Goal: Task Accomplishment & Management: Manage account settings

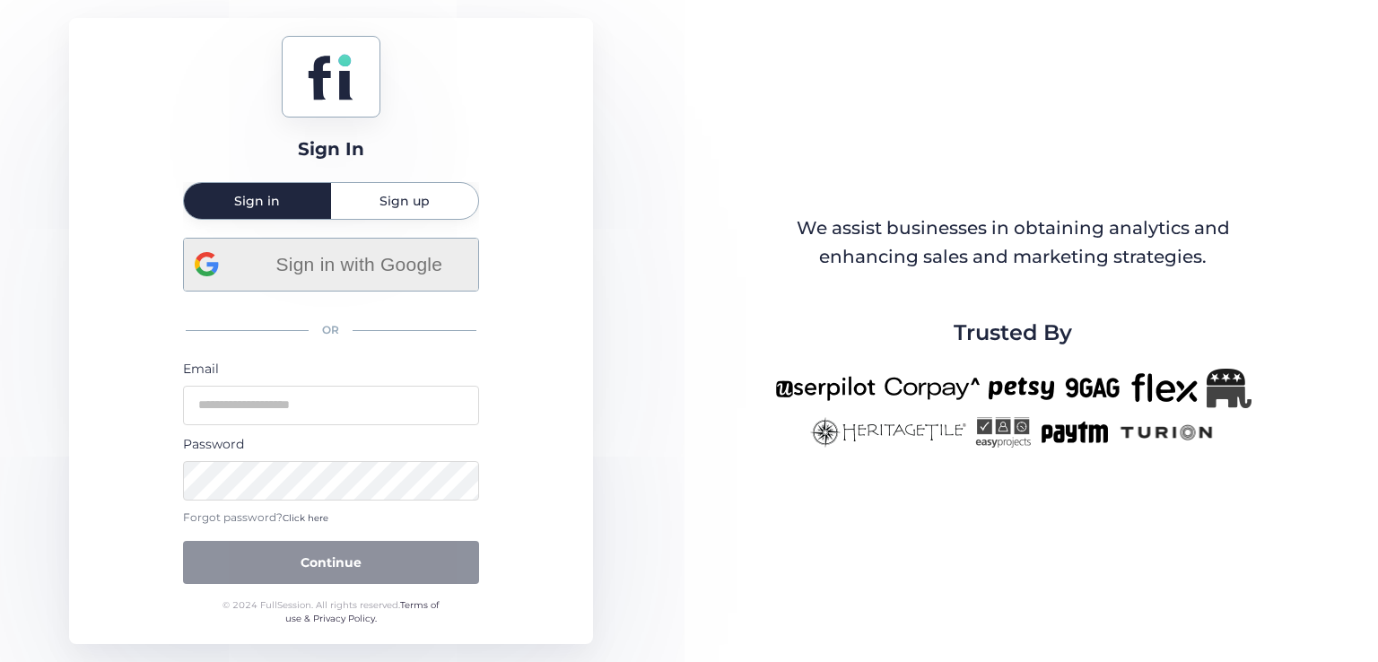
click at [344, 251] on span "Sign in with Google" at bounding box center [359, 264] width 216 height 30
click at [312, 274] on span "Sign in with Google" at bounding box center [359, 264] width 216 height 30
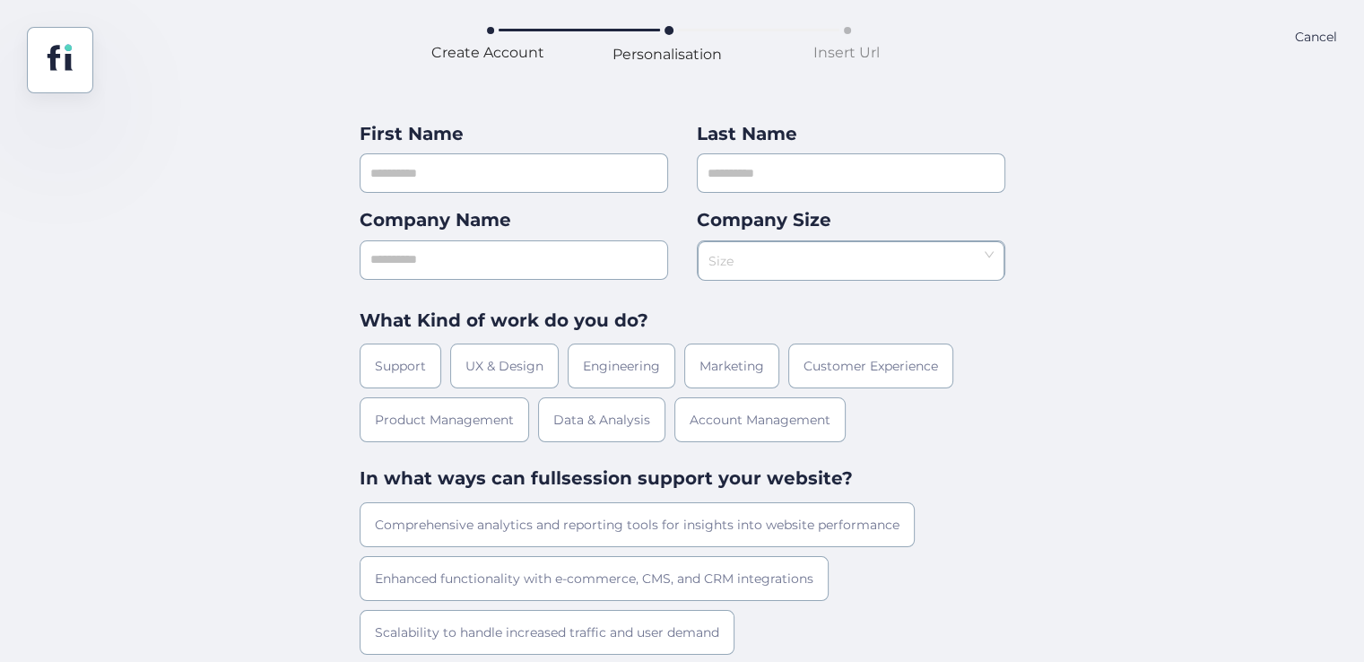
click at [1310, 39] on div "Cancel" at bounding box center [1316, 60] width 42 height 66
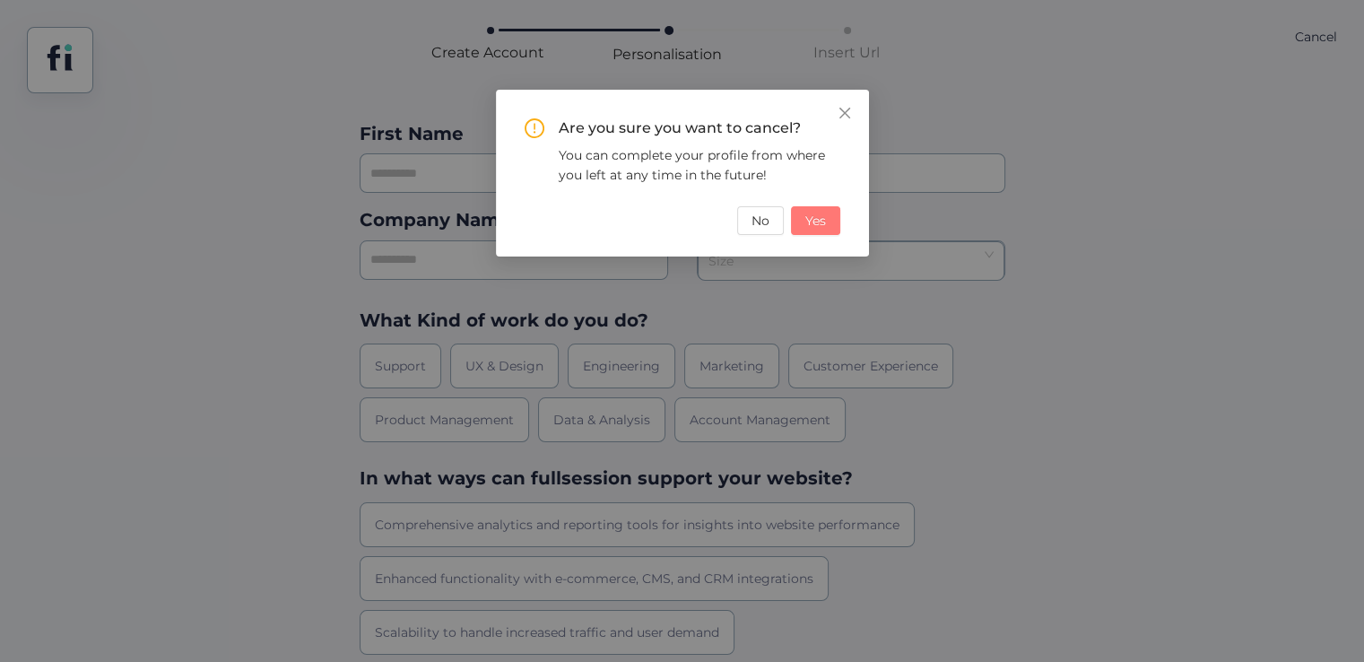
click at [811, 231] on span "Yes" at bounding box center [815, 221] width 21 height 20
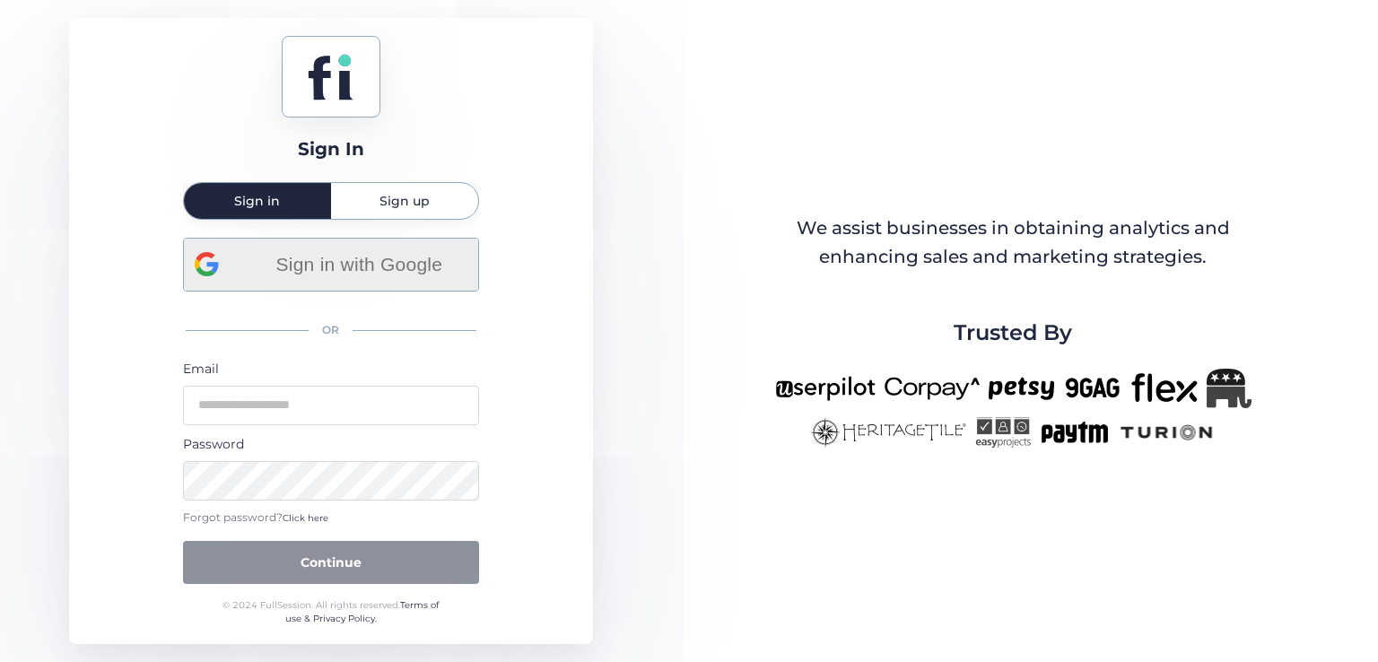
click at [387, 254] on span "Sign in with Google" at bounding box center [359, 264] width 216 height 30
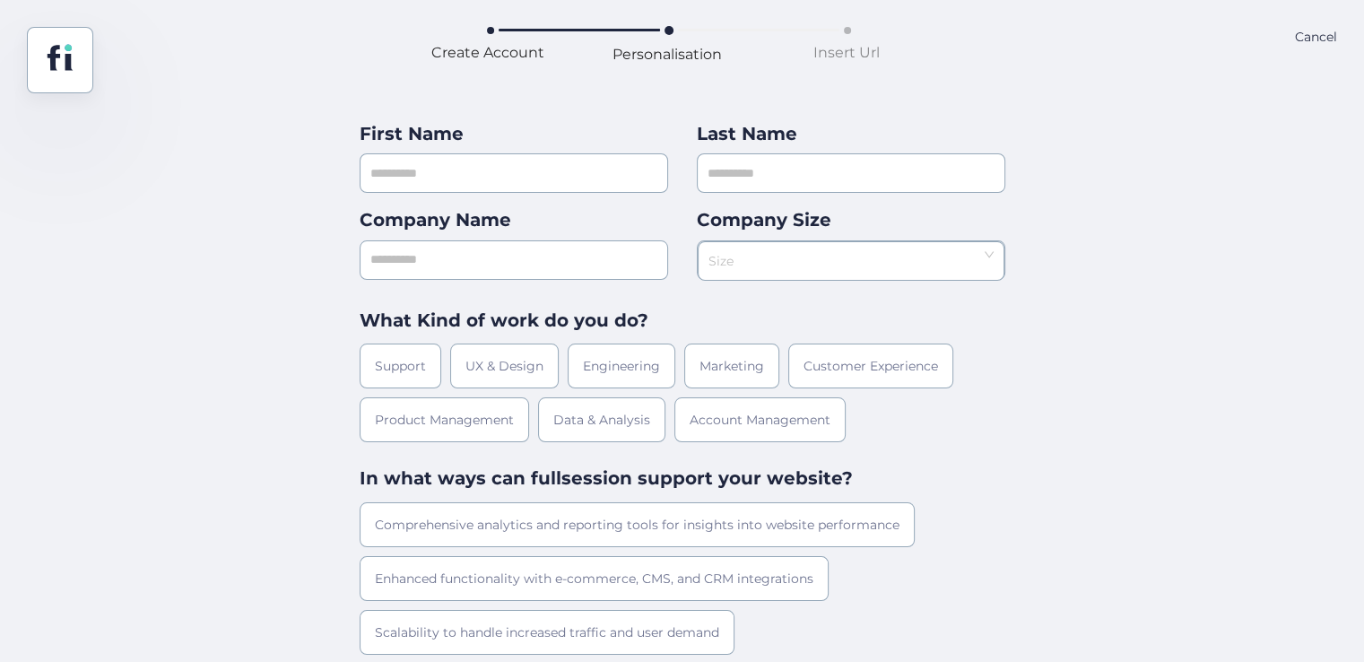
click at [1323, 46] on div "Cancel" at bounding box center [1316, 60] width 42 height 66
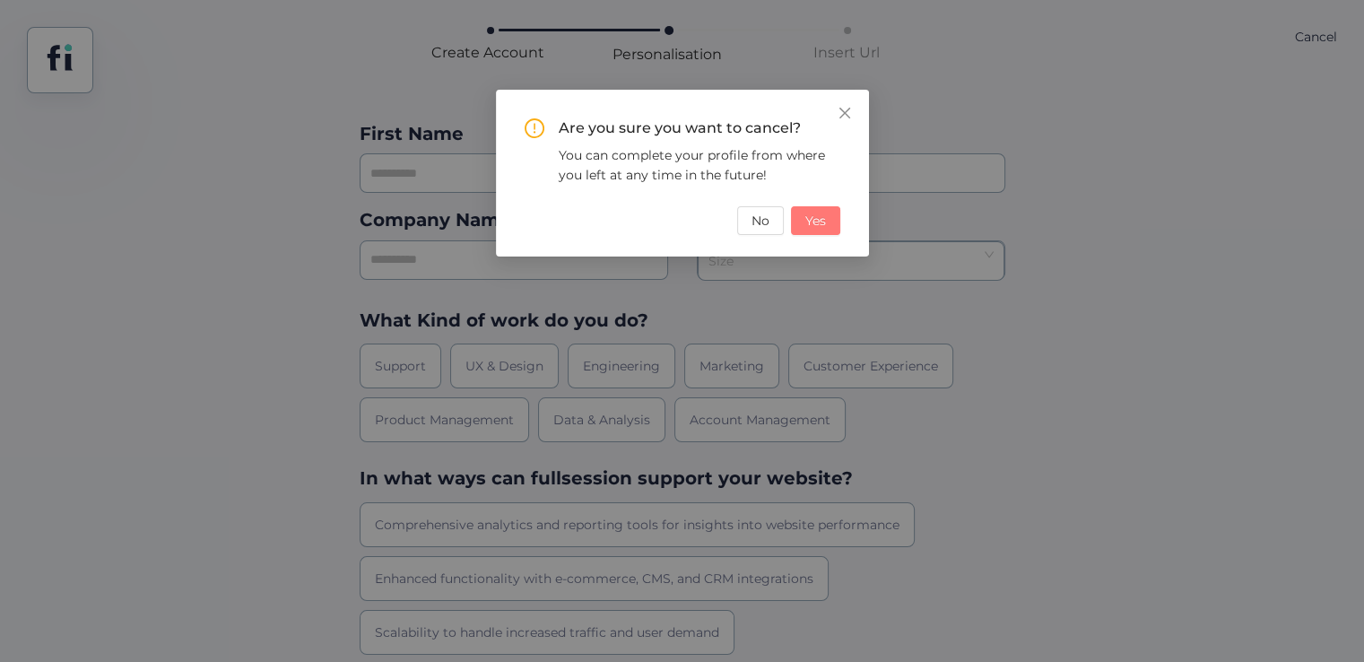
click at [797, 225] on button "Yes" at bounding box center [815, 220] width 49 height 29
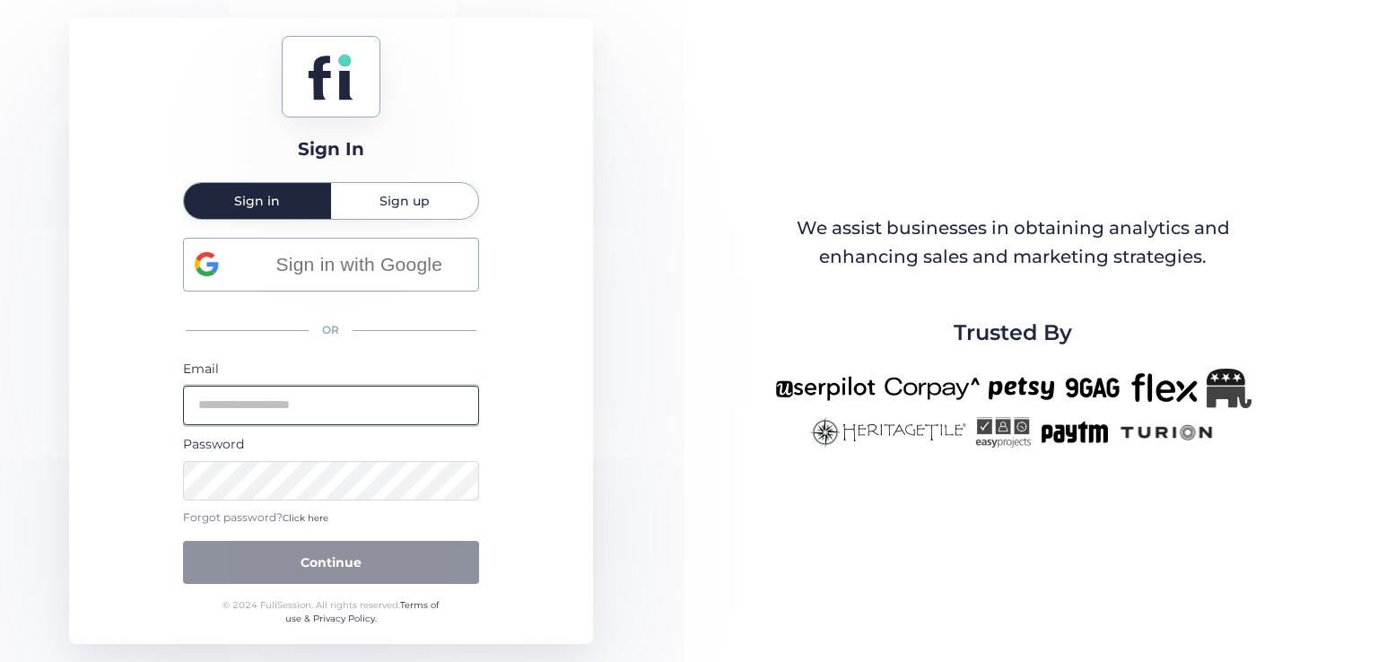
click at [353, 412] on input "email" at bounding box center [331, 405] width 296 height 39
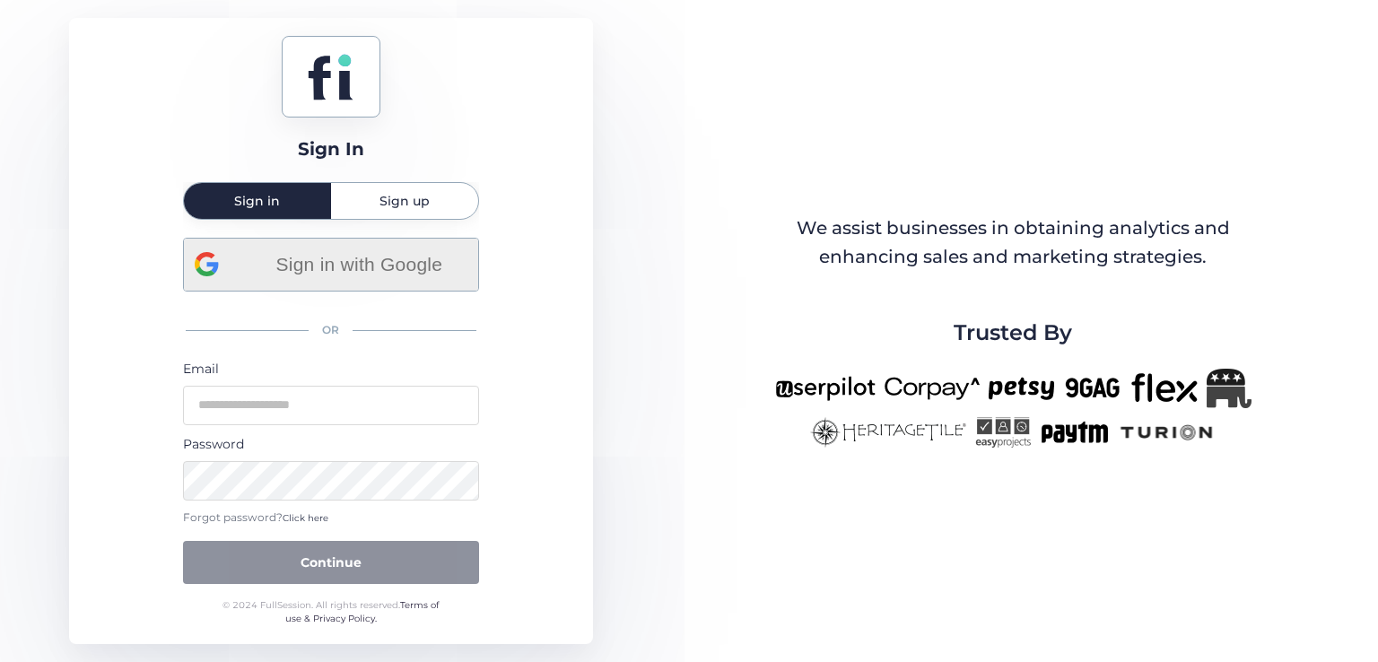
click at [398, 261] on div "Sign in with Google" at bounding box center [331, 265] width 273 height 52
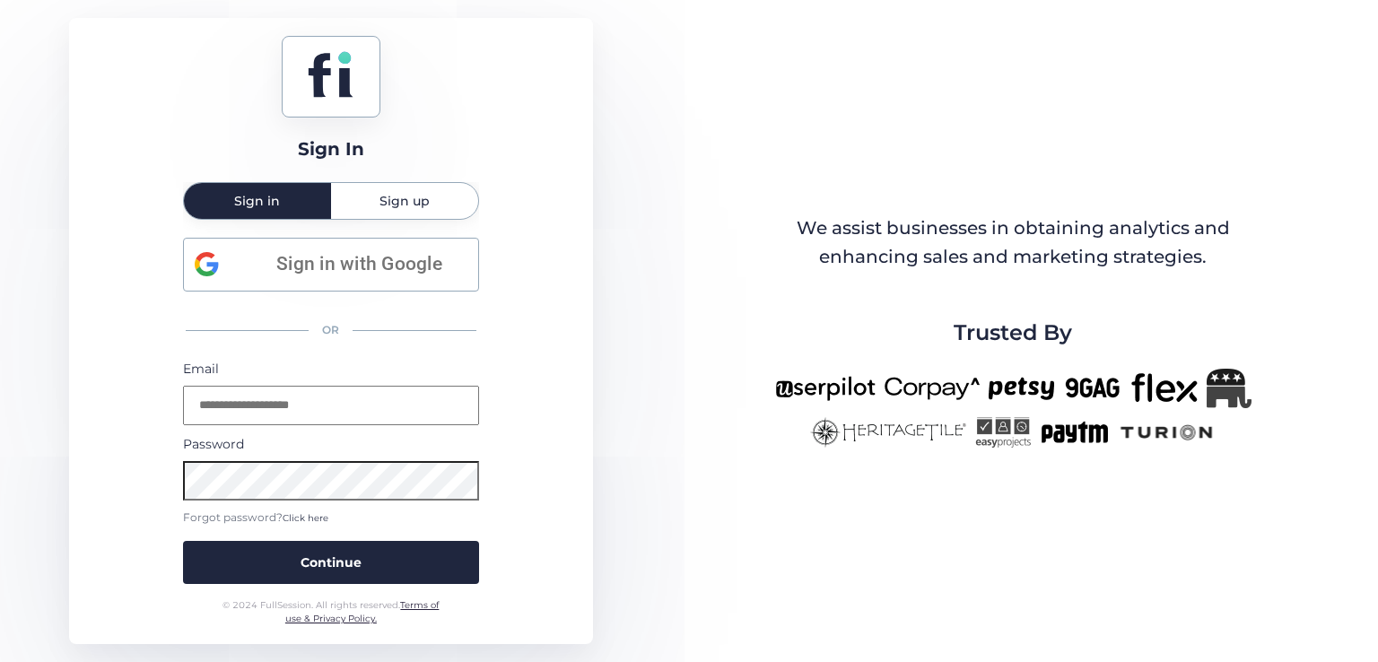
click at [322, 415] on input "email" at bounding box center [331, 405] width 296 height 39
type input "*"
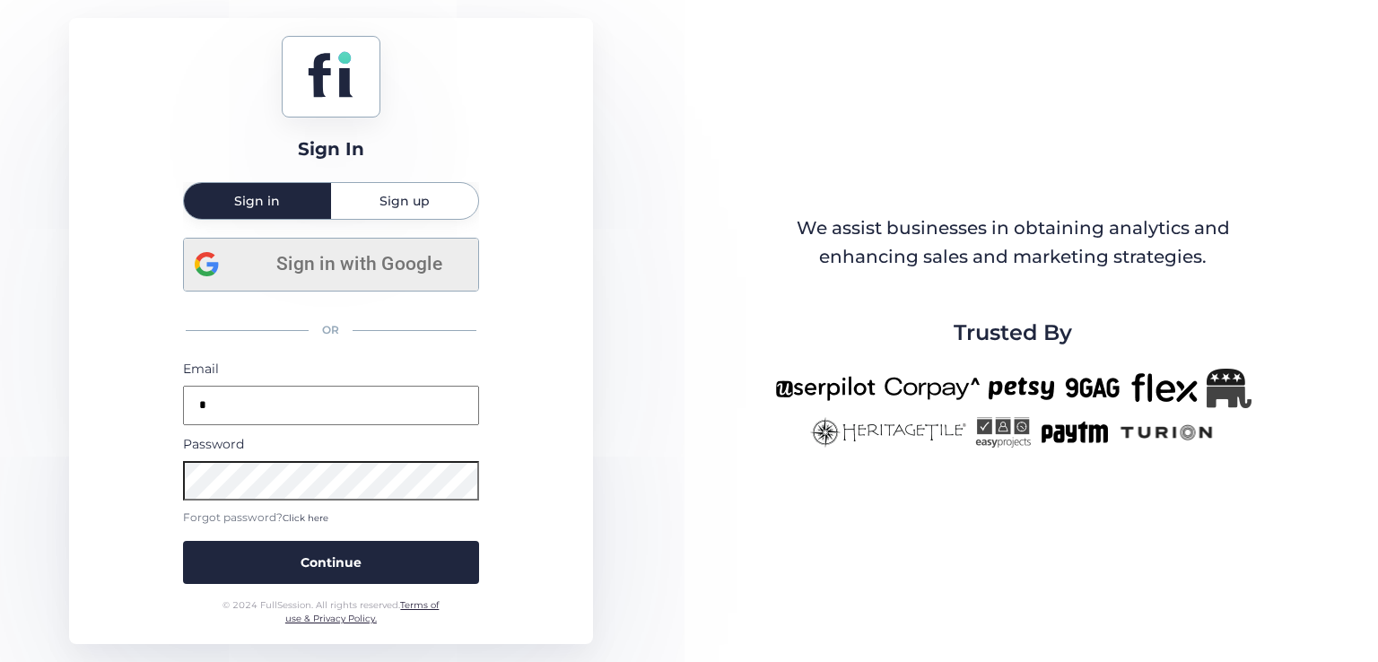
click at [282, 266] on span "Sign in with Google" at bounding box center [359, 264] width 216 height 30
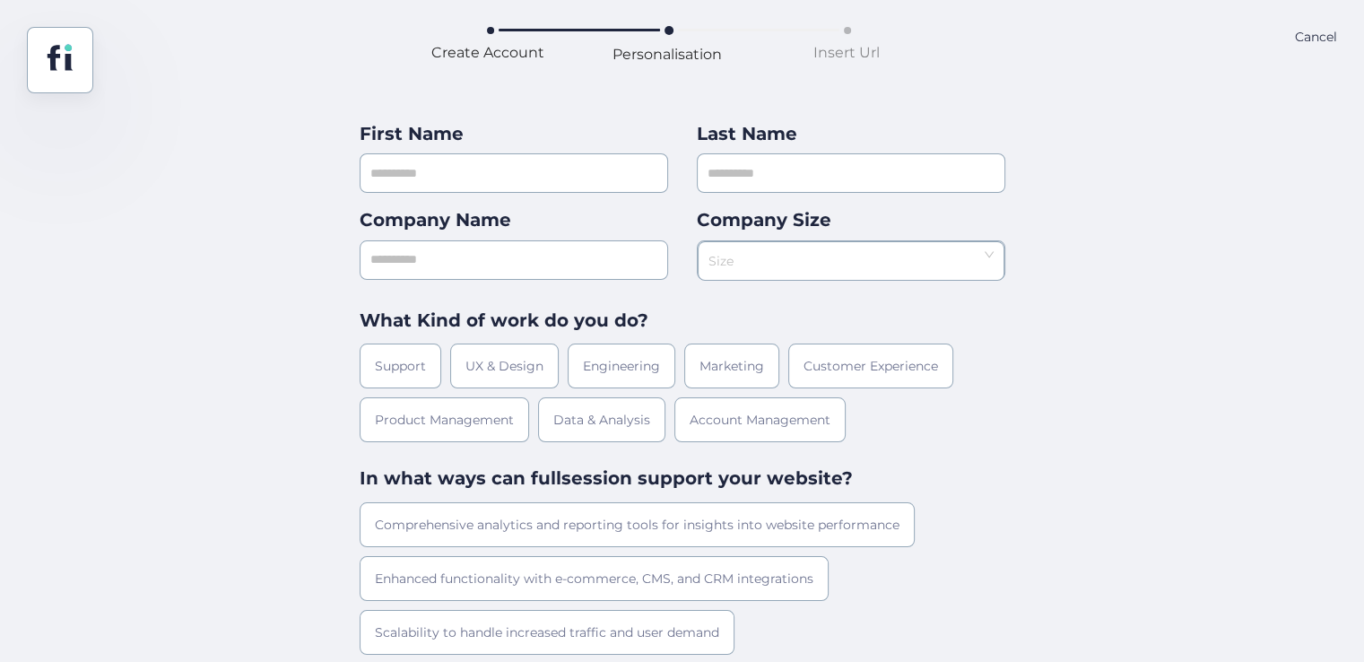
click at [1302, 38] on div "Cancel" at bounding box center [1316, 60] width 42 height 66
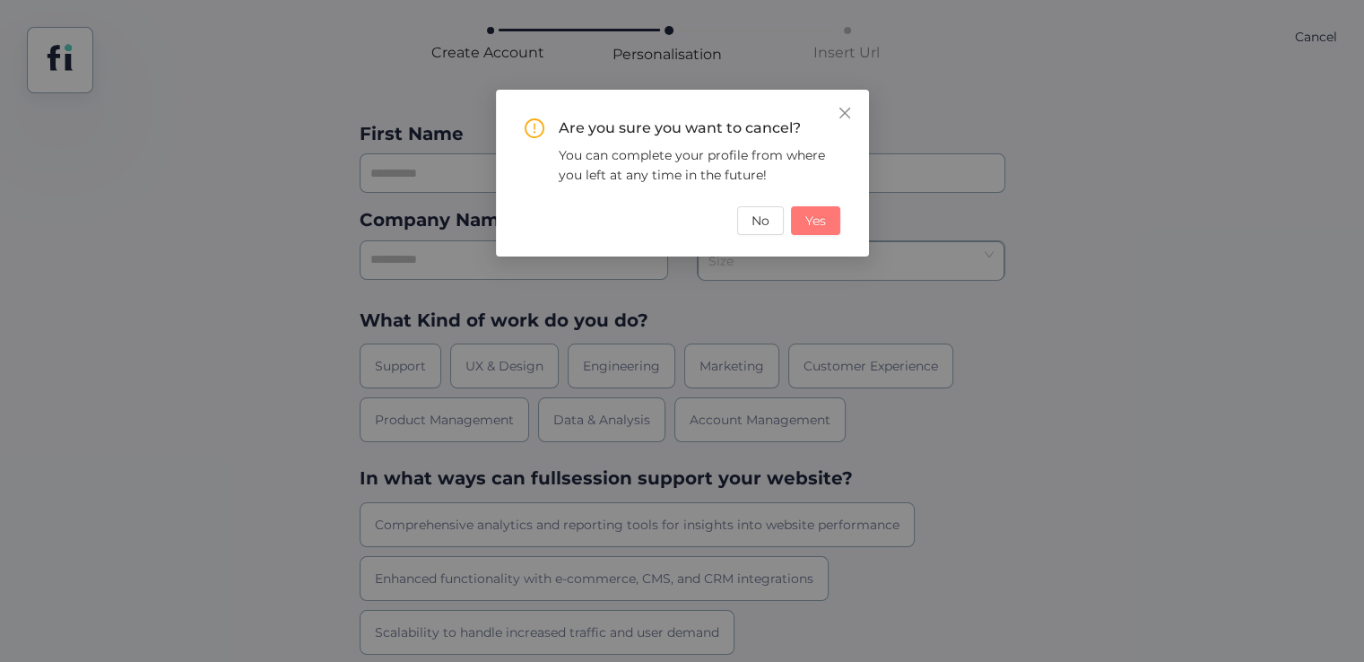
click at [809, 209] on button "Yes" at bounding box center [815, 220] width 49 height 29
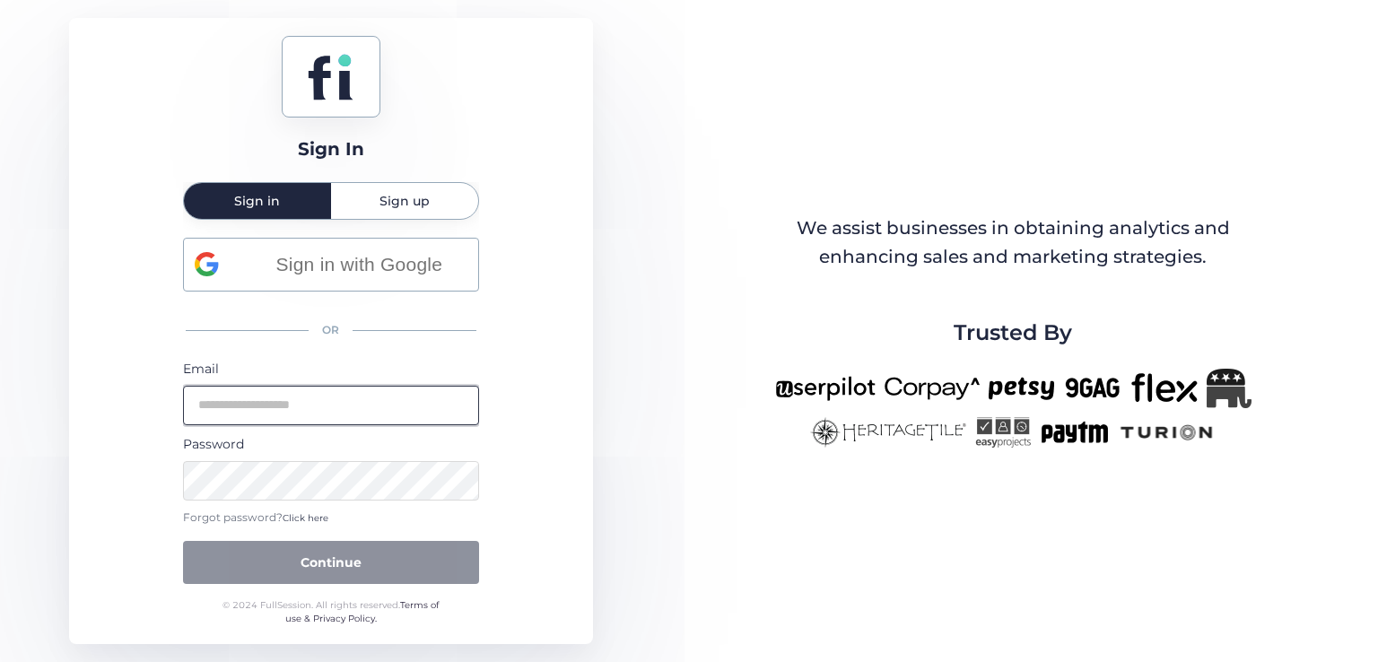
click at [274, 404] on input "email" at bounding box center [331, 405] width 296 height 39
paste input "**********"
type input "**********"
click at [302, 518] on span "Click here" at bounding box center [306, 518] width 46 height 12
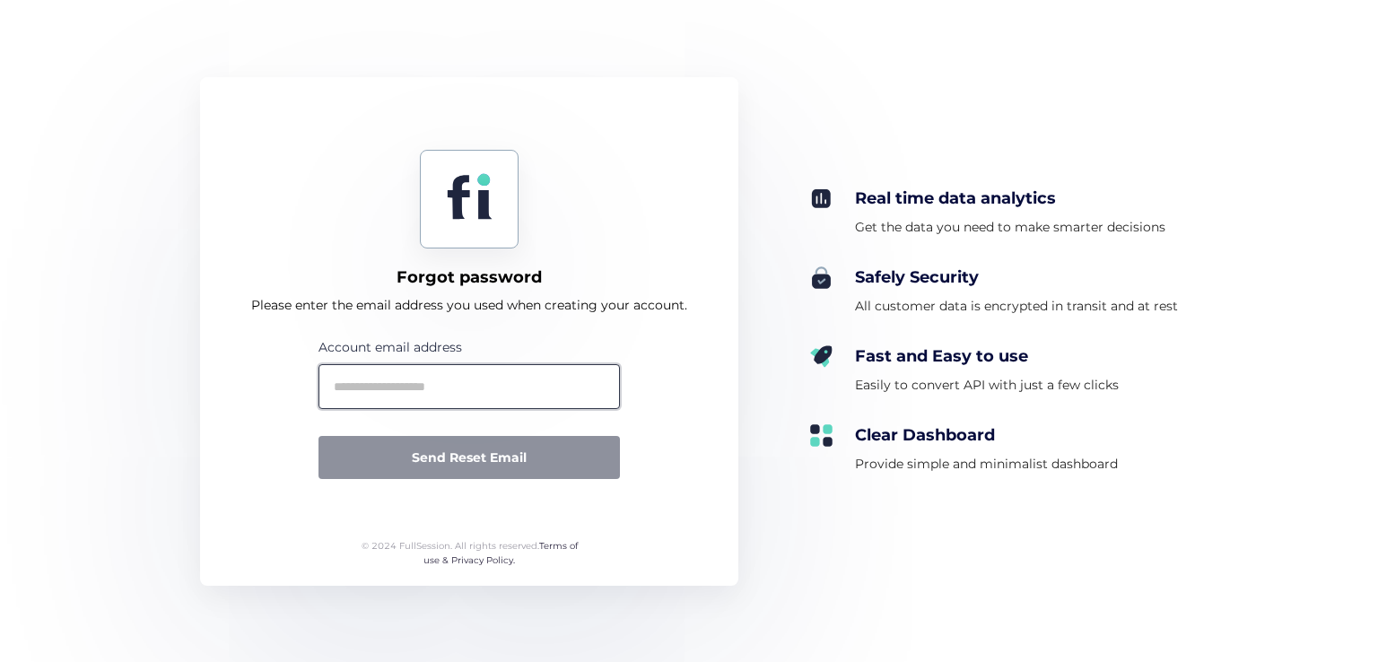
click at [400, 371] on input "text" at bounding box center [468, 386] width 301 height 45
paste input "**********"
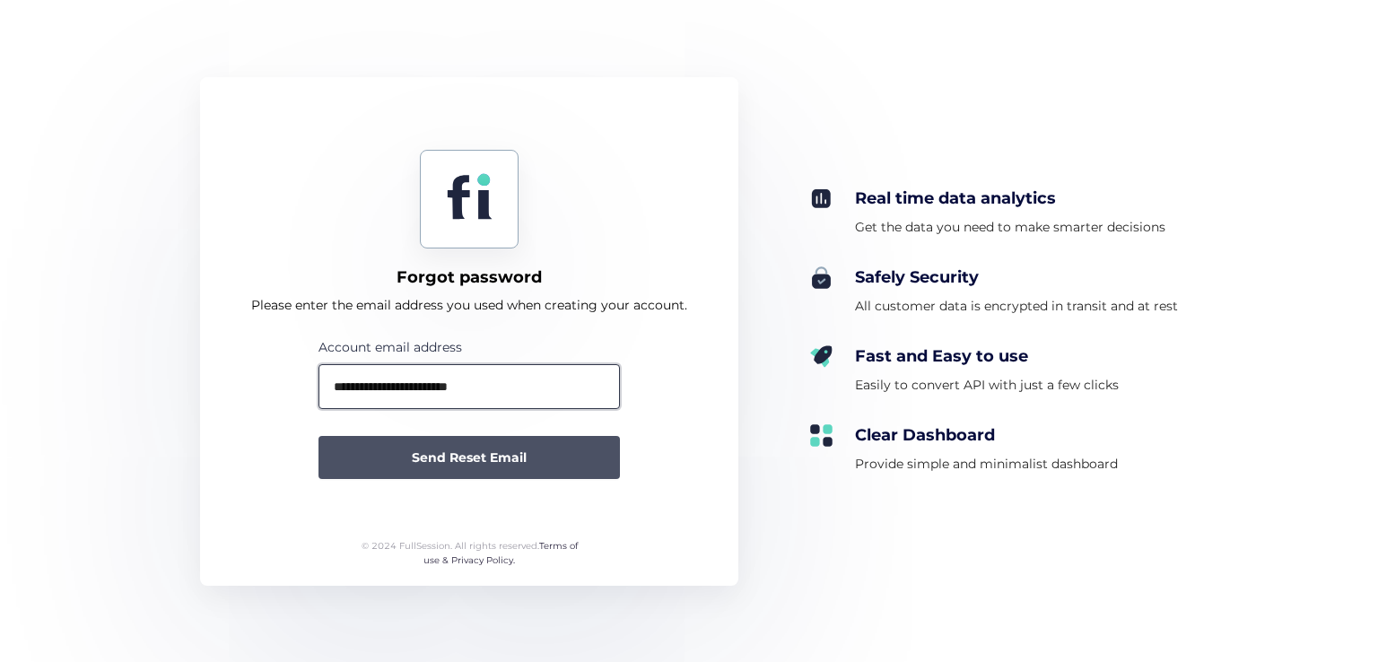
type input "**********"
click at [448, 446] on button "Send Reset Email" at bounding box center [468, 457] width 301 height 43
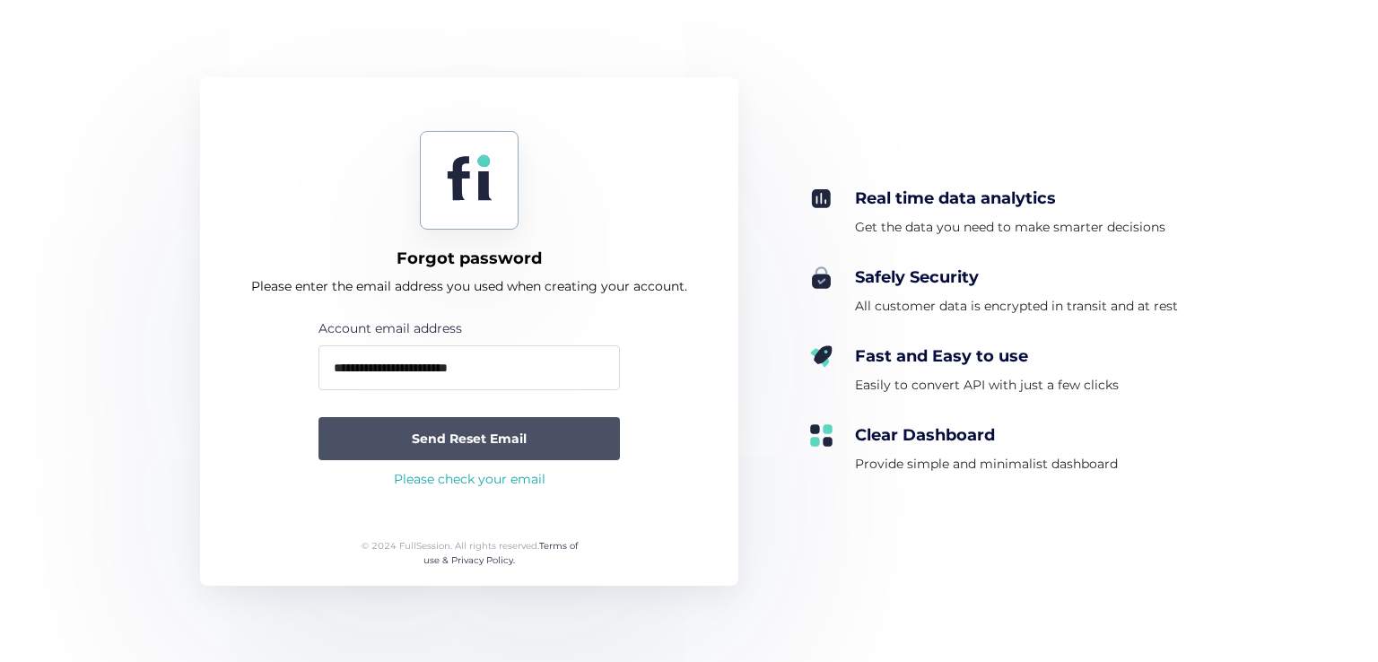
click at [448, 444] on span "Send Reset Email" at bounding box center [469, 439] width 115 height 20
click at [444, 413] on div "**********" at bounding box center [468, 407] width 301 height 179
click at [455, 425] on button "Send Reset Email" at bounding box center [468, 438] width 301 height 43
click at [453, 435] on span "Send Reset Email" at bounding box center [469, 439] width 115 height 20
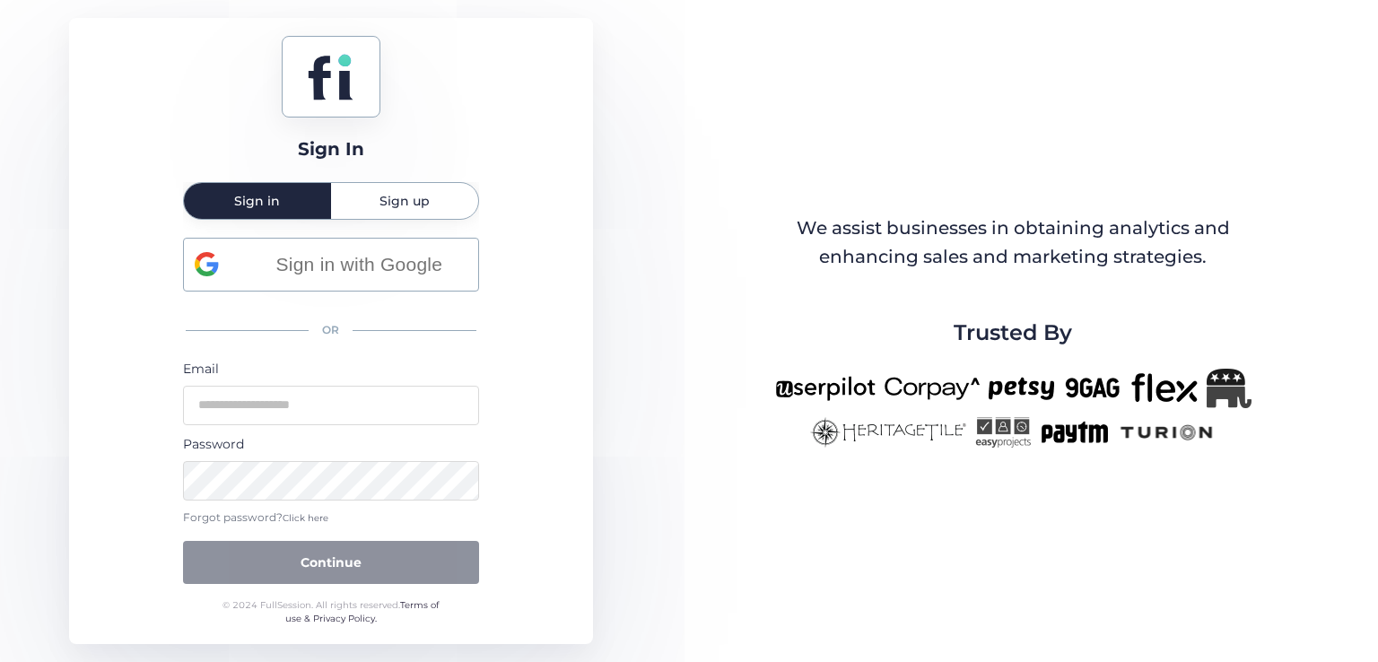
click at [296, 518] on span "Click here" at bounding box center [306, 518] width 46 height 12
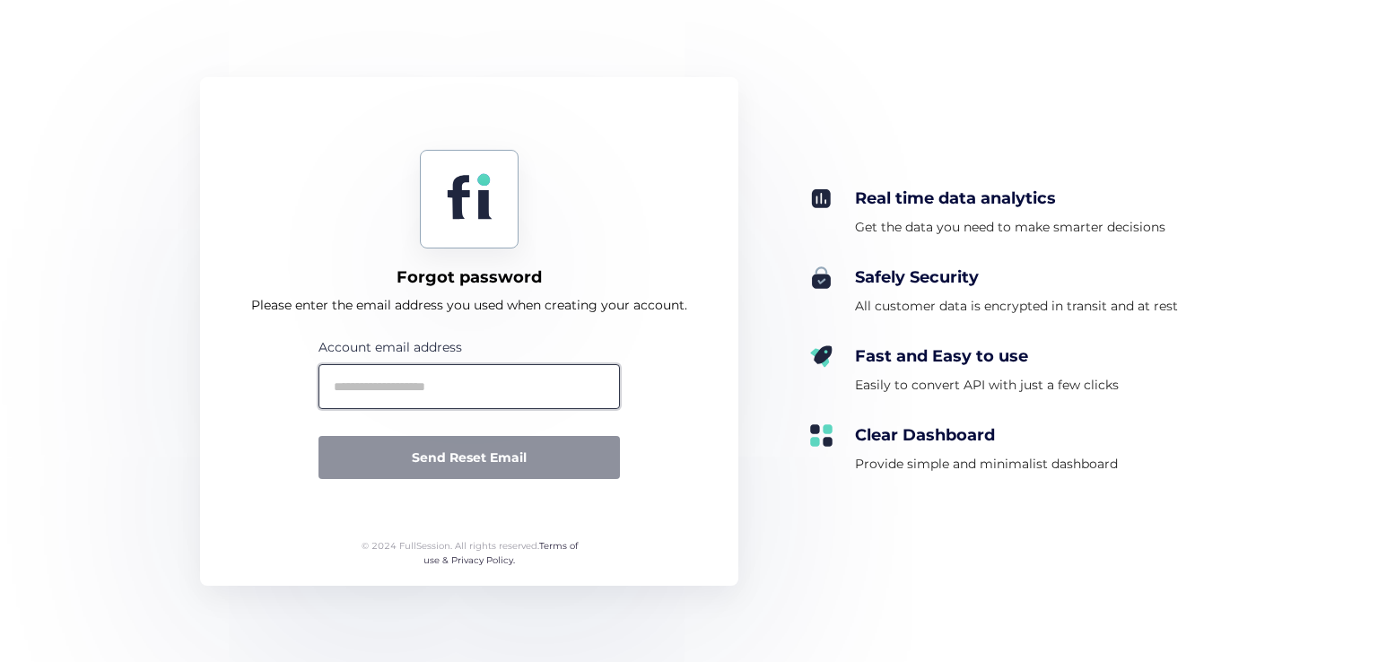
click at [469, 378] on input "text" at bounding box center [468, 386] width 301 height 45
paste input "**********"
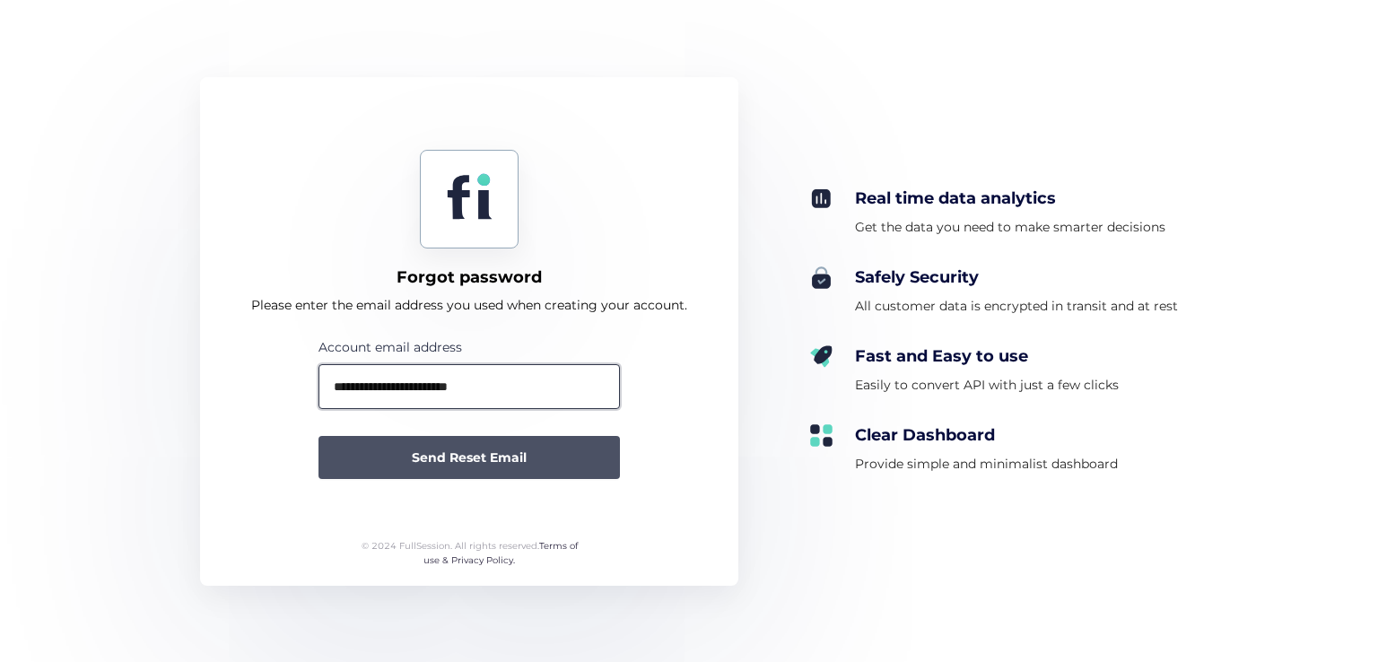
type input "**********"
click at [507, 449] on span "Send Reset Email" at bounding box center [469, 458] width 115 height 20
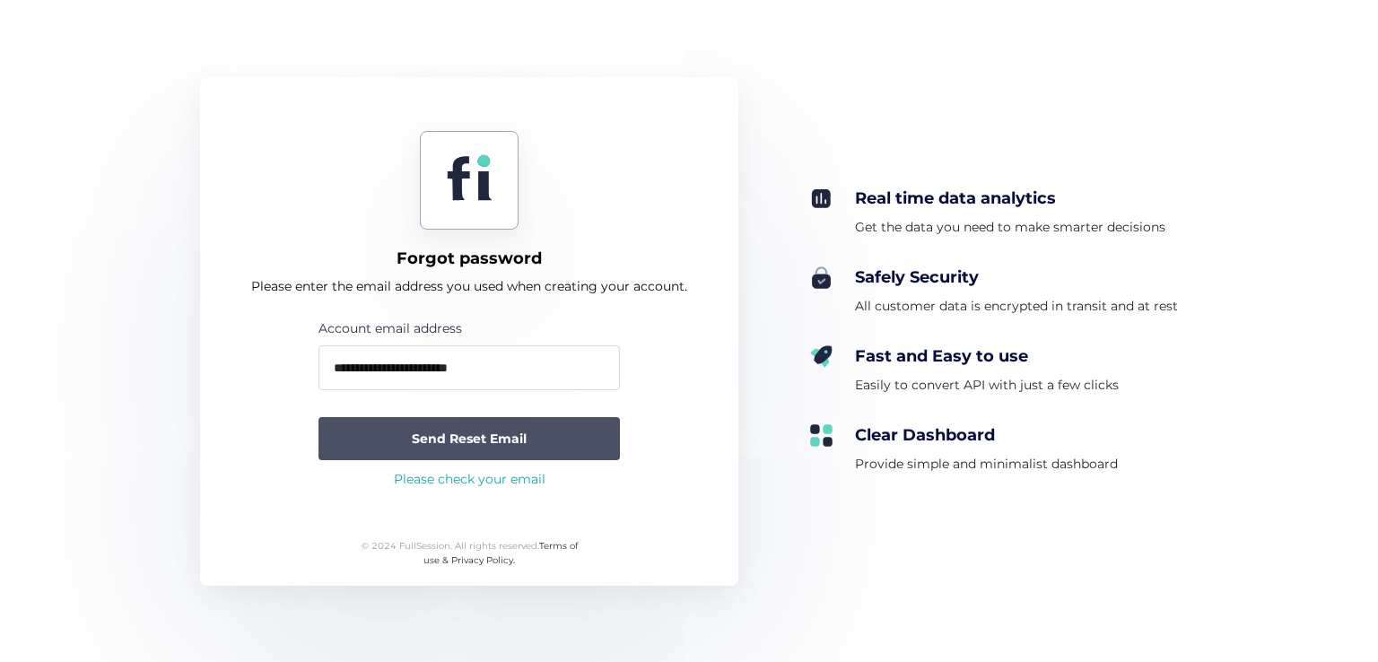
click at [448, 442] on span "Send Reset Email" at bounding box center [469, 439] width 115 height 20
click at [487, 433] on span "Send Reset Email" at bounding box center [469, 439] width 115 height 20
click at [472, 452] on button "Send Reset Email" at bounding box center [468, 438] width 301 height 43
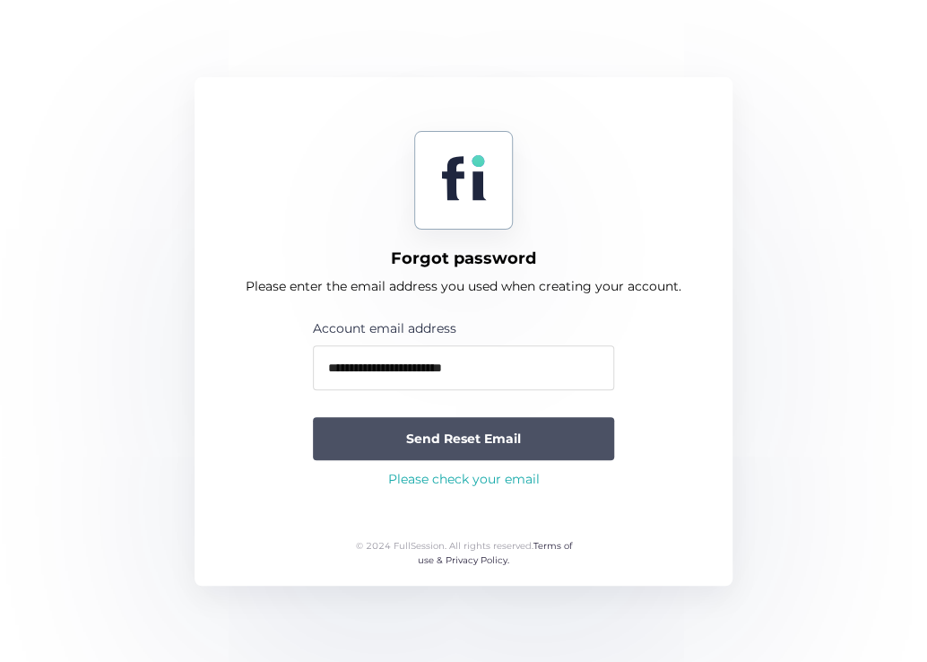
click at [564, 434] on button "Send Reset Email" at bounding box center [463, 438] width 301 height 43
click at [493, 446] on span "Send Reset Email" at bounding box center [463, 439] width 115 height 20
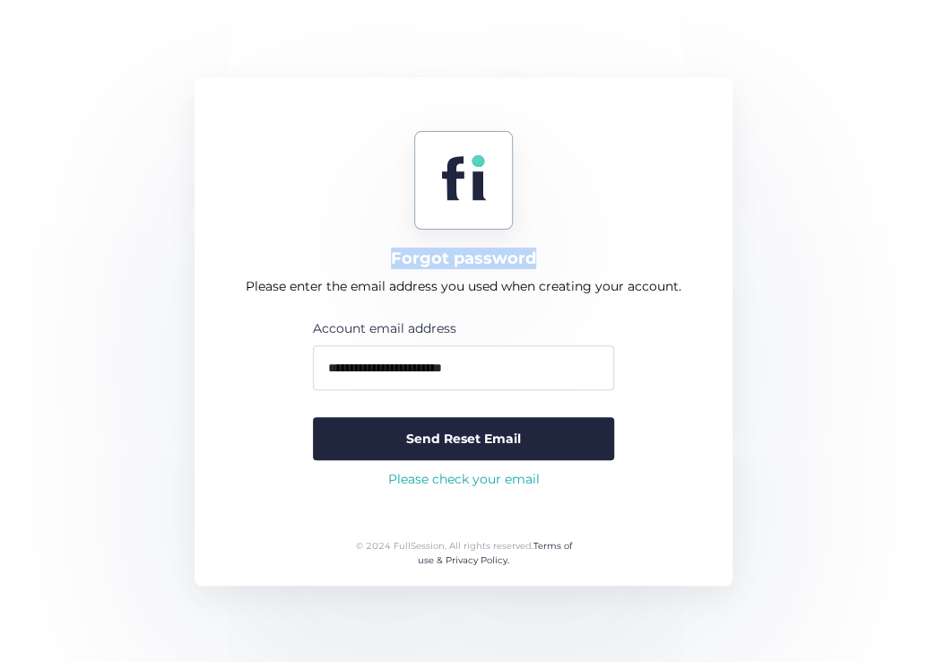
drag, startPoint x: 542, startPoint y: 248, endPoint x: 370, endPoint y: 246, distance: 171.3
click at [370, 246] on div "**********" at bounding box center [464, 331] width 538 height 509
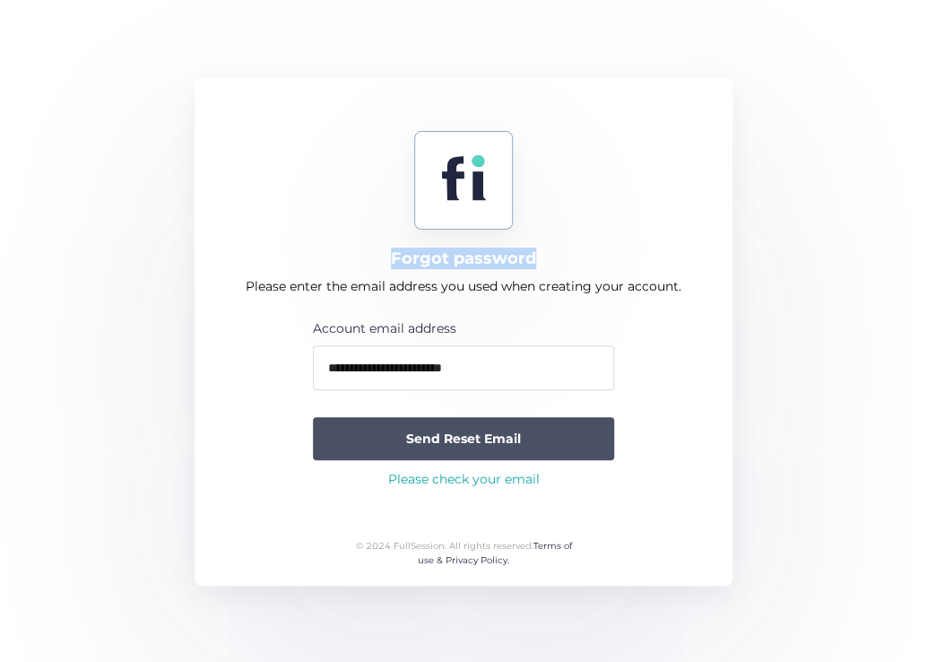
click at [502, 434] on span "Send Reset Email" at bounding box center [463, 439] width 115 height 20
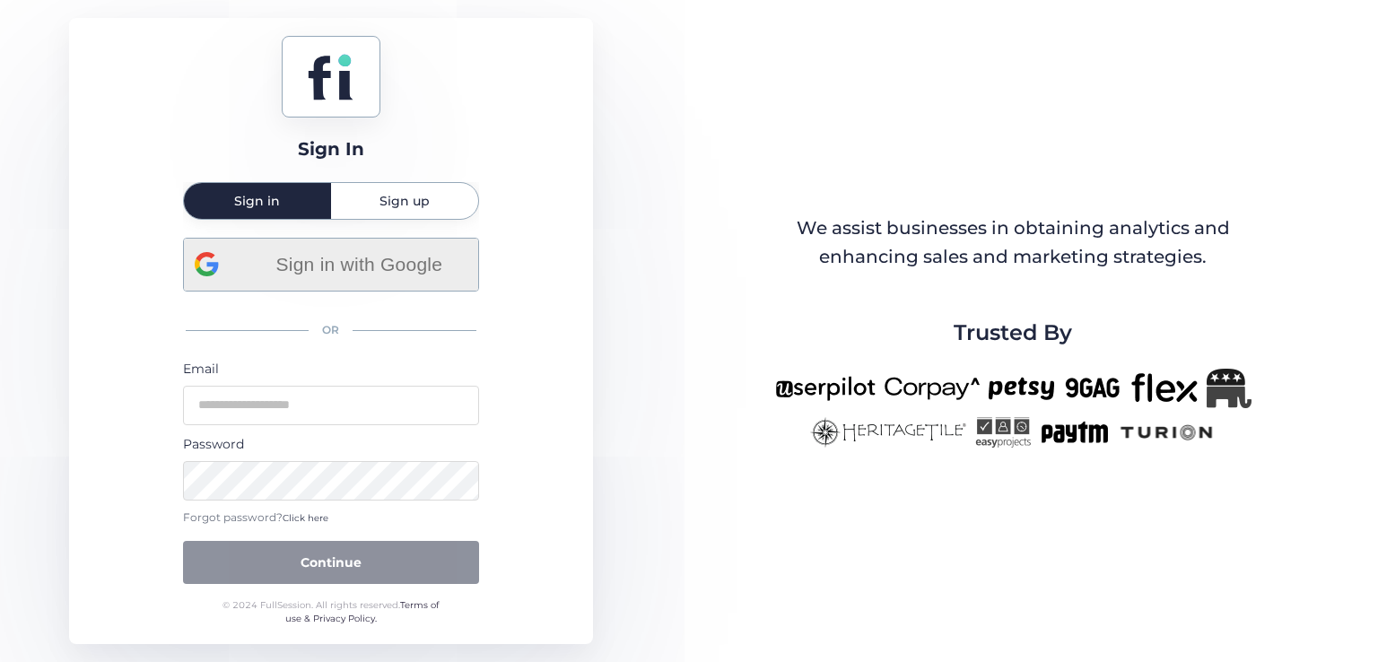
click at [321, 266] on span "Sign in with Google" at bounding box center [359, 264] width 216 height 30
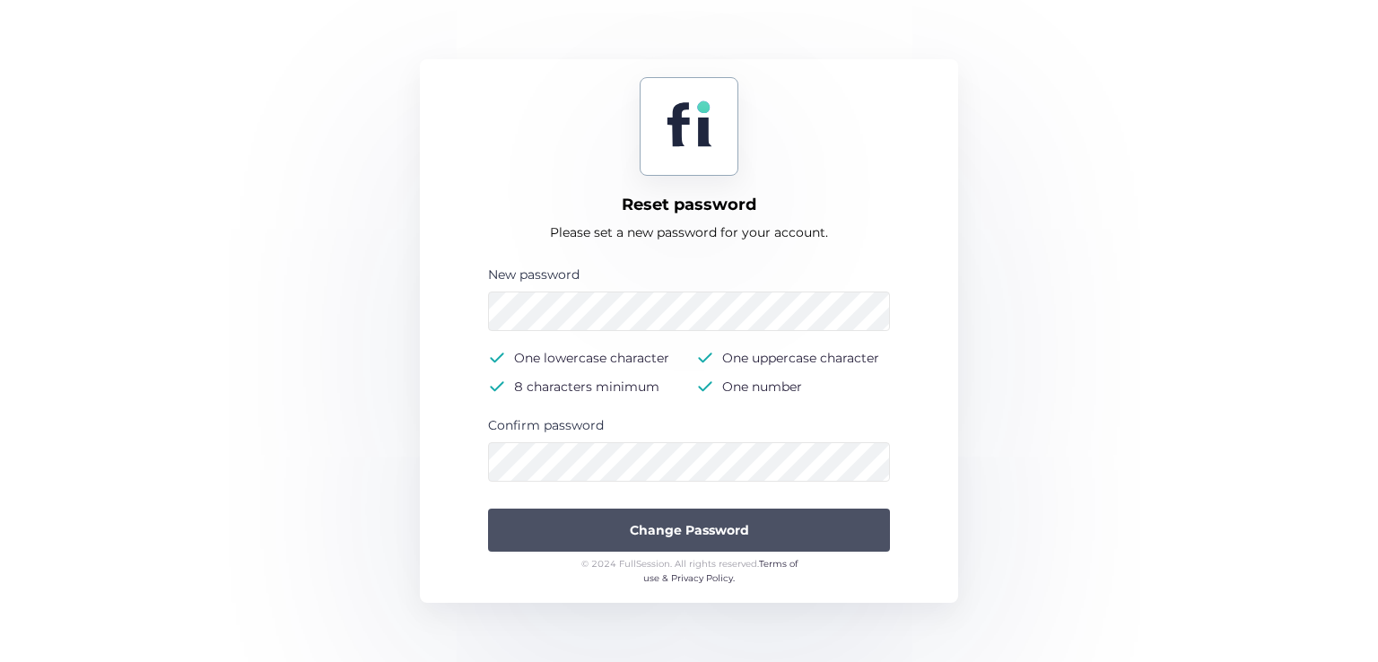
click at [682, 526] on span "Change Password" at bounding box center [689, 530] width 119 height 20
click at [648, 528] on span "Change Password" at bounding box center [689, 530] width 119 height 20
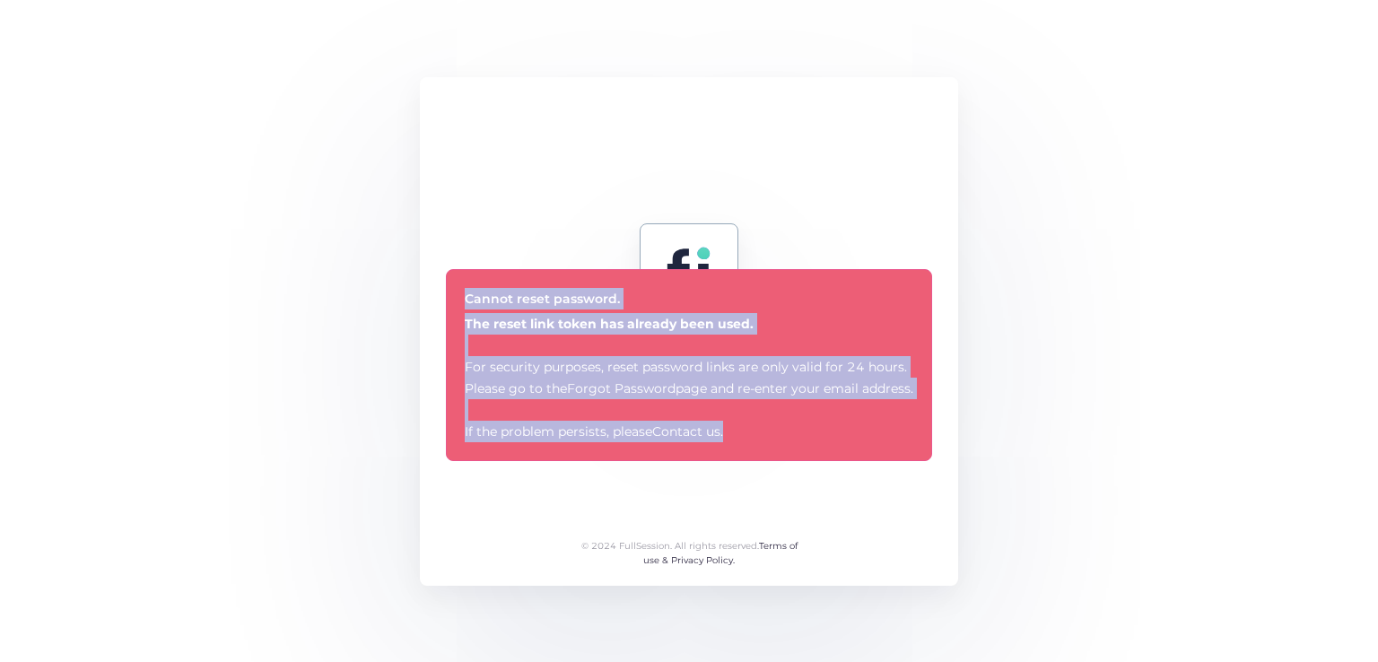
drag, startPoint x: 775, startPoint y: 427, endPoint x: 464, endPoint y: 292, distance: 339.1
click at [465, 292] on div "Cannot reset password. The reset link token has already been used. For security…" at bounding box center [689, 365] width 448 height 154
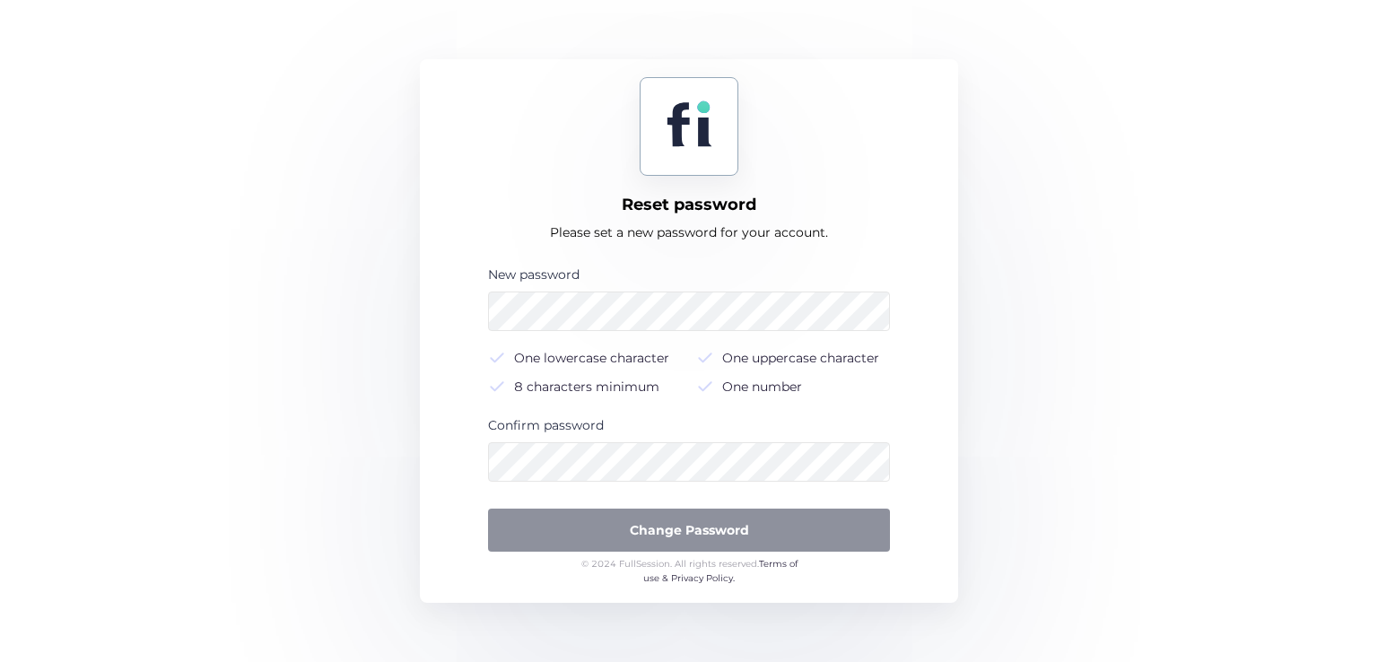
click at [713, 651] on div "Reset password Please set a new password for your account. New password One low…" at bounding box center [689, 331] width 1378 height 662
click at [470, 319] on form "New password One lowercase character One uppercase character 8 characters minim…" at bounding box center [689, 411] width 502 height 292
click at [336, 492] on div "Reset password Please set a new password for your account. New password One low…" at bounding box center [689, 331] width 1378 height 662
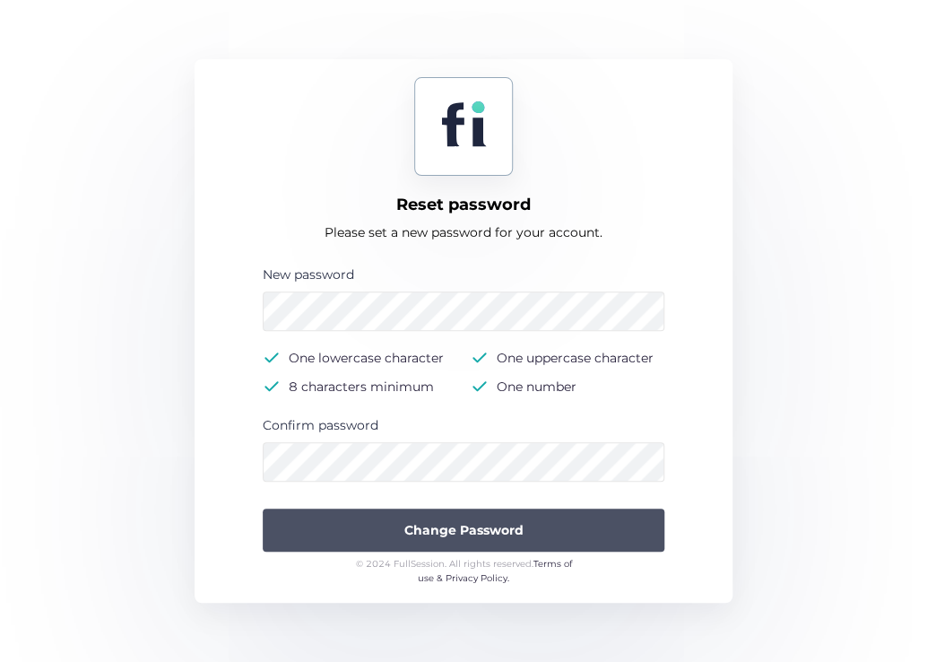
click at [572, 527] on button "Change Password" at bounding box center [464, 530] width 402 height 43
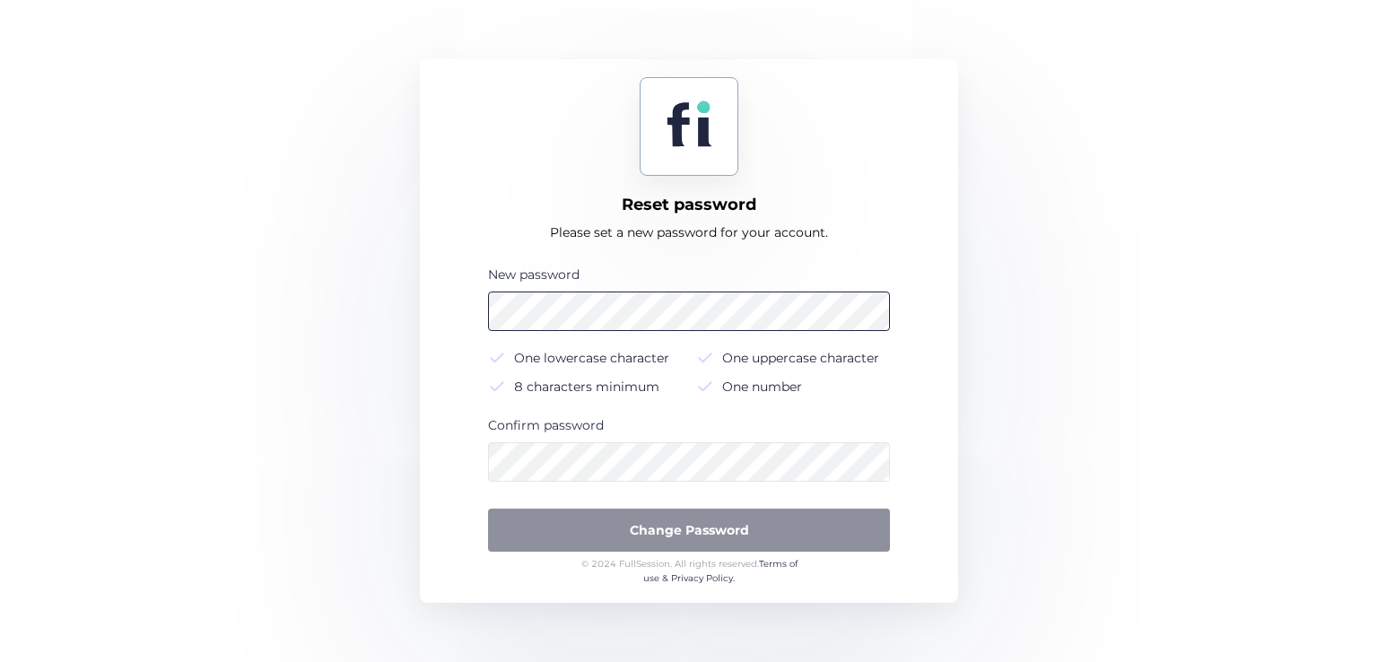
click at [581, 292] on div "New password One lowercase character One uppercase character 8 characters minim…" at bounding box center [689, 336] width 402 height 142
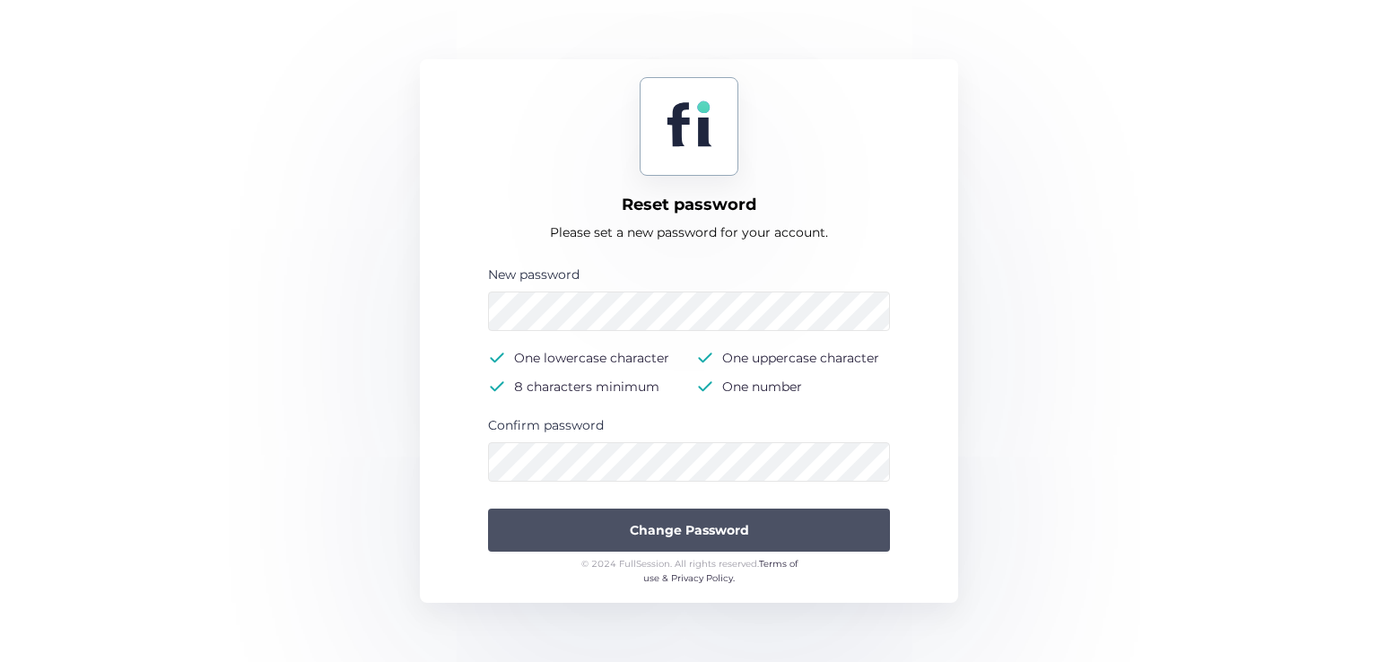
click at [623, 542] on button "Change Password" at bounding box center [689, 530] width 402 height 43
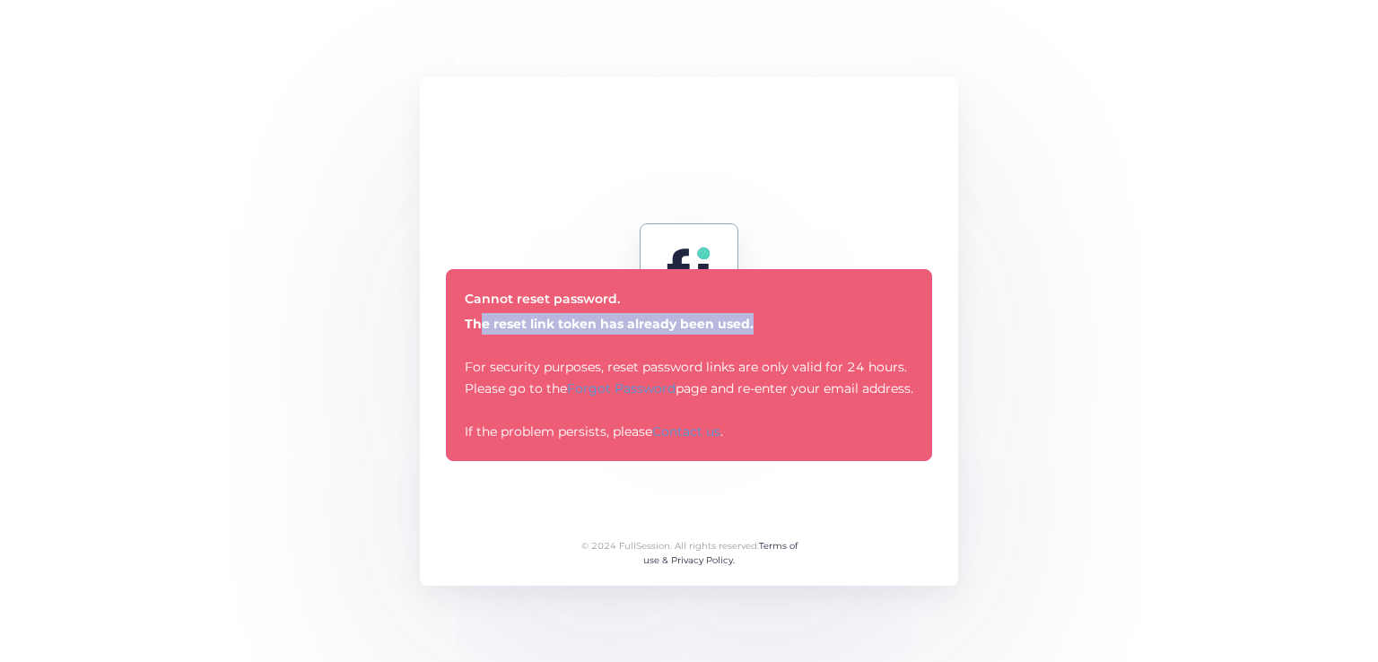
drag, startPoint x: 475, startPoint y: 317, endPoint x: 764, endPoint y: 335, distance: 290.3
click at [748, 333] on div "The reset link token has already been used. For security purposes, reset passwo…" at bounding box center [689, 377] width 448 height 129
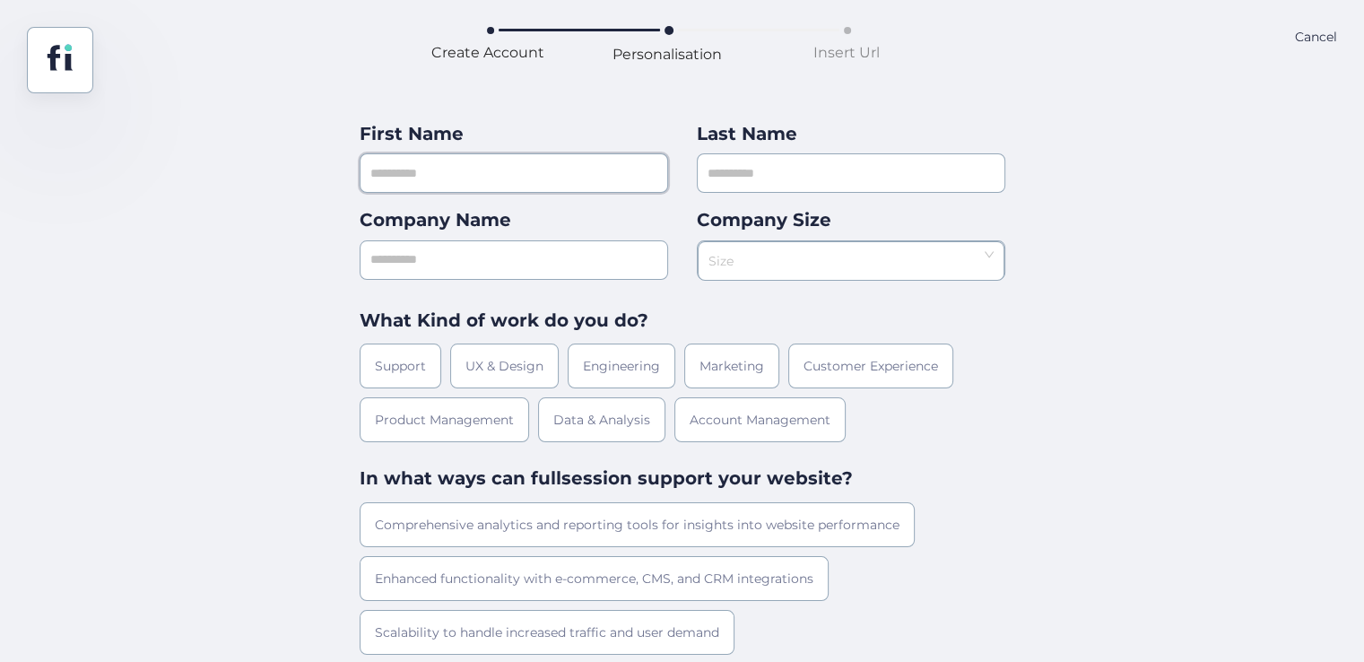
click at [514, 170] on input "text" at bounding box center [514, 172] width 309 height 39
type input "*"
type input "*****"
click at [814, 170] on input "text" at bounding box center [851, 172] width 309 height 39
type input "***"
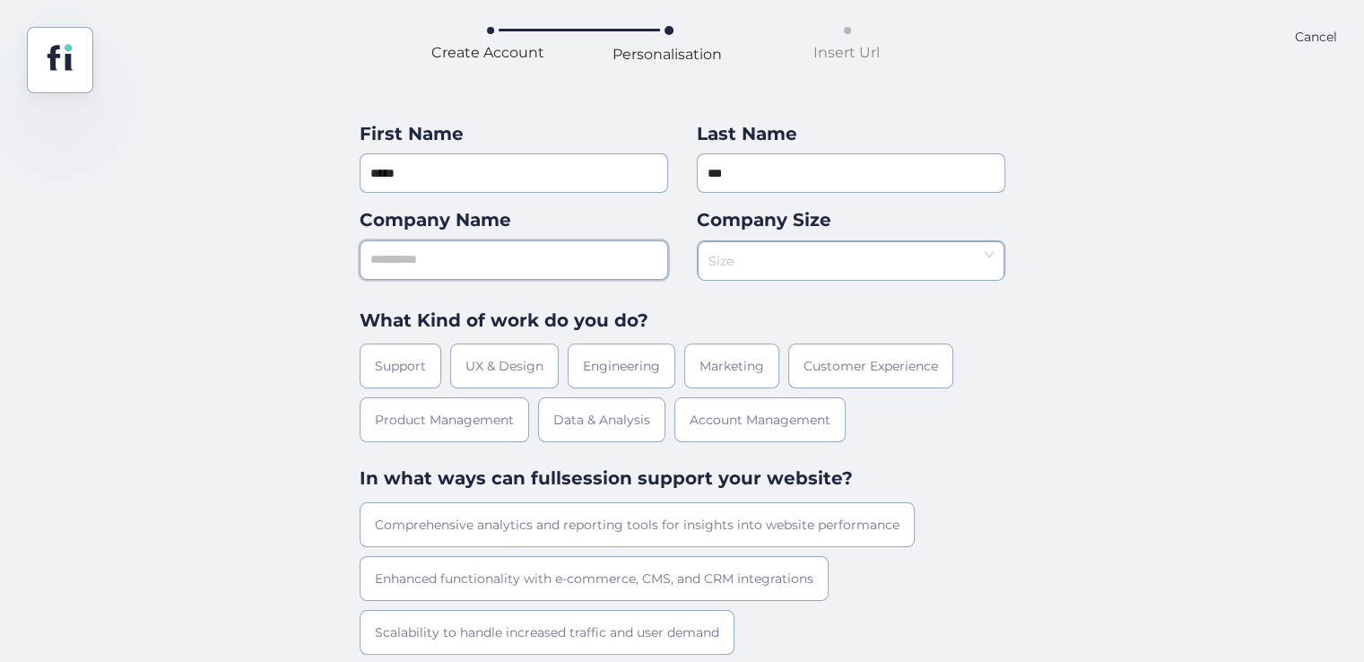
click at [549, 259] on input "text" at bounding box center [514, 259] width 309 height 39
type input "****"
click at [759, 270] on nz-select-search at bounding box center [845, 261] width 273 height 38
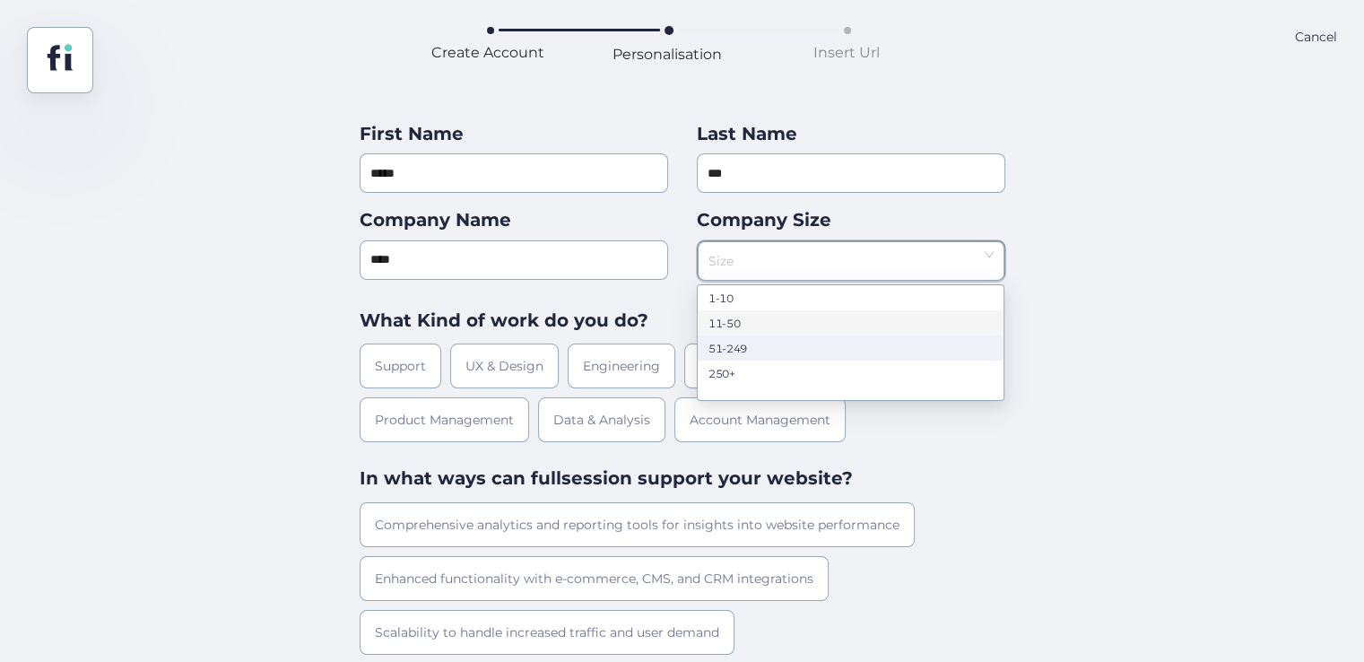
click at [767, 343] on div "51-249" at bounding box center [850, 347] width 283 height 13
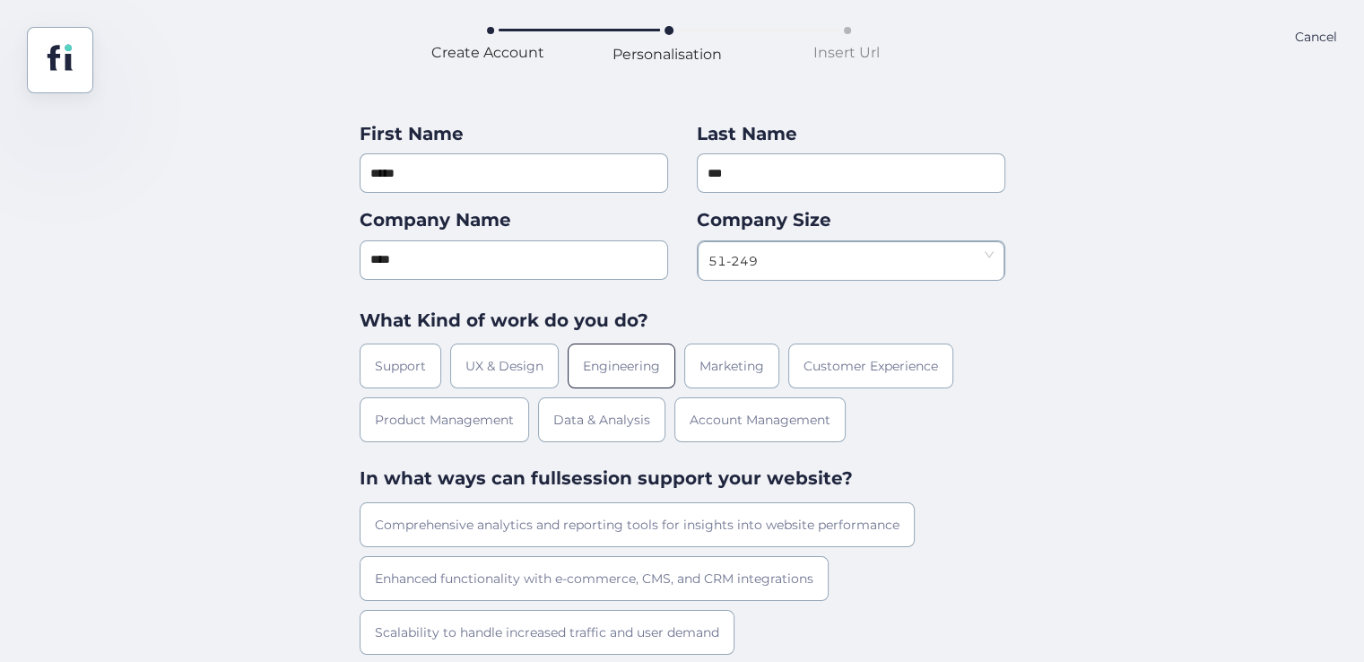
click at [588, 370] on div "Engineering" at bounding box center [622, 366] width 108 height 45
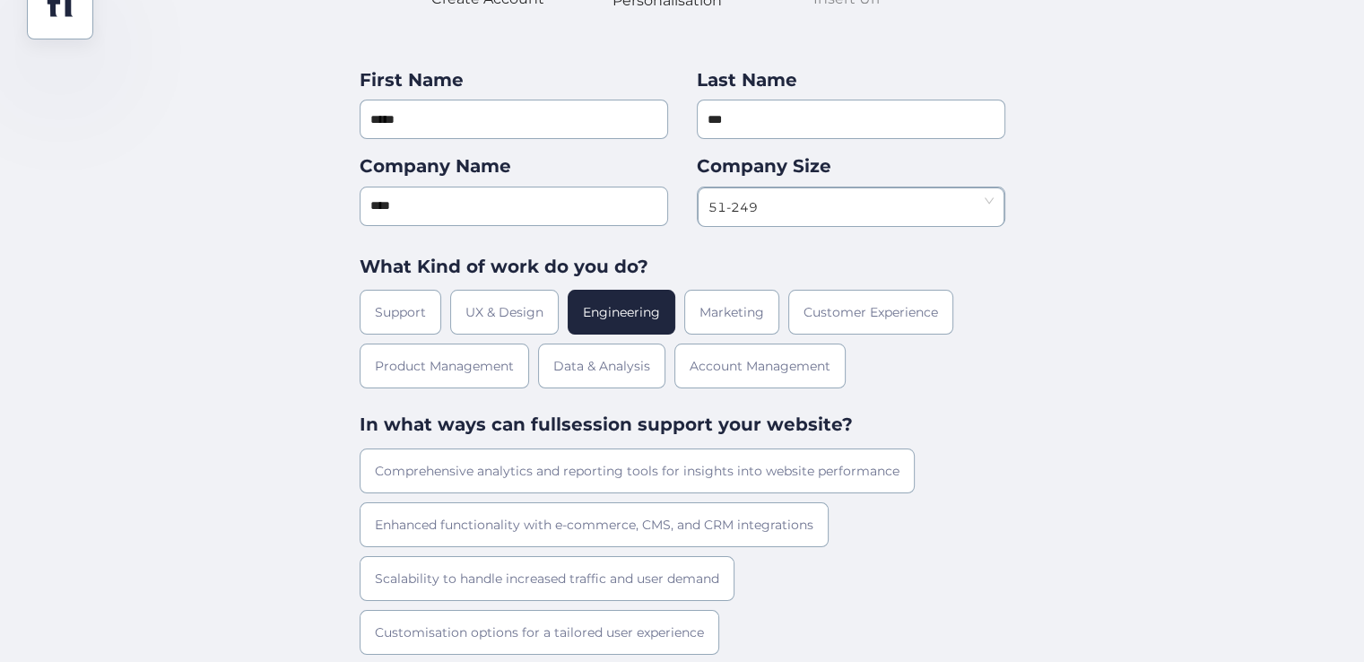
scroll to position [105, 0]
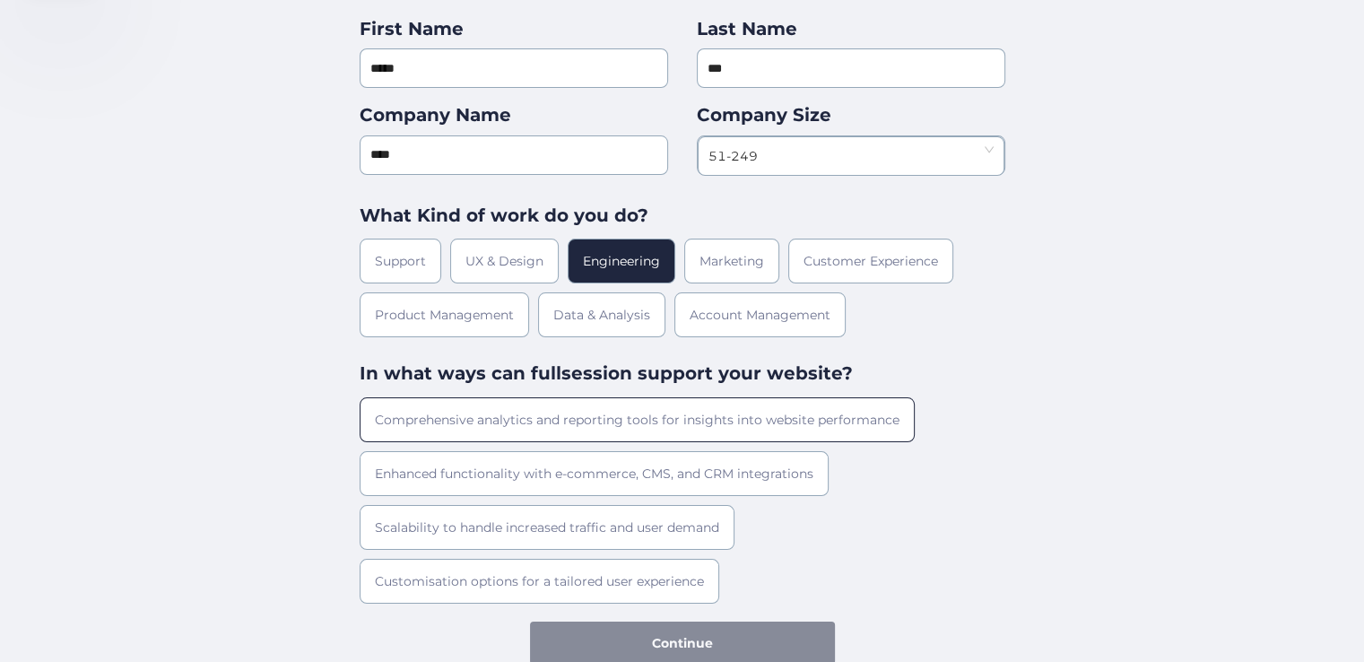
click at [596, 429] on div "Comprehensive analytics and reporting tools for insights into website performan…" at bounding box center [637, 419] width 555 height 45
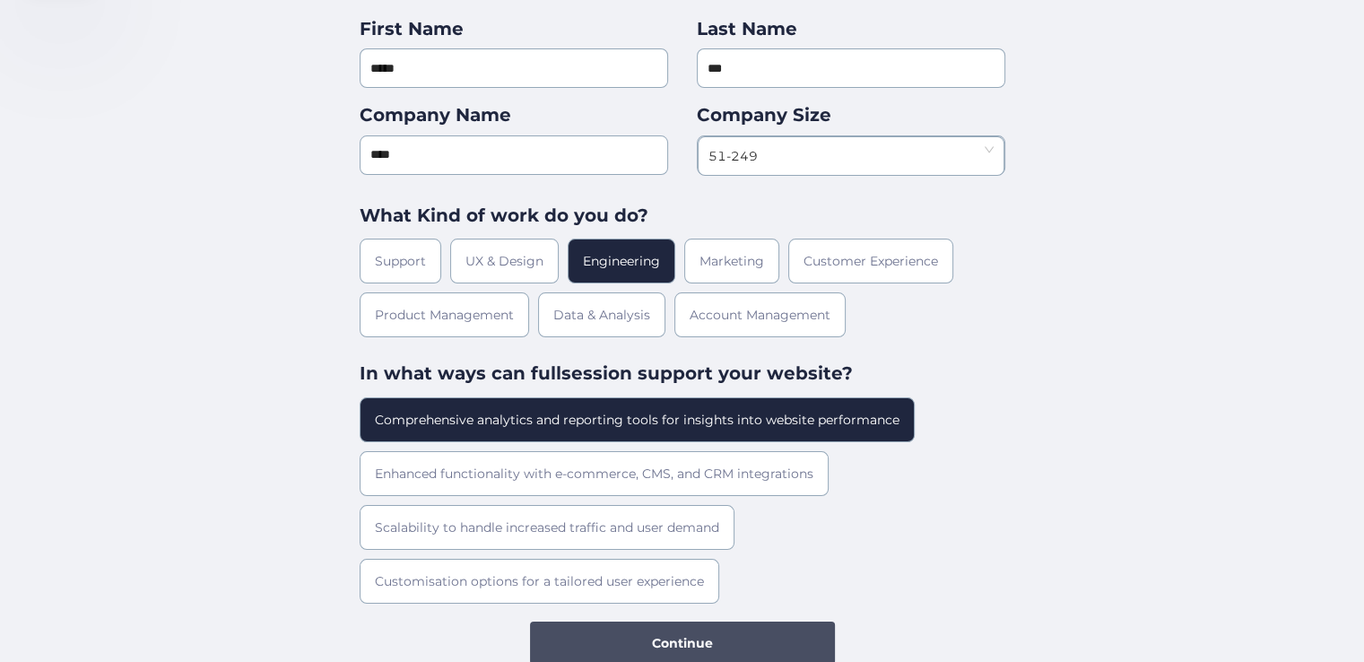
click at [668, 651] on button "Continue" at bounding box center [682, 643] width 305 height 43
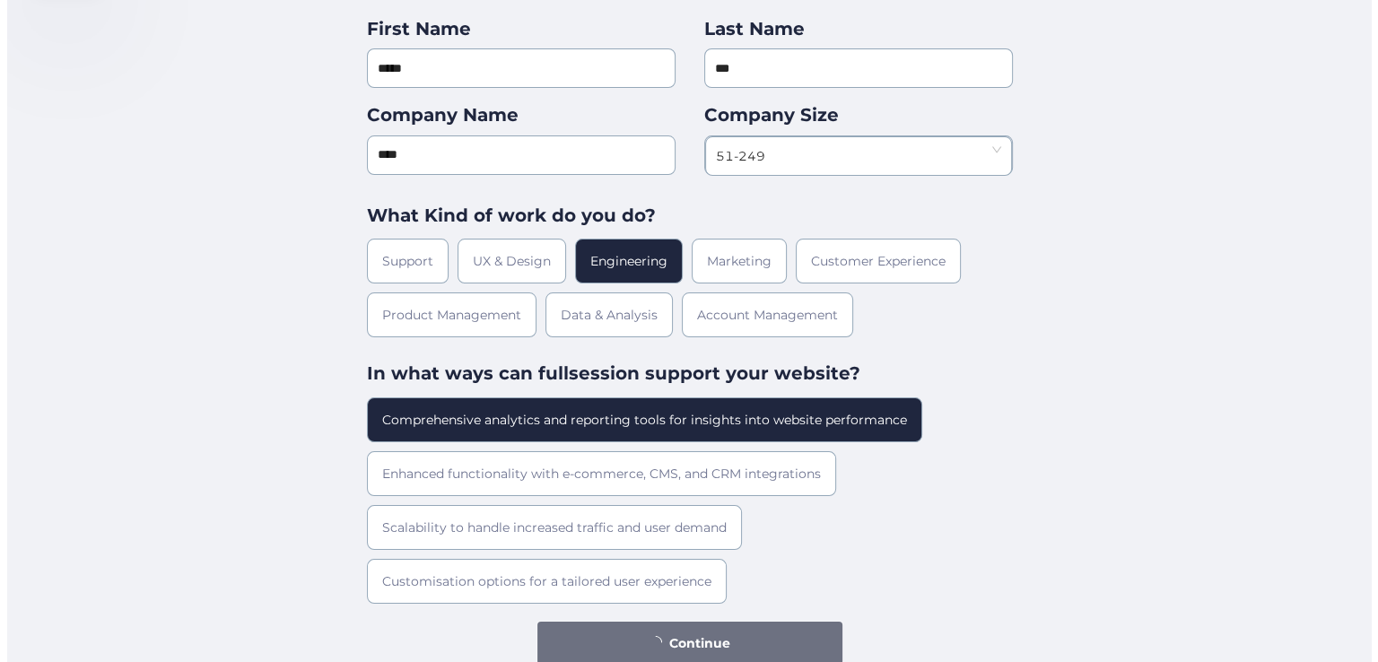
scroll to position [0, 0]
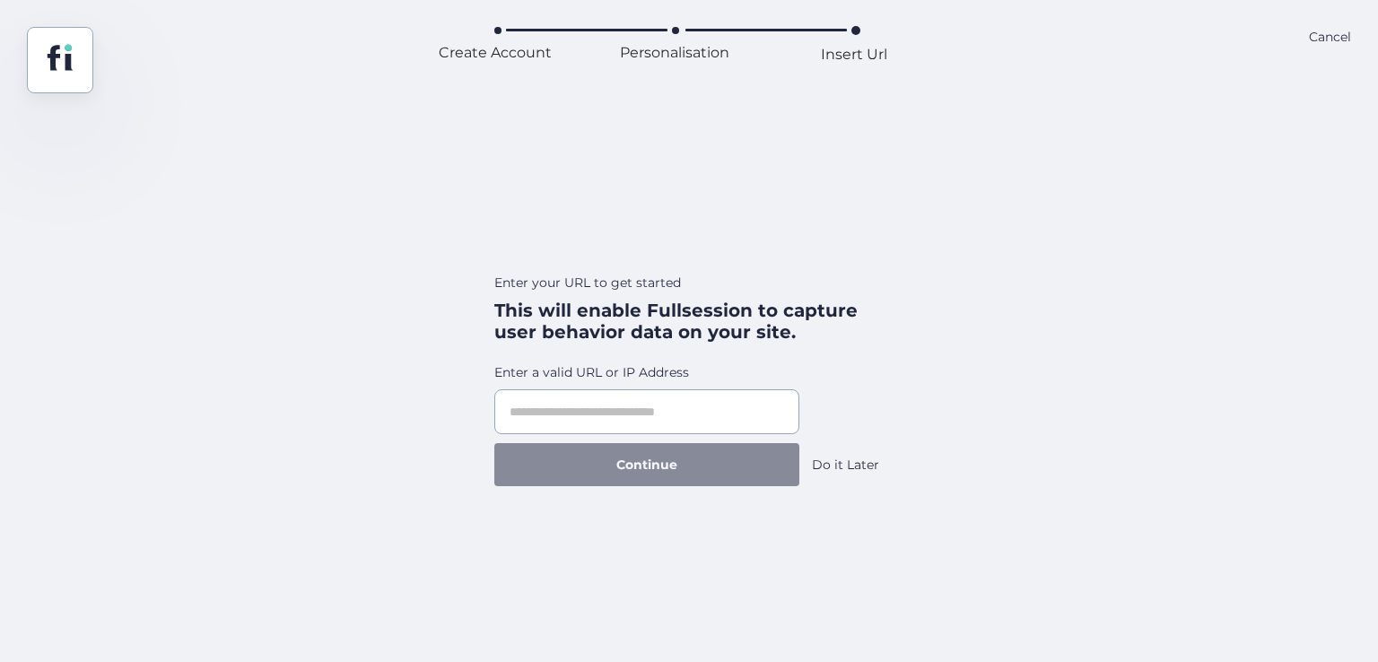
click at [1331, 41] on div "Cancel" at bounding box center [1330, 60] width 42 height 66
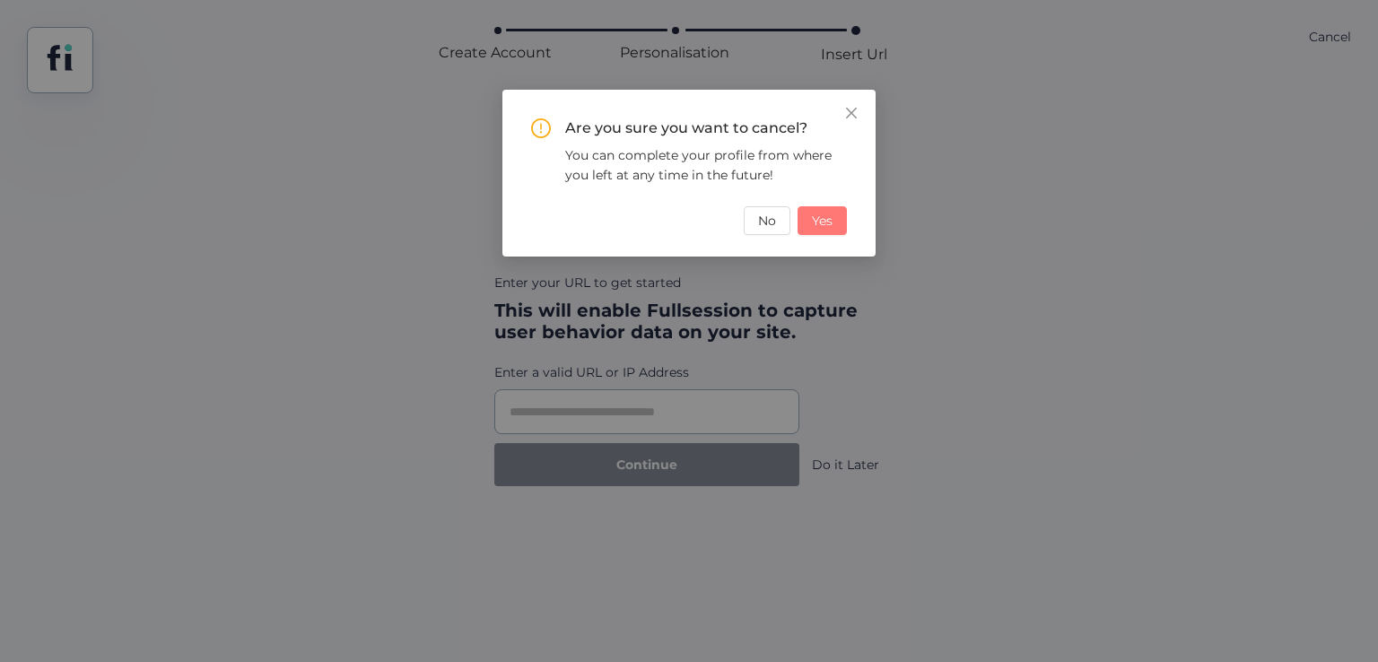
click at [818, 217] on span "Yes" at bounding box center [822, 221] width 21 height 20
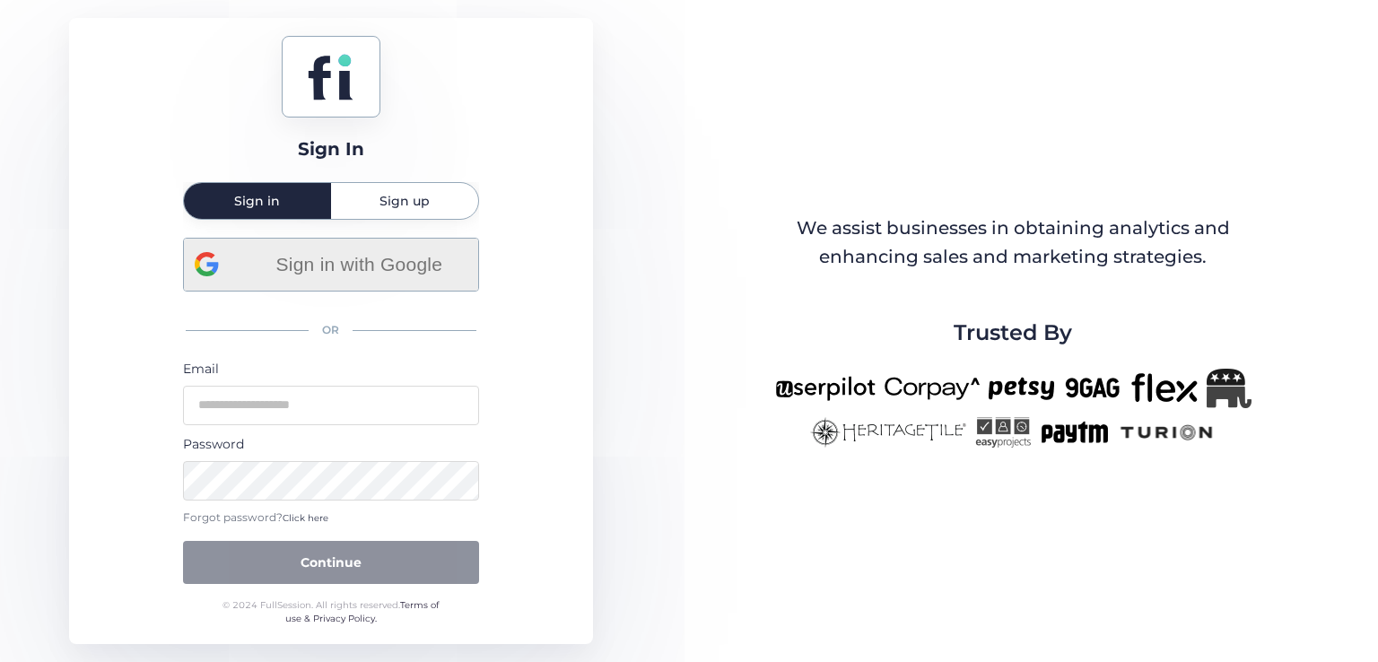
click at [321, 251] on span "Sign in with Google" at bounding box center [359, 264] width 216 height 30
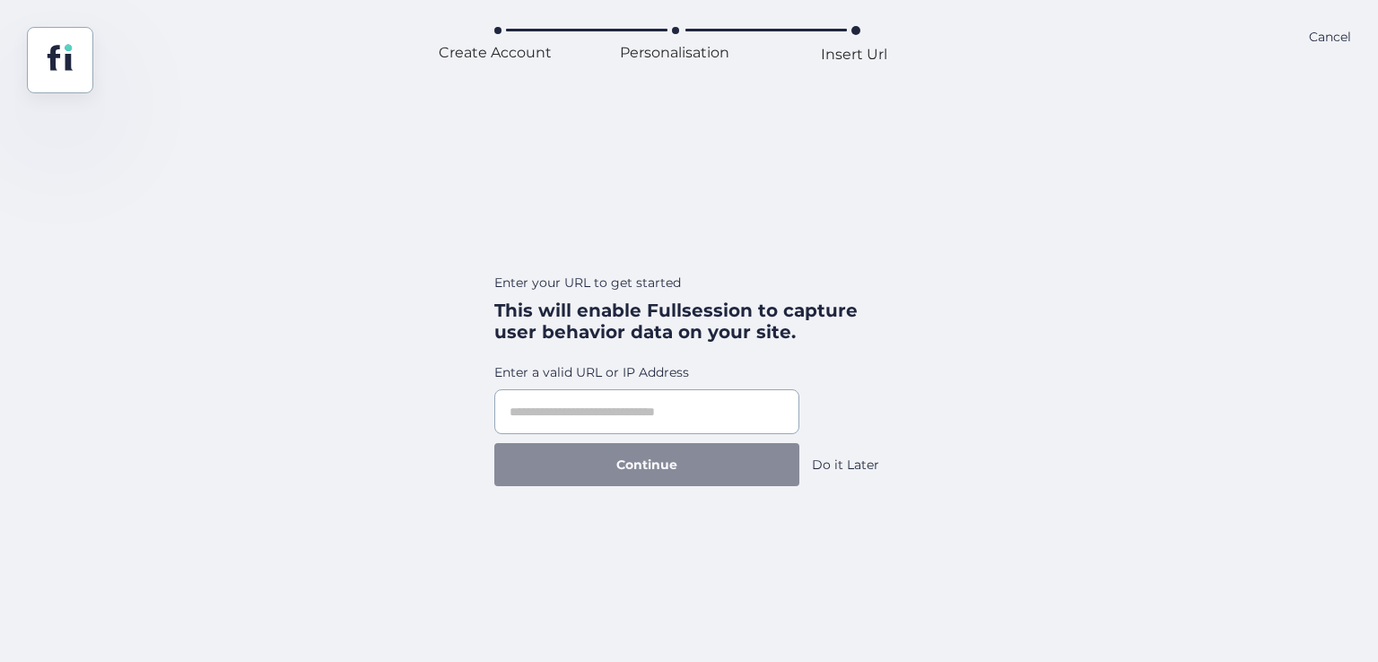
click at [840, 467] on div "Do it Later" at bounding box center [845, 465] width 67 height 20
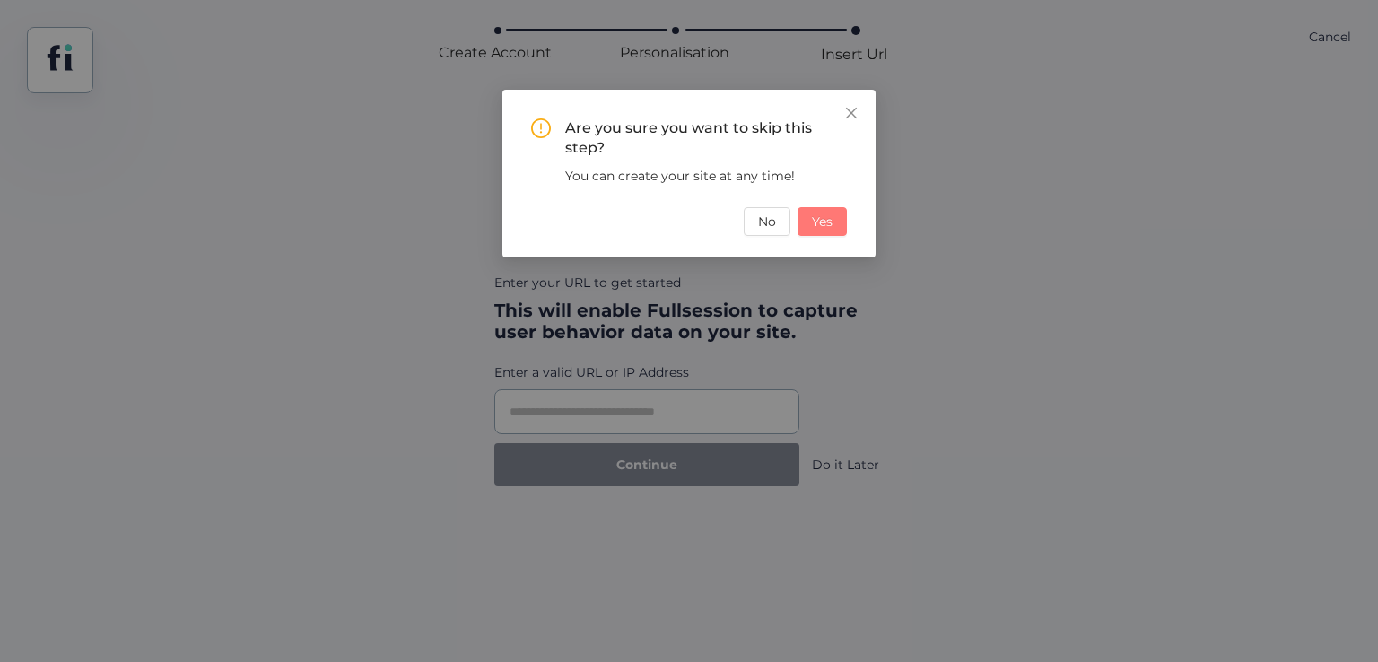
click at [829, 222] on span "Yes" at bounding box center [822, 222] width 21 height 20
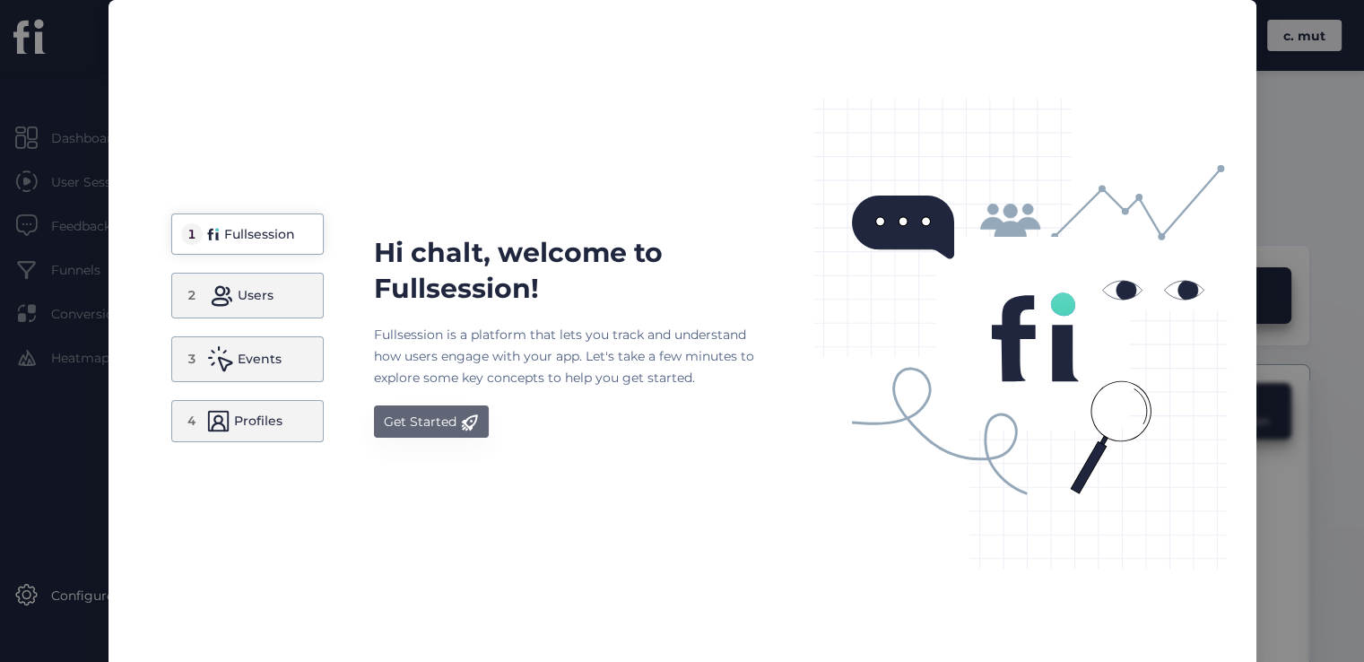
click at [422, 414] on div "Get Started" at bounding box center [420, 422] width 73 height 22
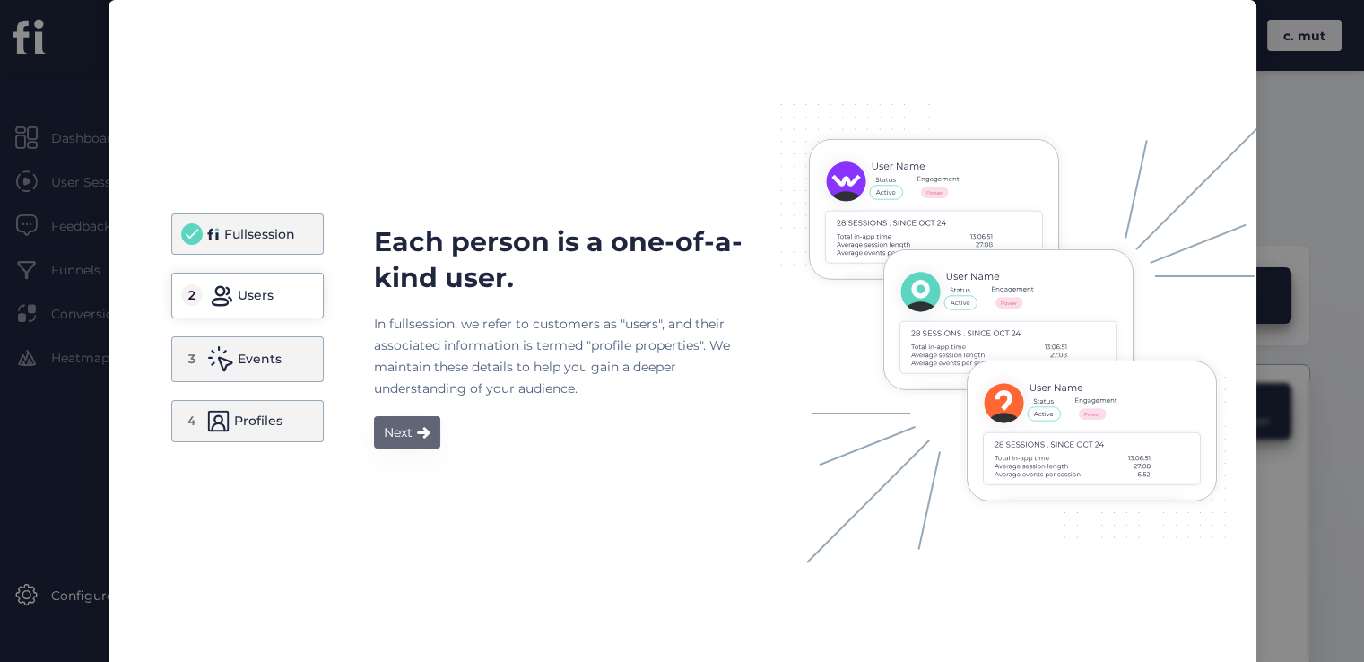
click at [398, 426] on div "Next" at bounding box center [398, 433] width 29 height 22
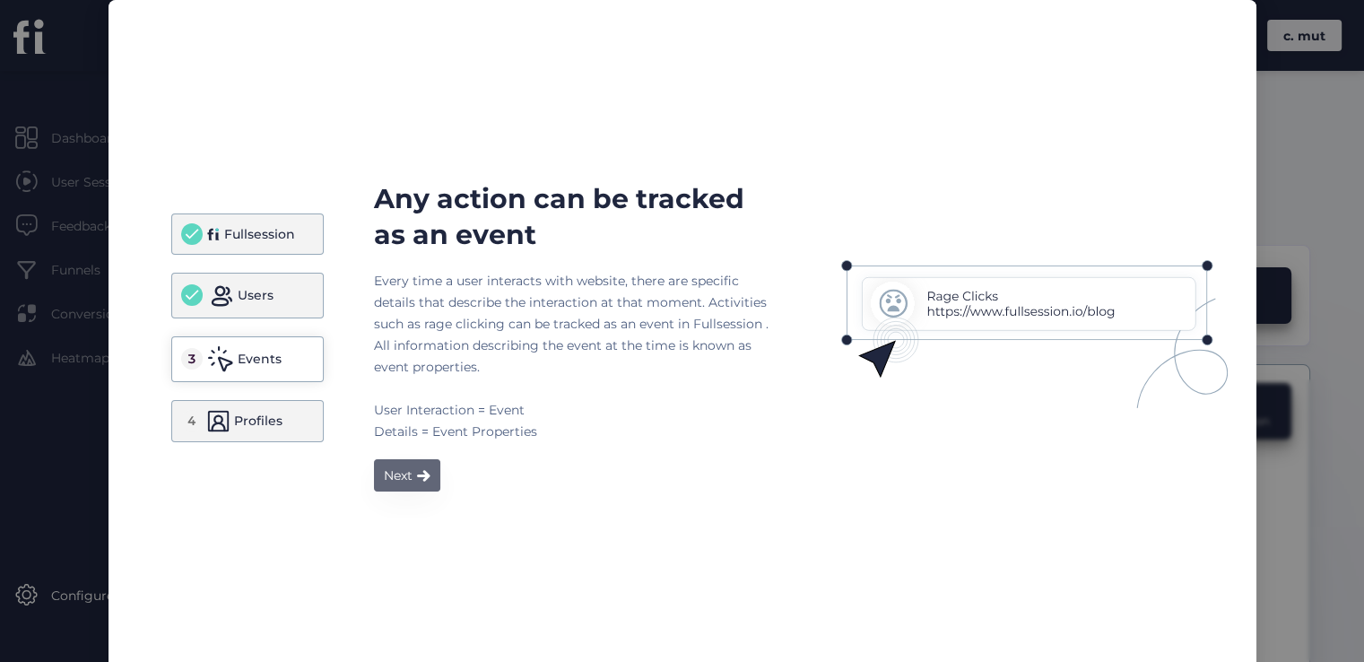
click at [404, 469] on div "Next" at bounding box center [398, 476] width 29 height 22
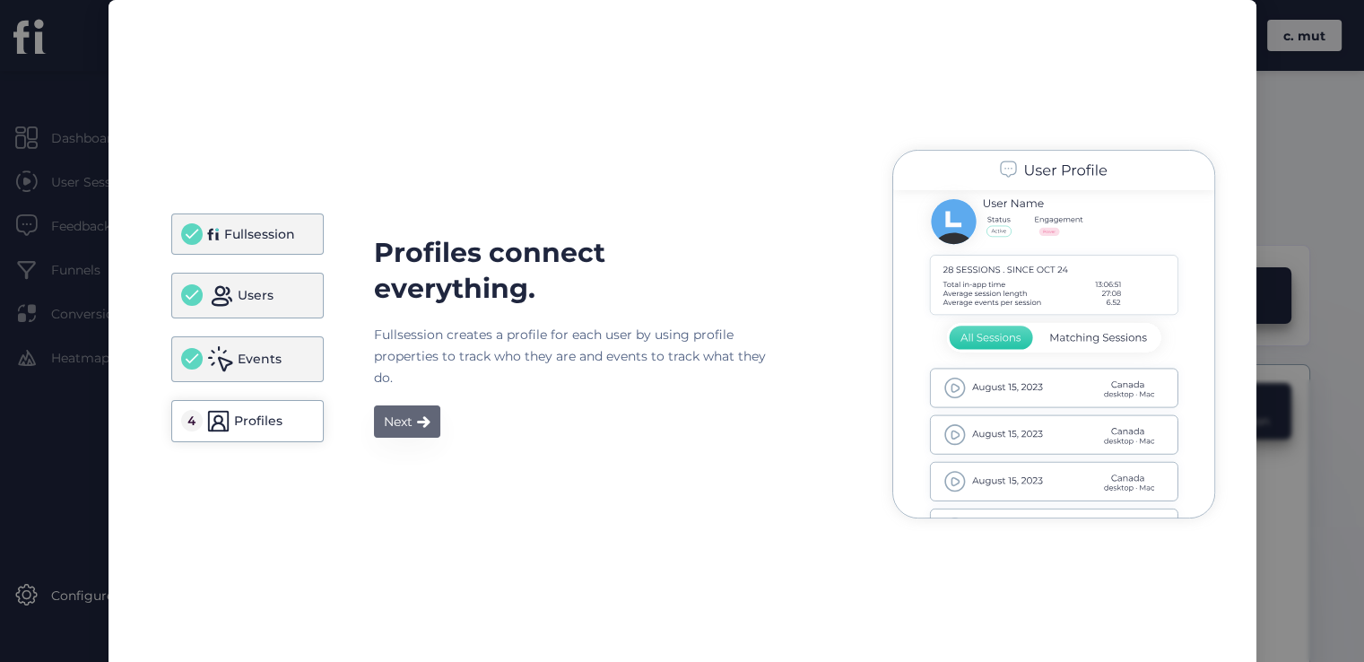
click at [391, 427] on div "Next" at bounding box center [398, 422] width 29 height 22
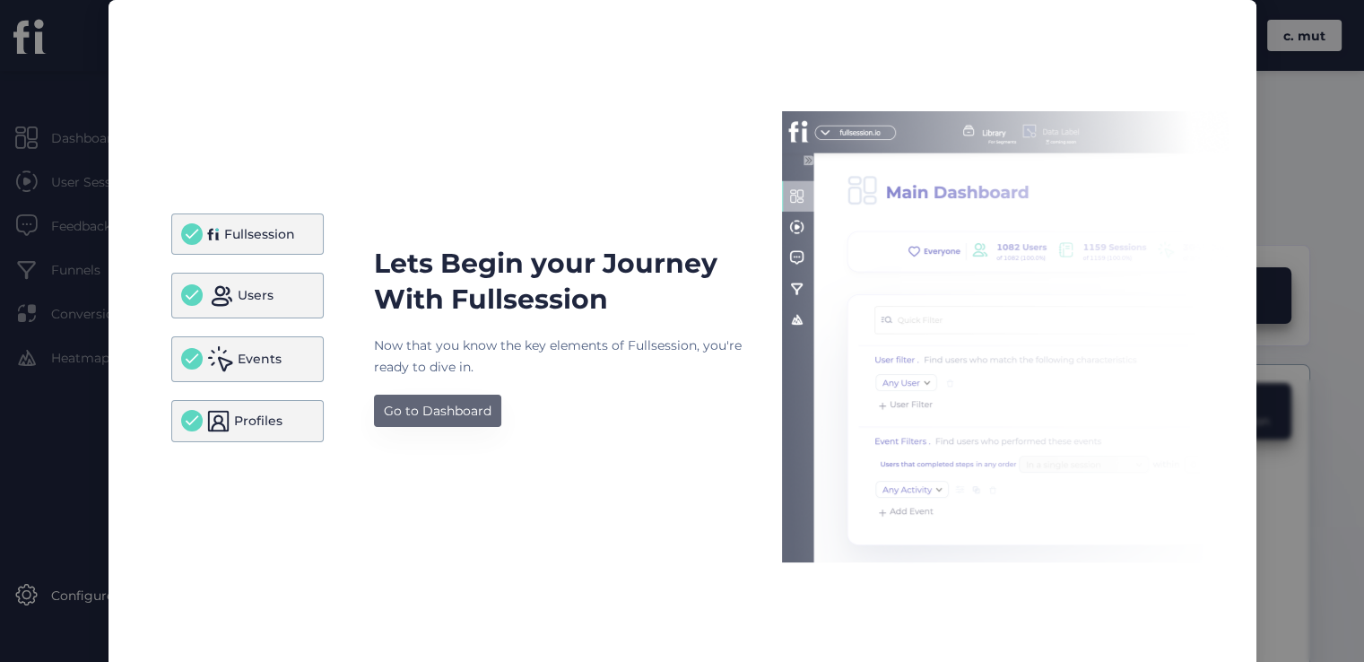
click at [431, 412] on div "Go to Dashboard" at bounding box center [438, 411] width 108 height 22
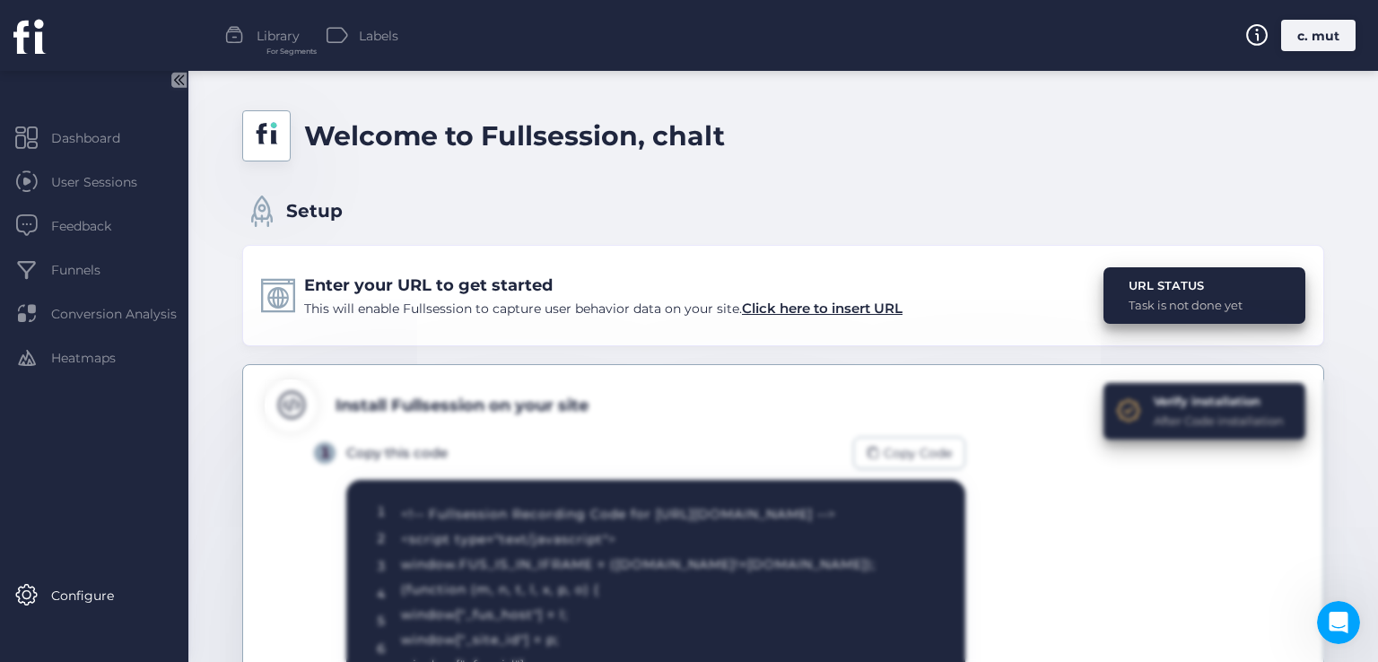
click at [1325, 46] on div "c. mut" at bounding box center [1318, 35] width 74 height 31
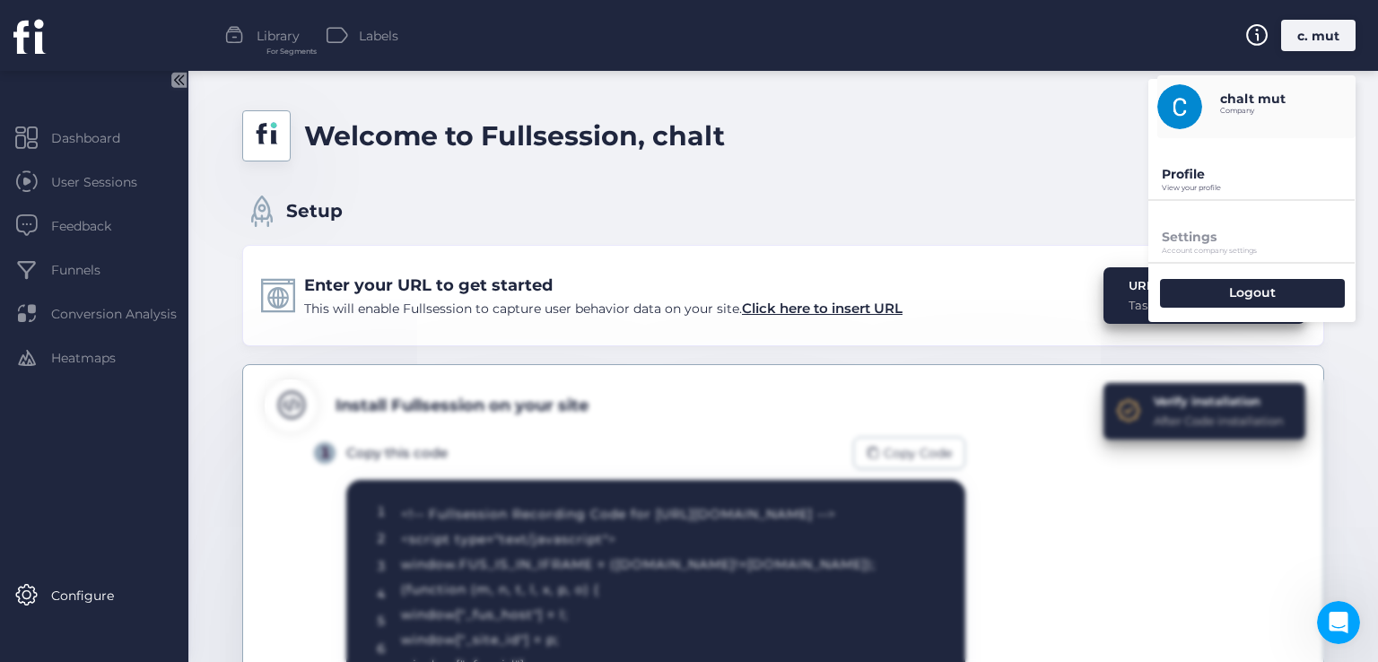
click at [1234, 182] on div "Profile View your profile" at bounding box center [1251, 168] width 207 height 61
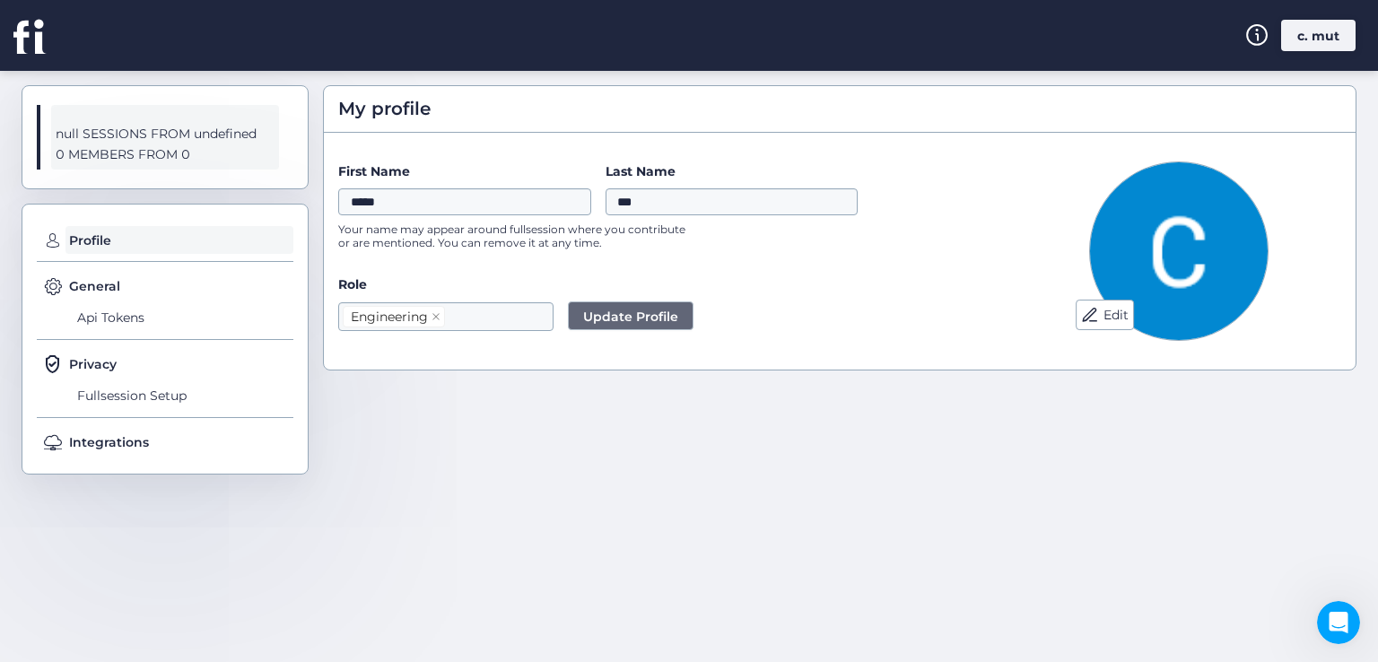
click at [202, 296] on div "General Api Tokens" at bounding box center [165, 308] width 257 height 64
click at [126, 400] on span "Fullsession Setup" at bounding box center [183, 395] width 221 height 29
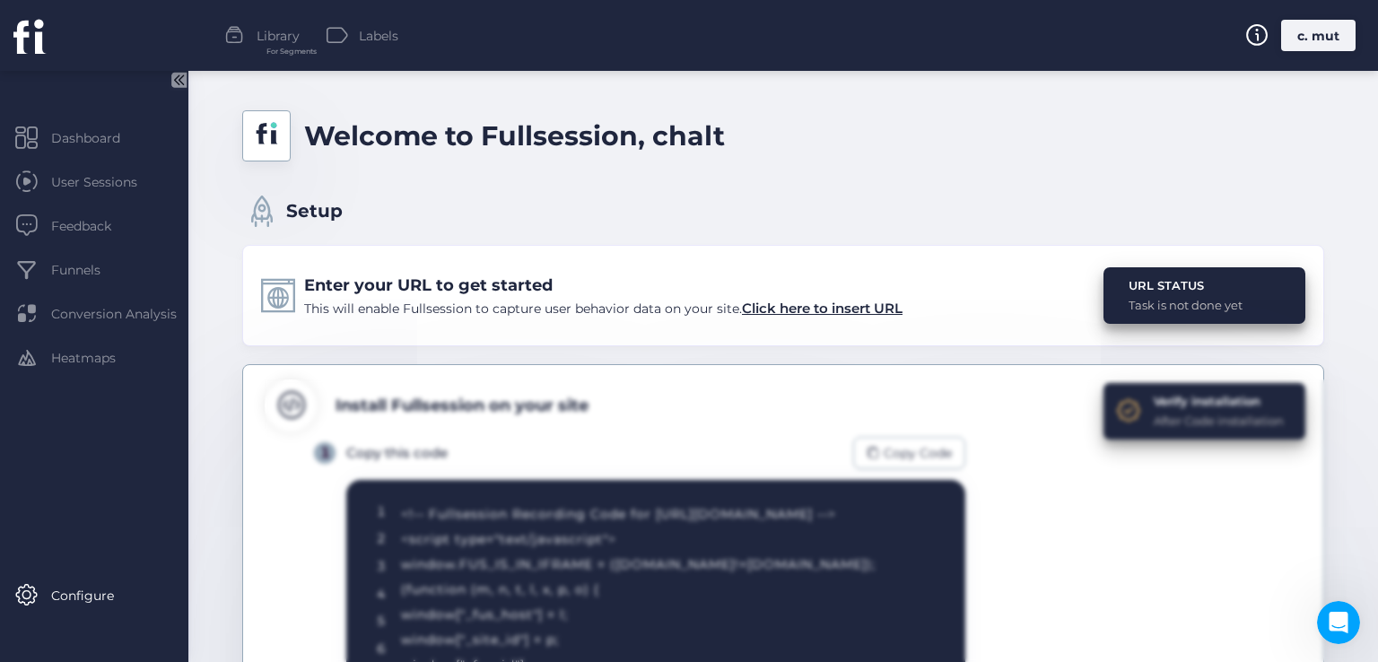
click at [1328, 48] on div "c. mut" at bounding box center [1318, 35] width 74 height 31
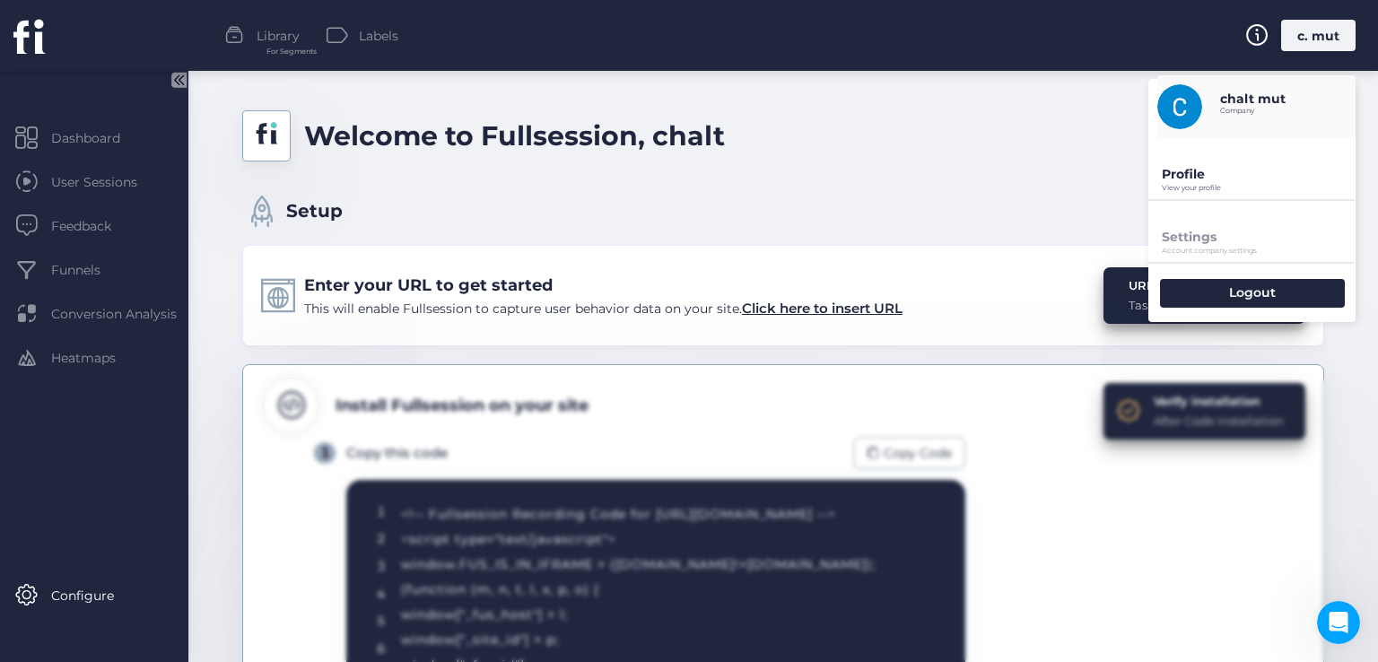
click at [1220, 191] on p "View your profile" at bounding box center [1259, 188] width 194 height 8
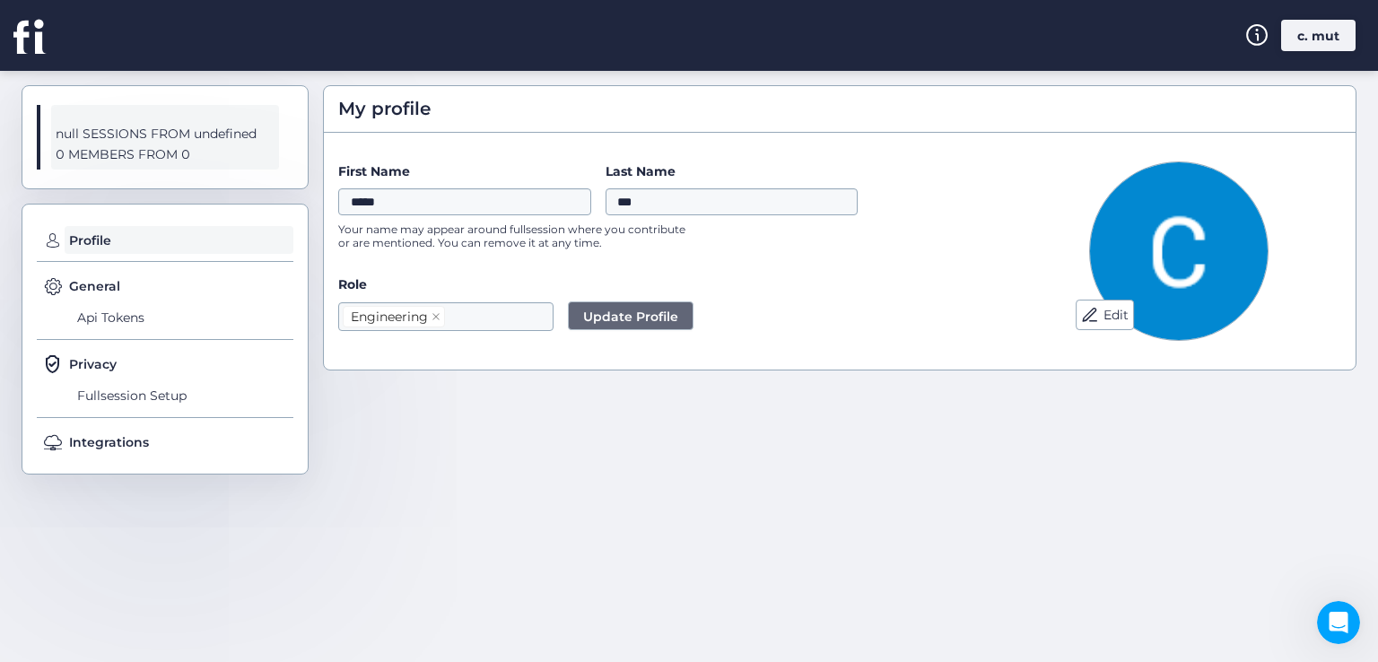
click at [1321, 35] on div "c. mut" at bounding box center [1318, 35] width 74 height 31
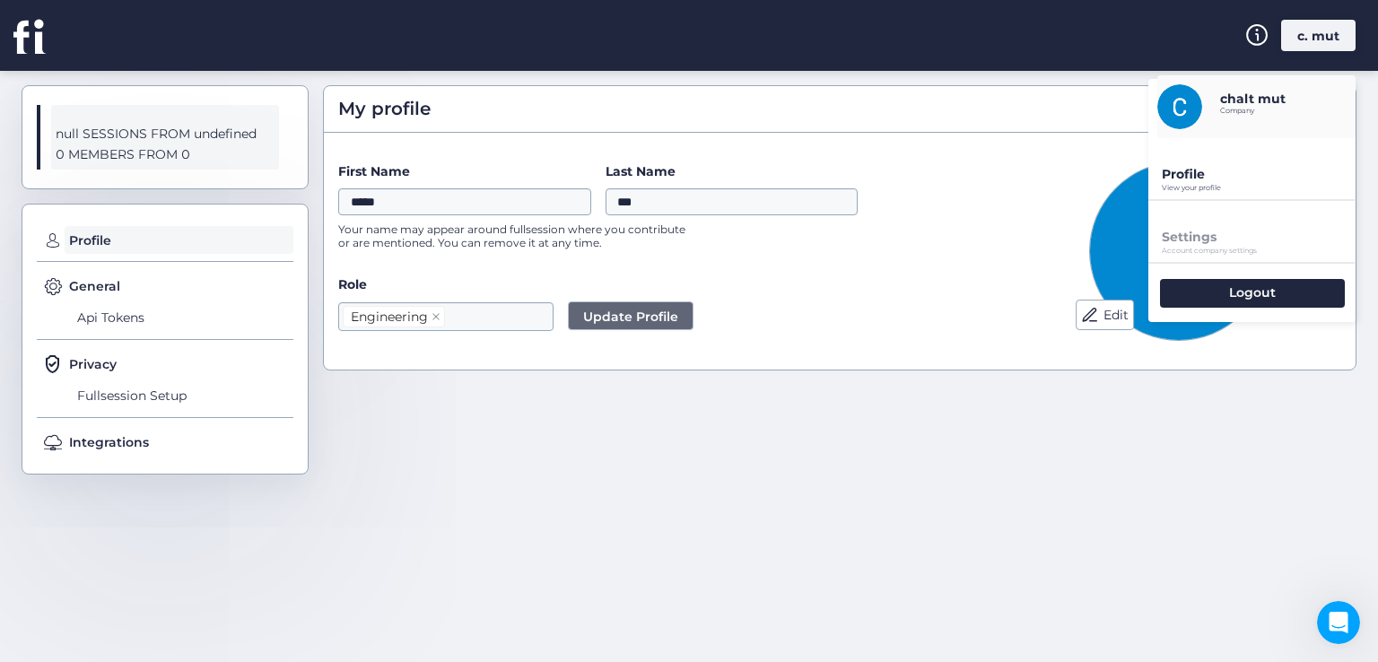
click at [1260, 182] on div "Profile View your profile" at bounding box center [1251, 168] width 207 height 61
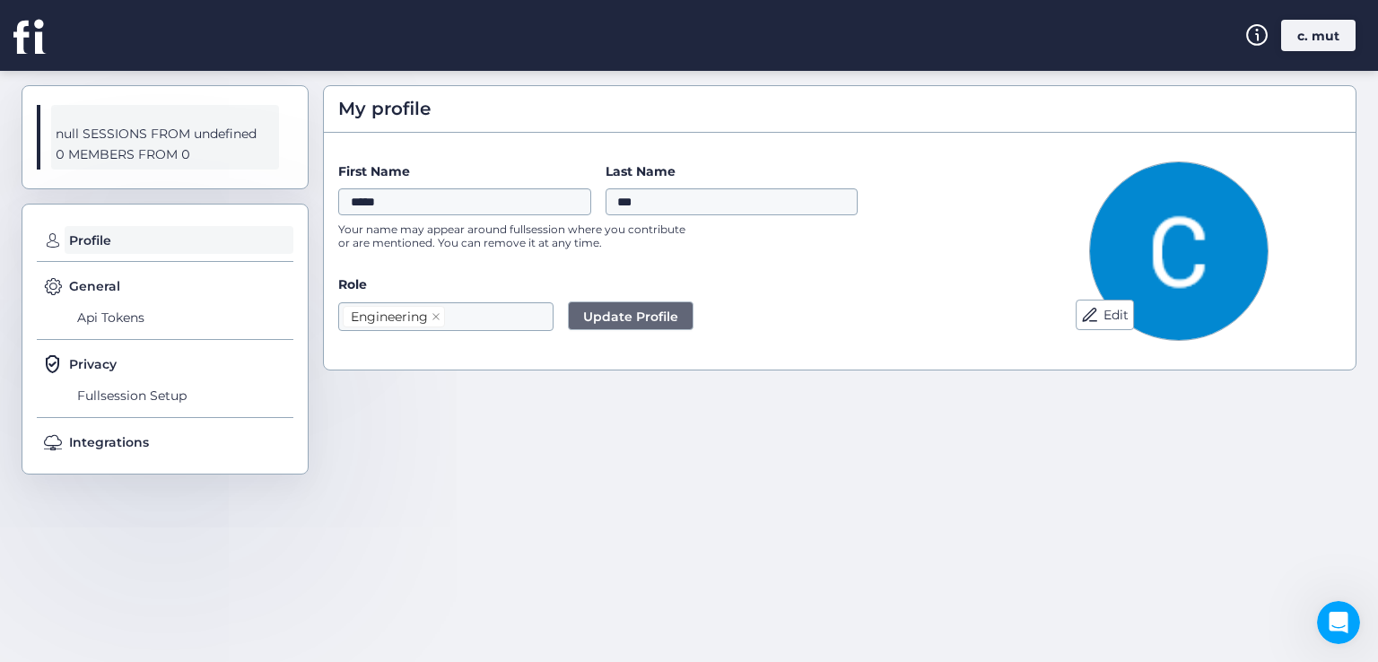
click at [1317, 24] on div "c. mut" at bounding box center [1318, 35] width 74 height 31
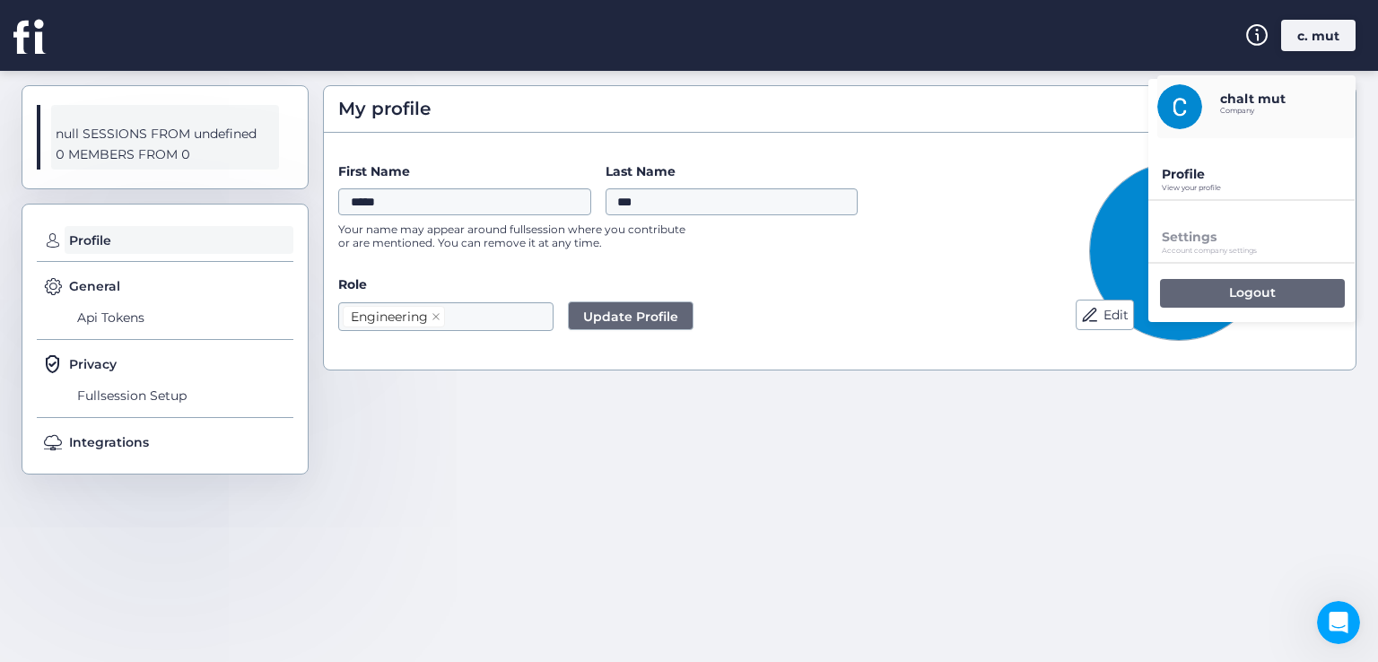
click at [1220, 306] on div "Logout" at bounding box center [1252, 293] width 185 height 29
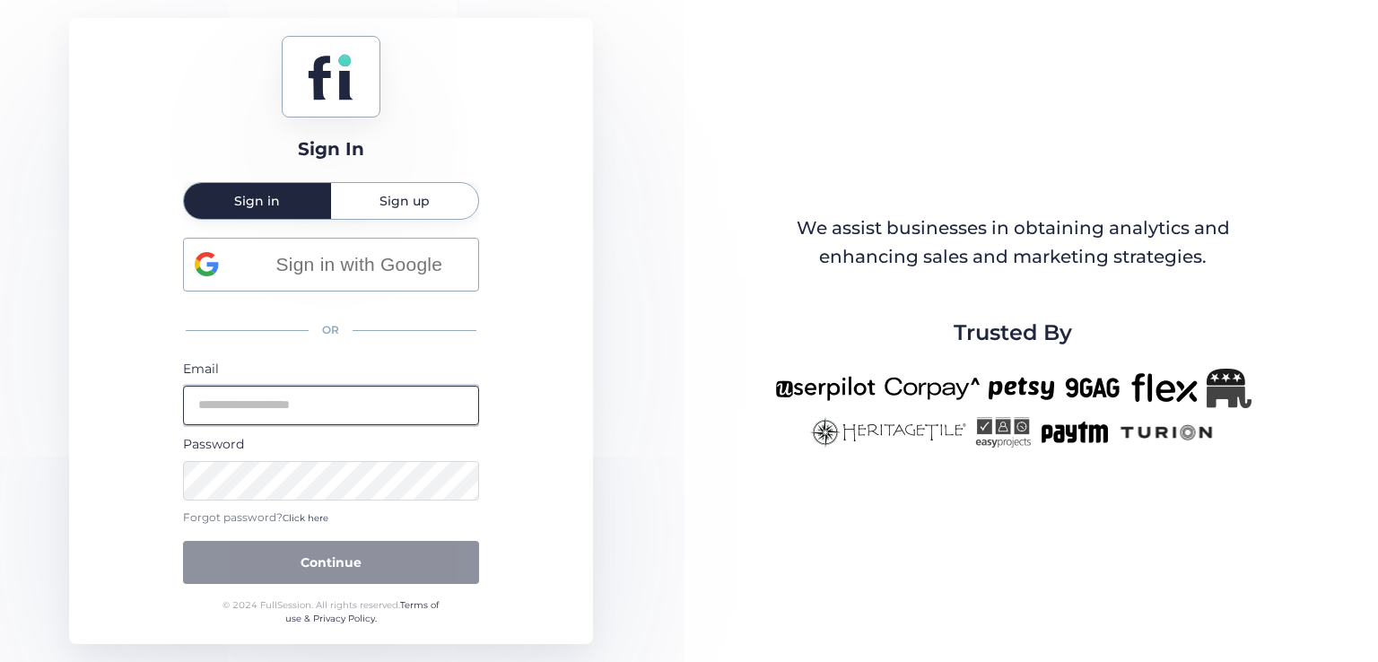
click at [327, 417] on input "email" at bounding box center [331, 405] width 296 height 39
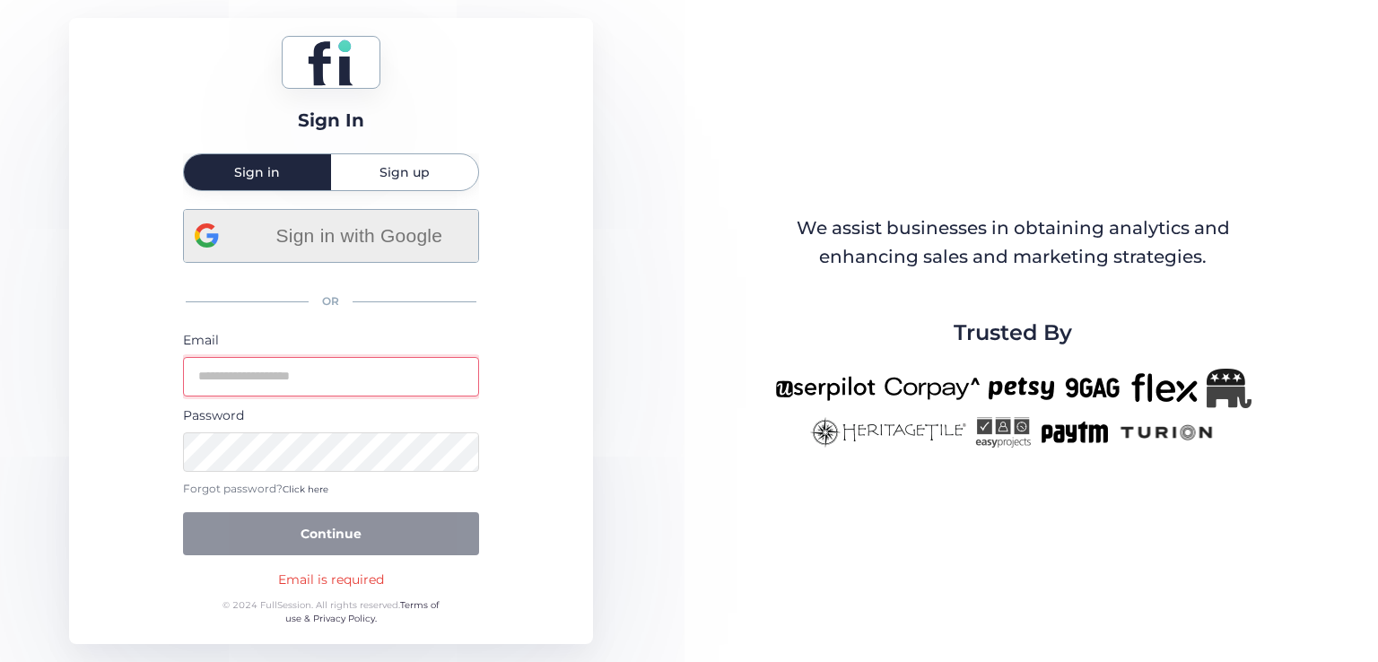
click at [359, 274] on div "Sign in with Google OR Email Password Forgot password? Click here Continue" at bounding box center [331, 382] width 296 height 346
click at [355, 243] on span "Sign in with Google" at bounding box center [359, 236] width 216 height 30
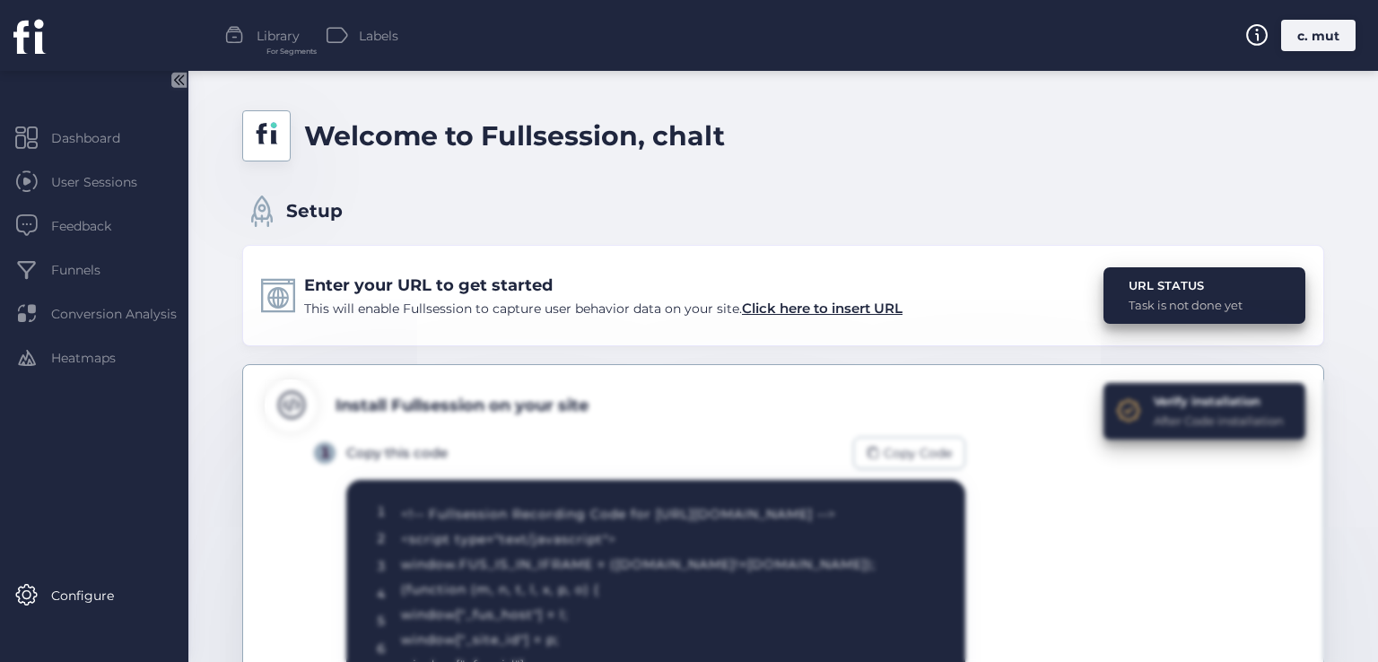
click at [1180, 289] on div "URL STATUS" at bounding box center [1185, 285] width 114 height 18
click at [811, 308] on span "Click here to insert URL" at bounding box center [822, 308] width 161 height 17
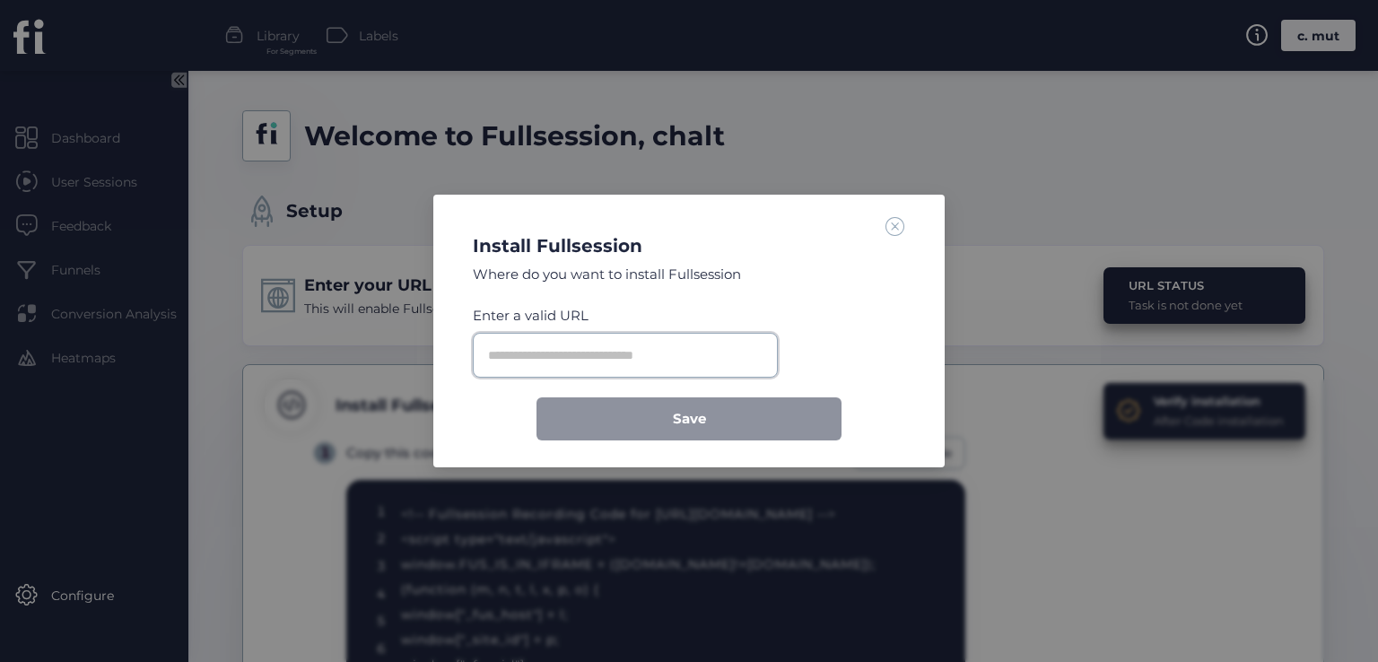
click at [605, 353] on input "text" at bounding box center [625, 355] width 305 height 45
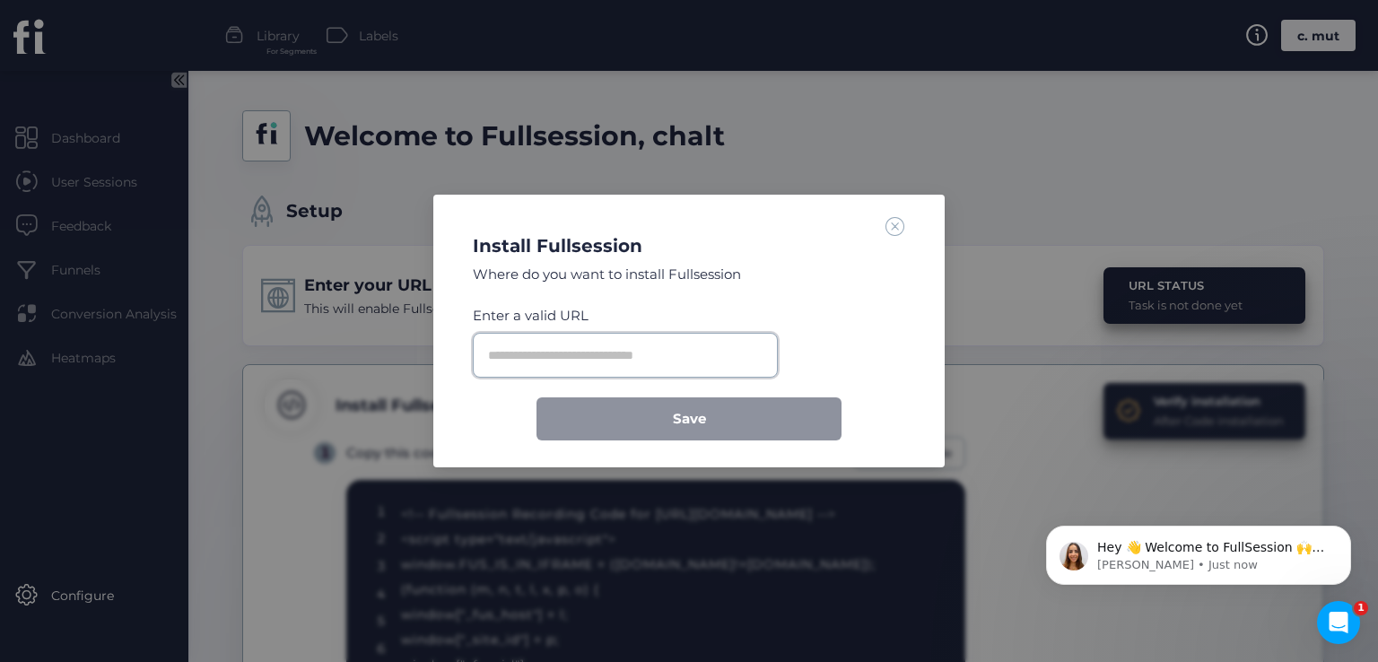
paste input "**********"
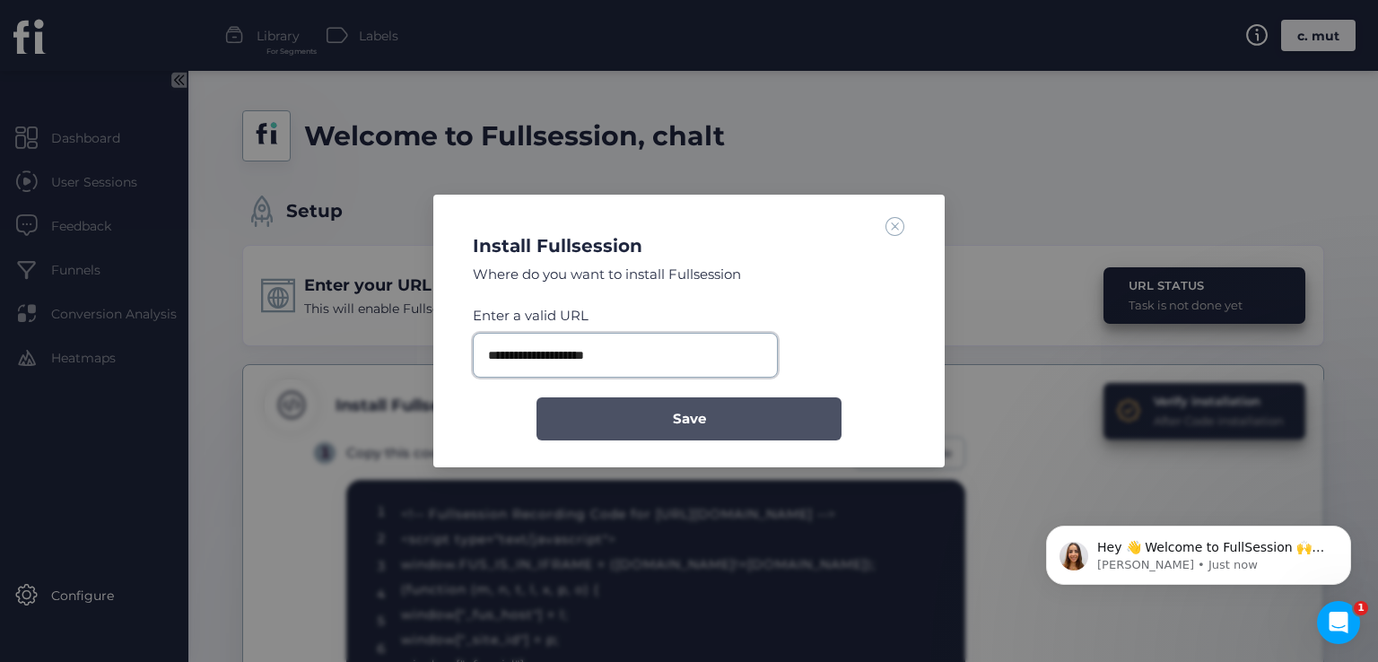
type input "**********"
click at [697, 418] on span "Save" at bounding box center [689, 419] width 33 height 22
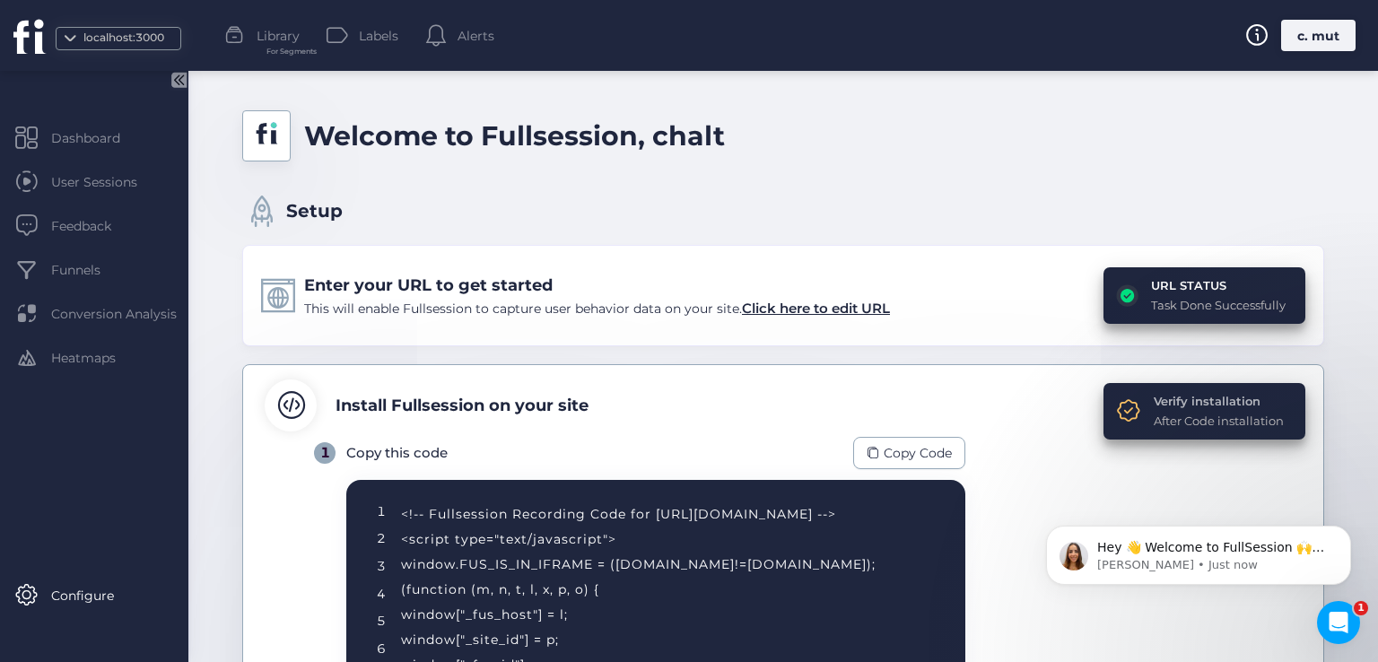
click at [1155, 396] on div "Verify installation" at bounding box center [1219, 401] width 130 height 18
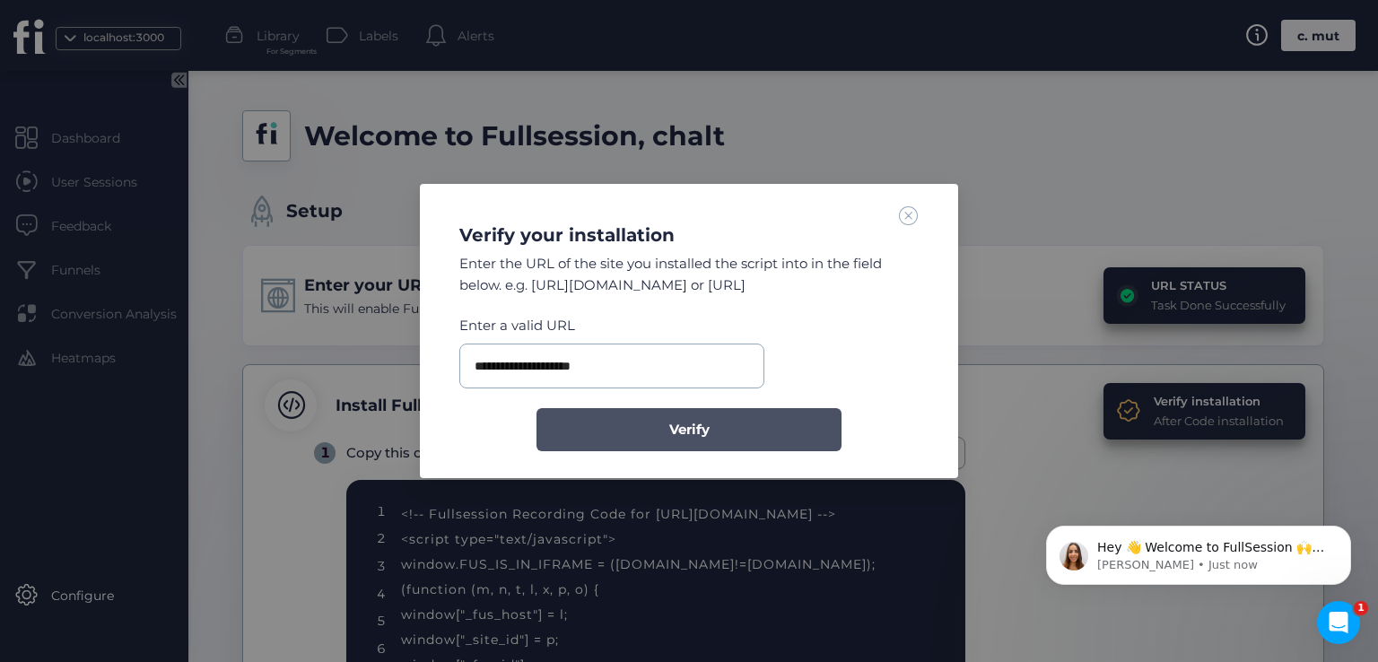
click at [701, 419] on span "Verify" at bounding box center [689, 430] width 40 height 22
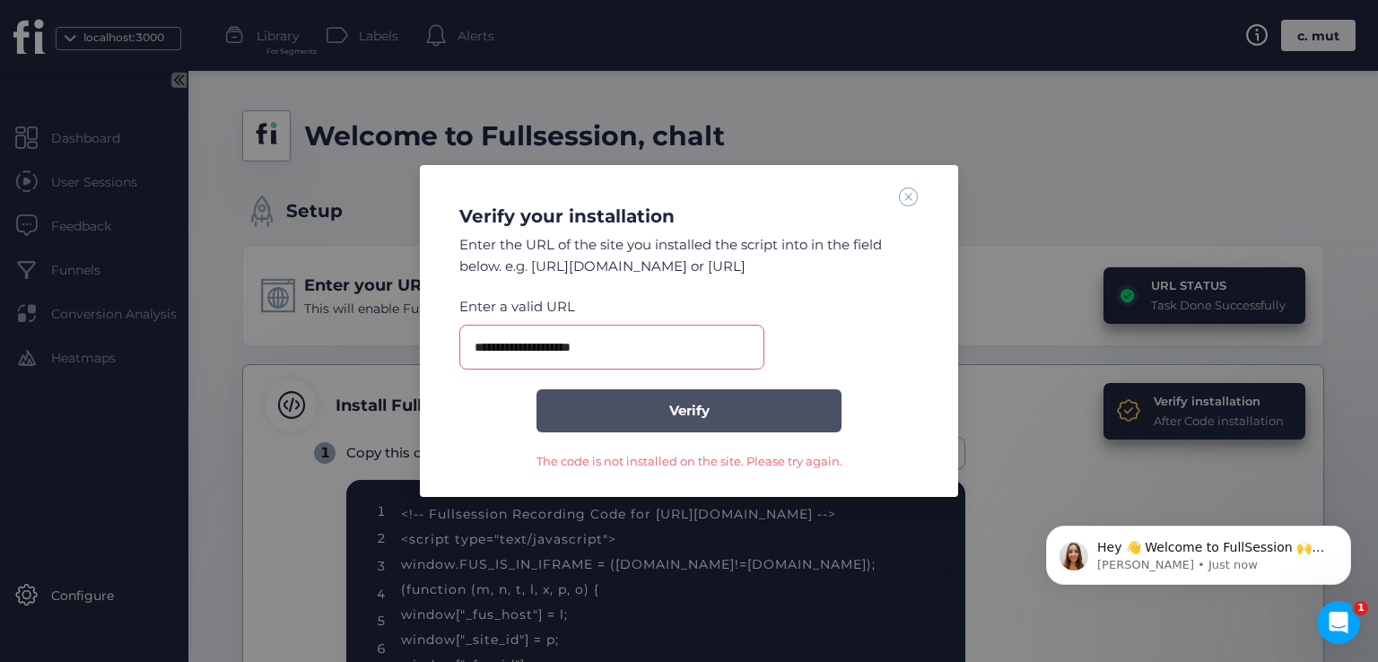
click at [788, 418] on button "Verify" at bounding box center [688, 410] width 305 height 43
click at [909, 188] on span at bounding box center [909, 197] width 20 height 20
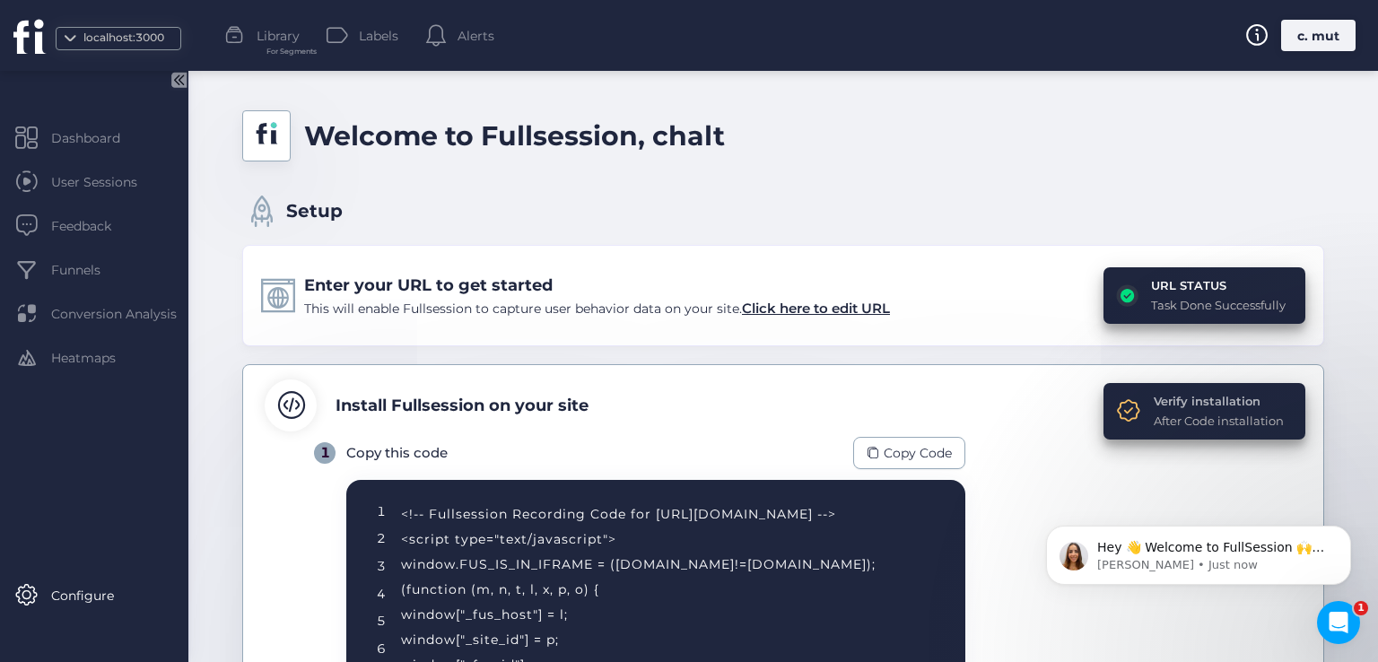
click at [1168, 399] on div "Verify installation" at bounding box center [1219, 401] width 130 height 18
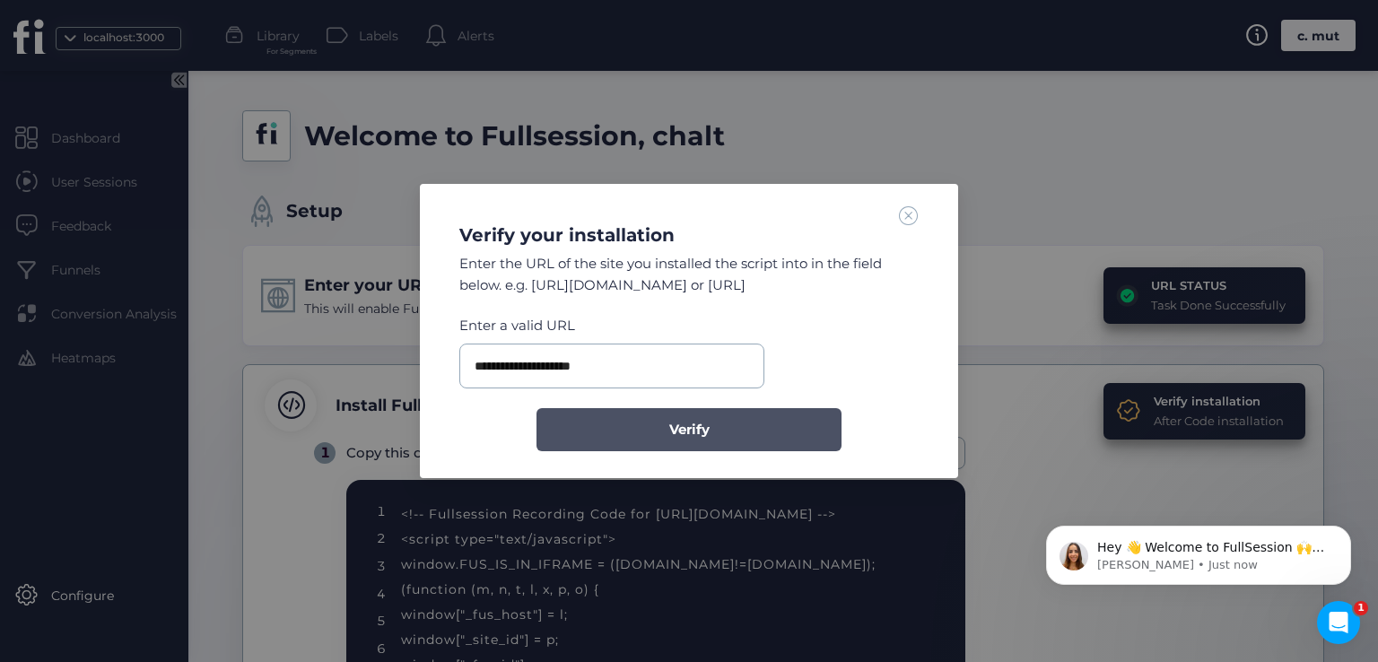
click at [736, 420] on button "Verify" at bounding box center [688, 429] width 305 height 43
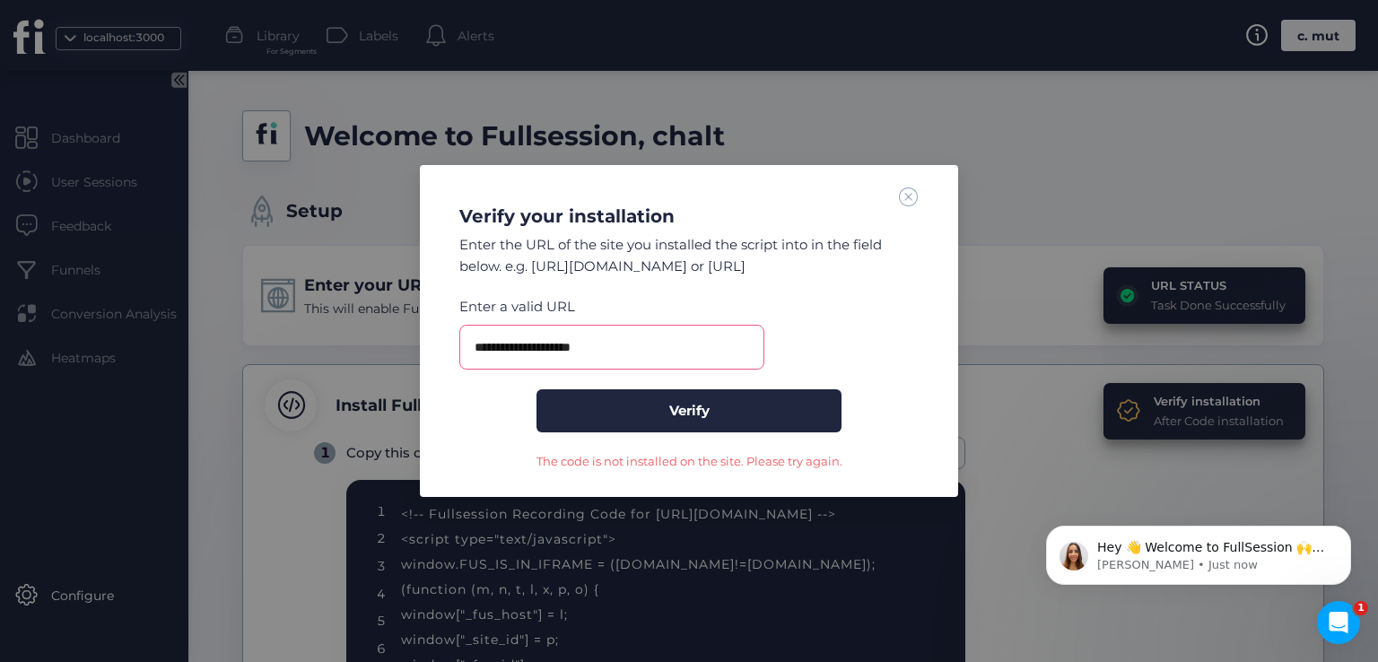
click at [911, 191] on span at bounding box center [909, 197] width 20 height 20
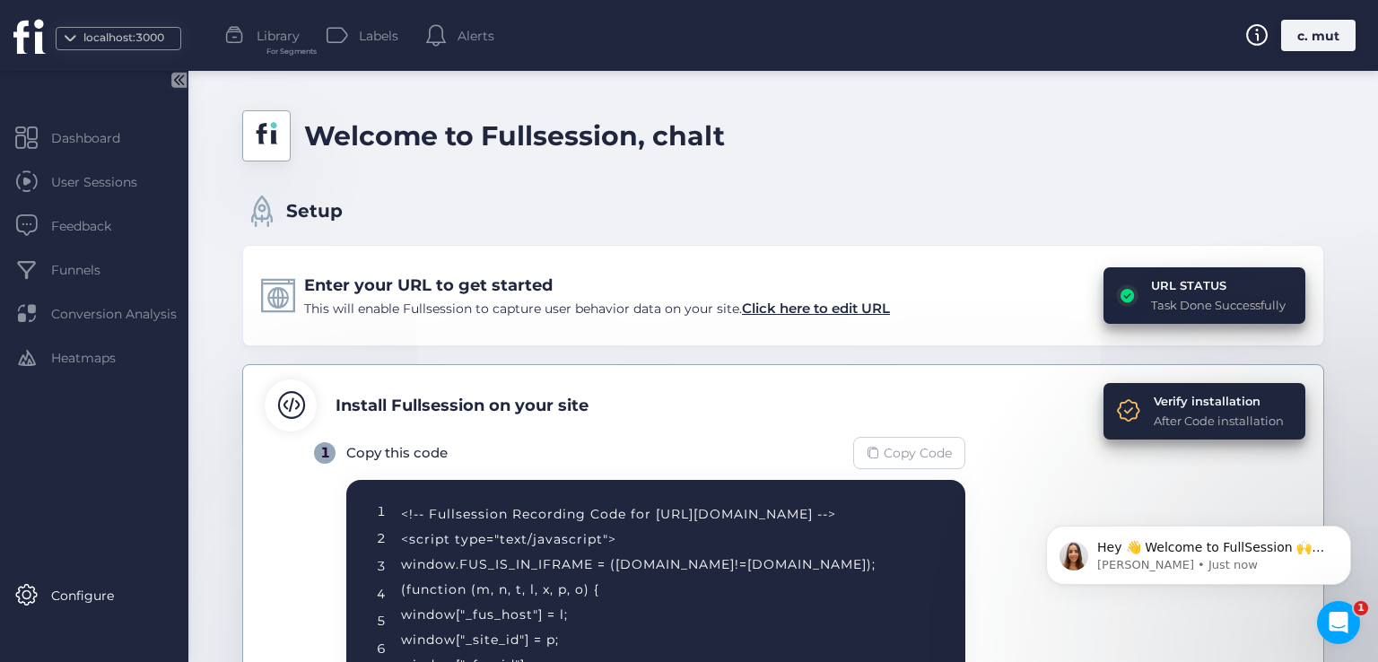
click at [908, 458] on span "Copy Code" at bounding box center [918, 453] width 68 height 20
click at [1188, 392] on div "Verify installation" at bounding box center [1219, 401] width 130 height 18
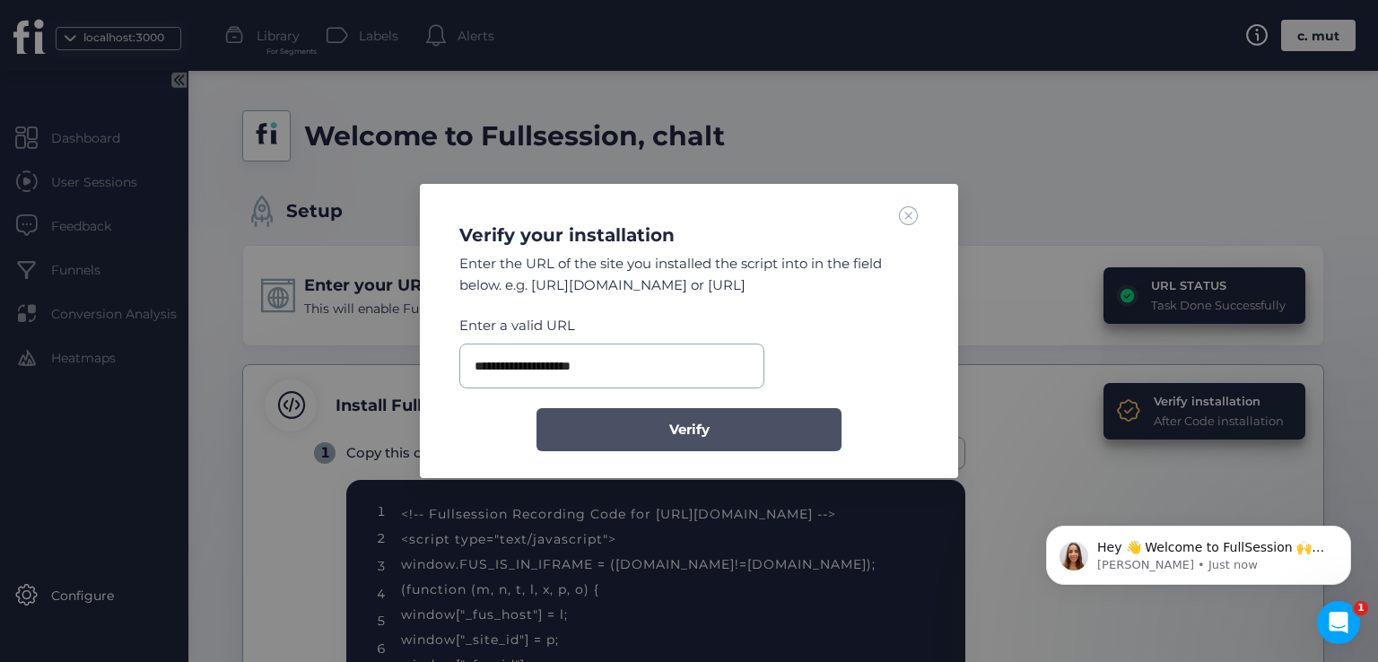
click at [737, 422] on button "Verify" at bounding box center [688, 429] width 305 height 43
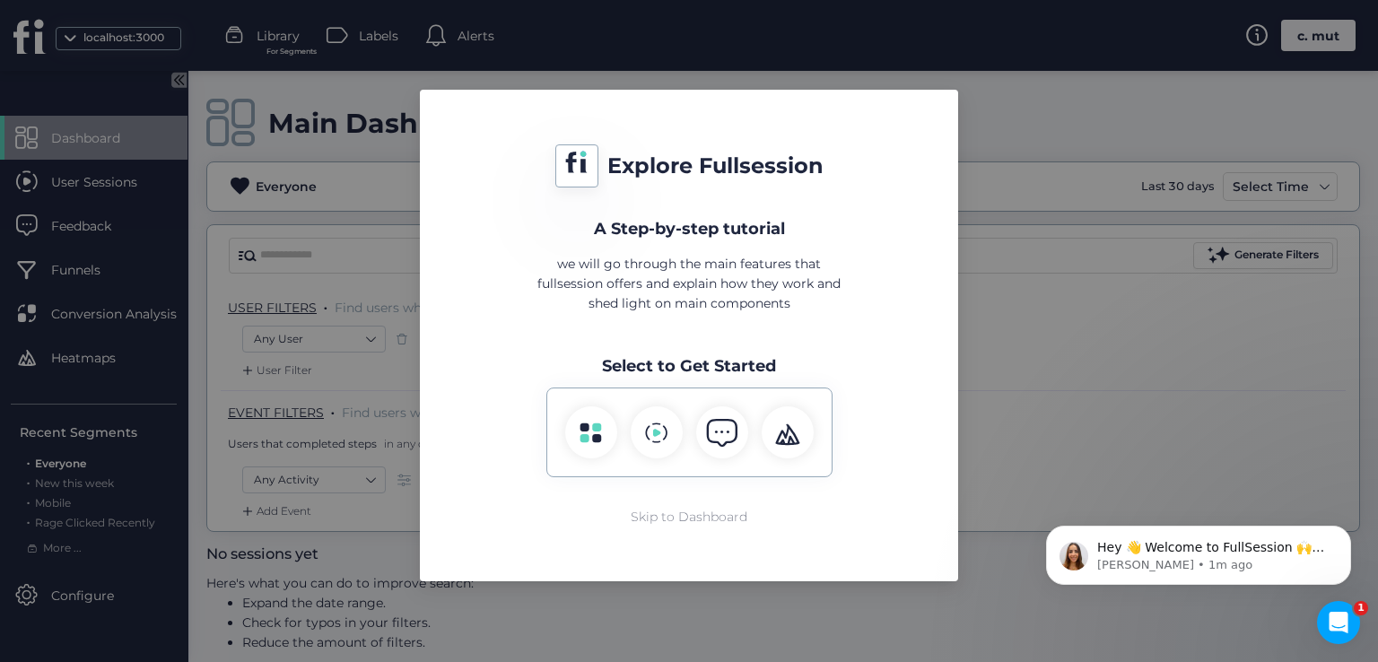
click at [654, 525] on div "Skip to Dashboard" at bounding box center [689, 517] width 117 height 20
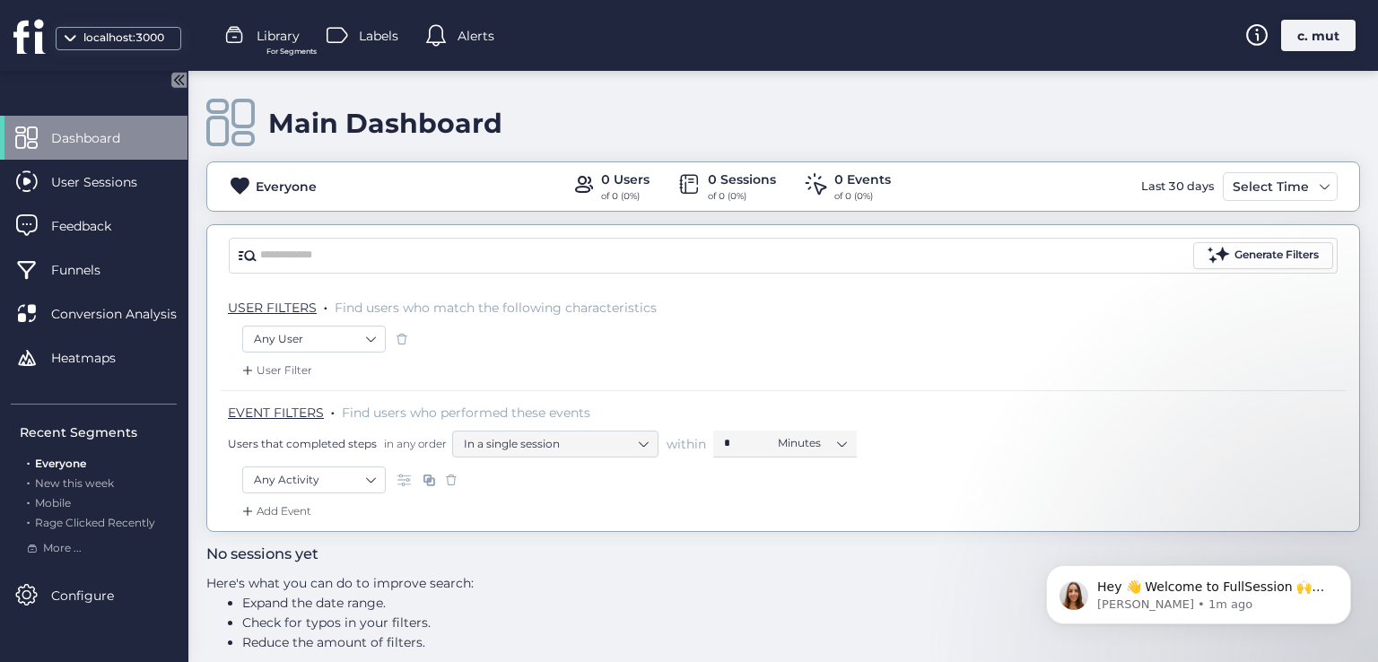
click at [1311, 20] on div "c. mut" at bounding box center [1318, 35] width 74 height 31
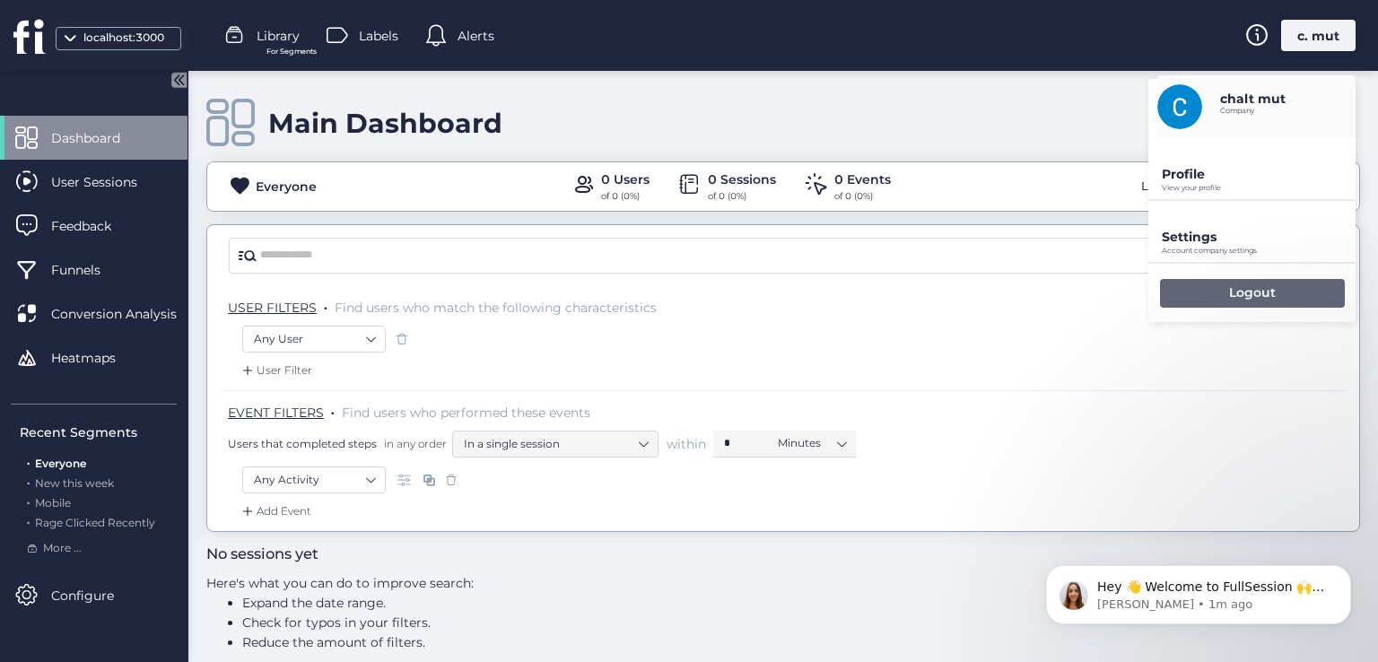
click at [1224, 279] on div "Logout" at bounding box center [1252, 293] width 185 height 29
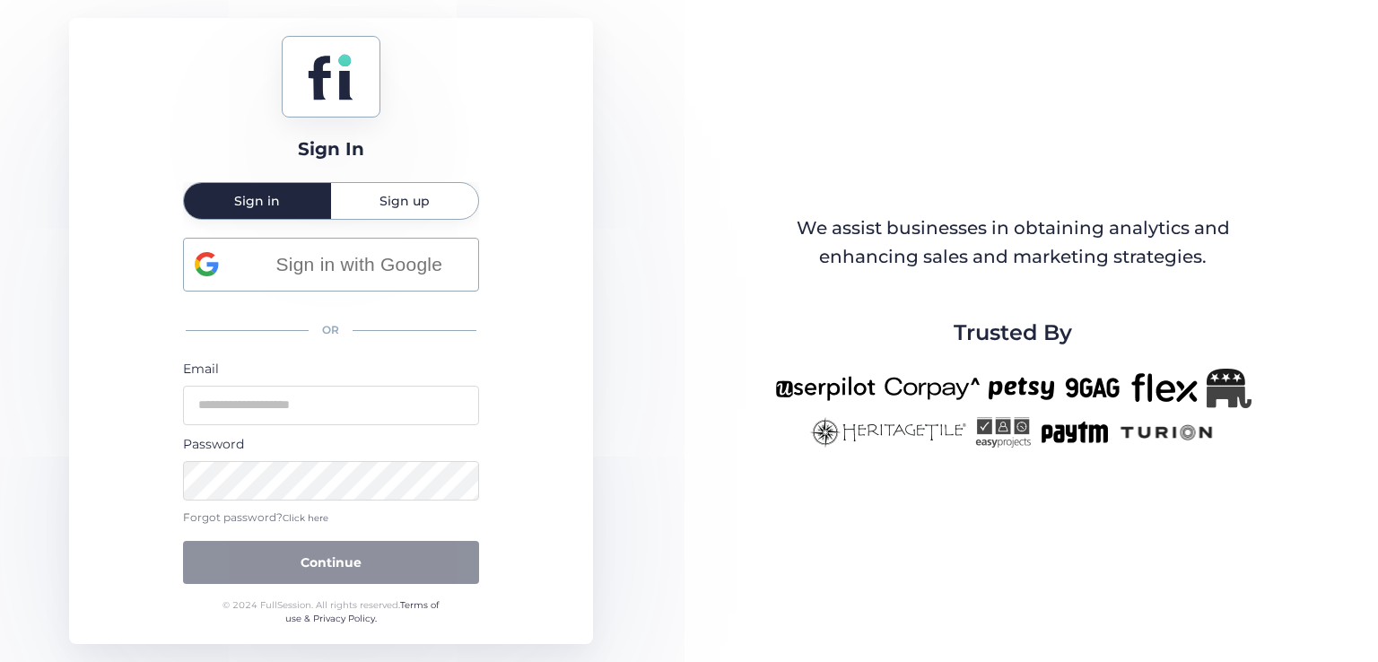
click at [305, 520] on span "Click here" at bounding box center [306, 518] width 46 height 12
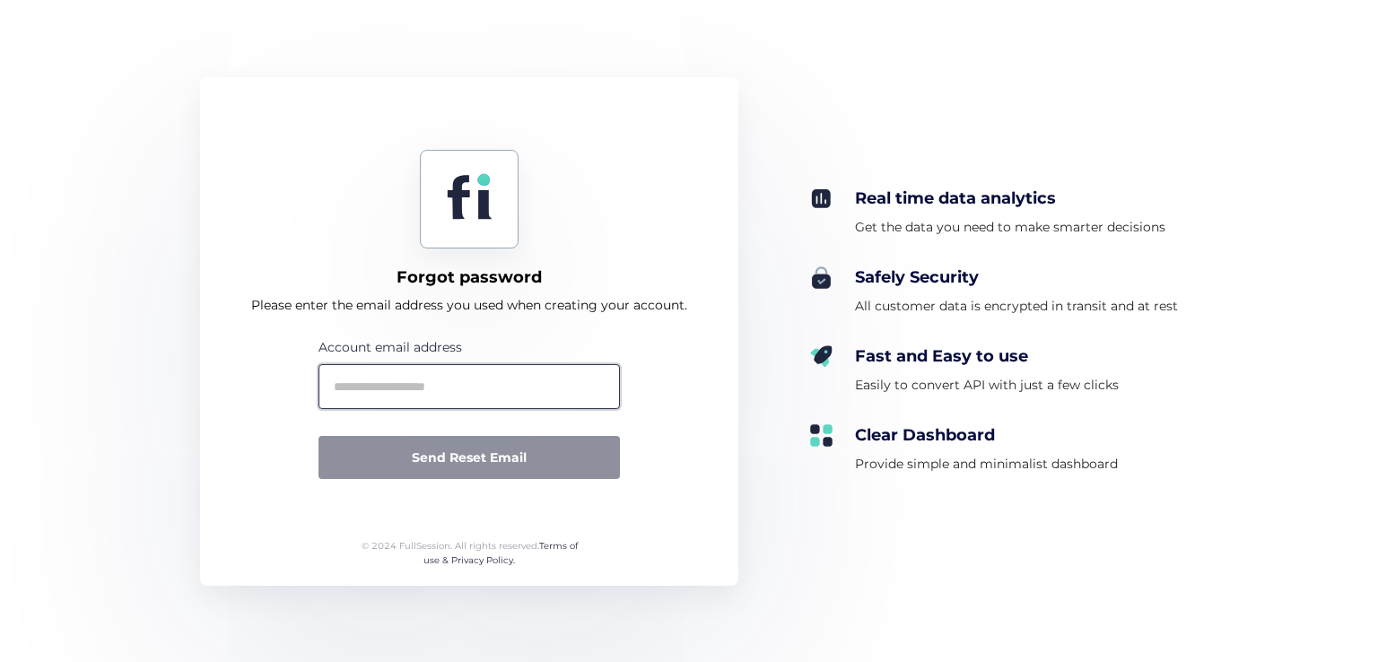
click at [574, 386] on input "text" at bounding box center [468, 386] width 301 height 45
click at [463, 389] on input "text" at bounding box center [468, 386] width 301 height 45
click at [503, 401] on input "text" at bounding box center [468, 386] width 301 height 45
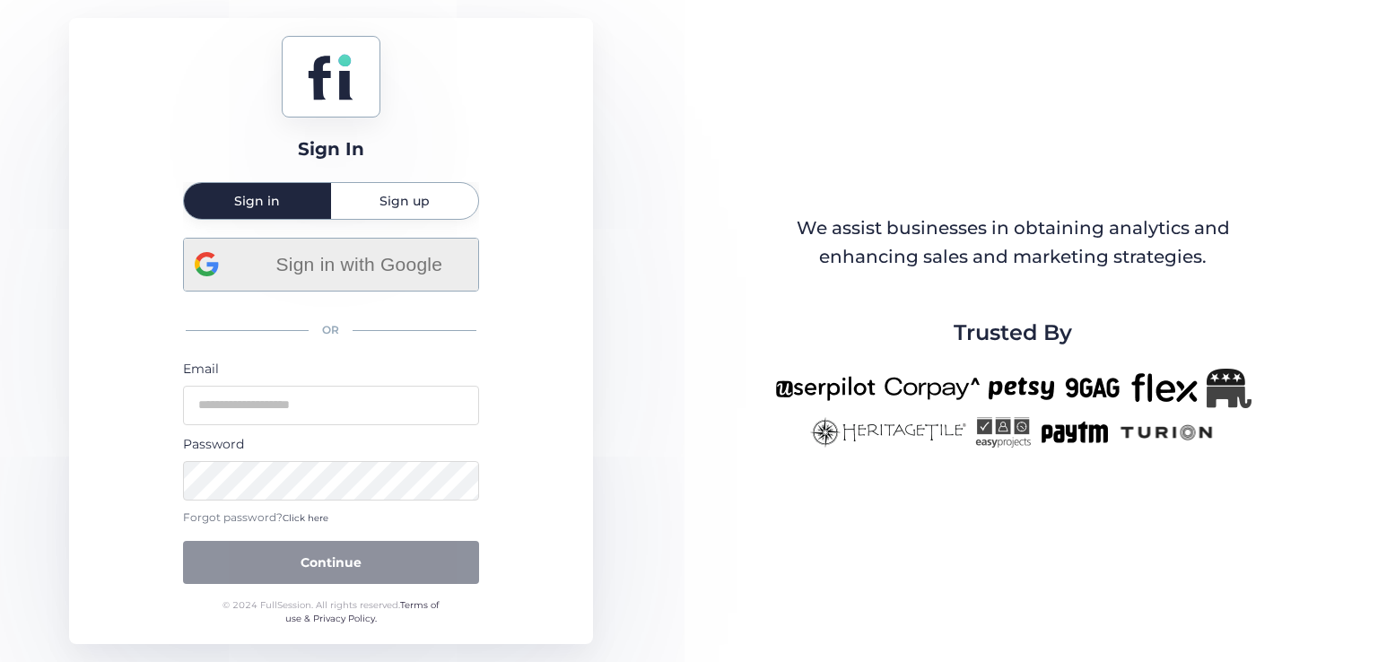
click at [375, 263] on span "Sign in with Google" at bounding box center [359, 264] width 216 height 30
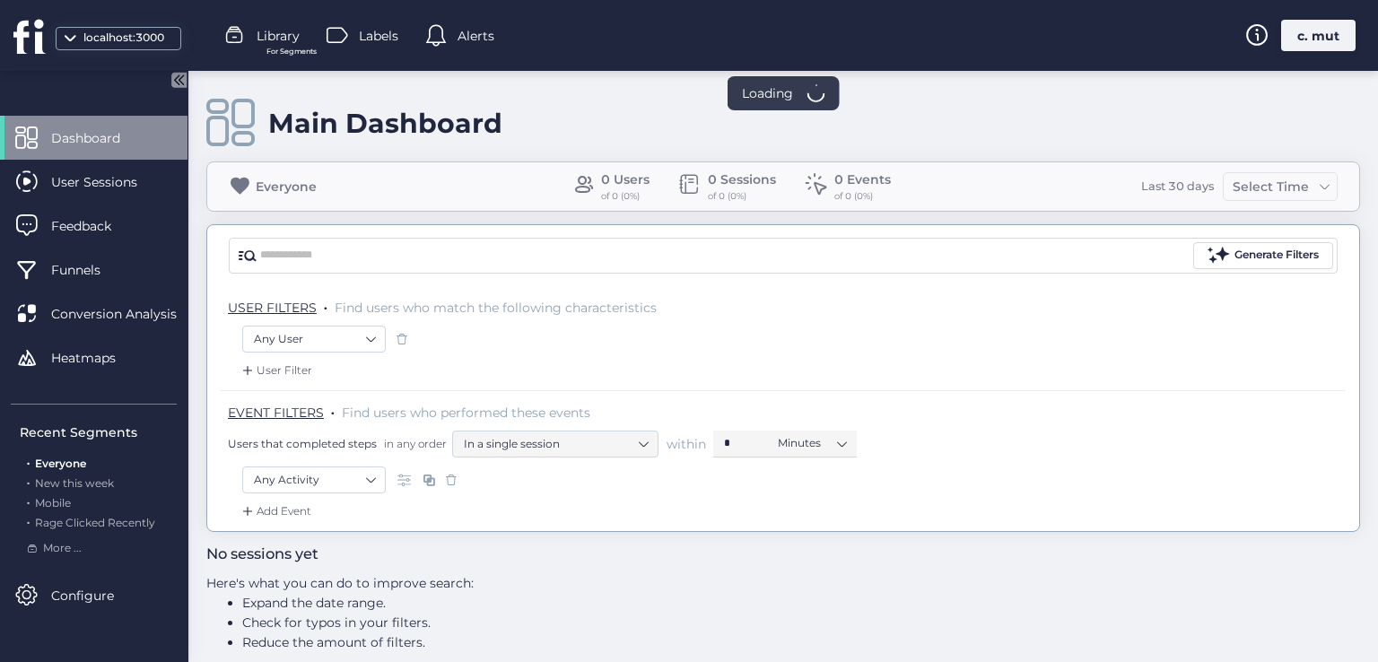
click at [1337, 46] on div "c. mut" at bounding box center [1318, 35] width 74 height 31
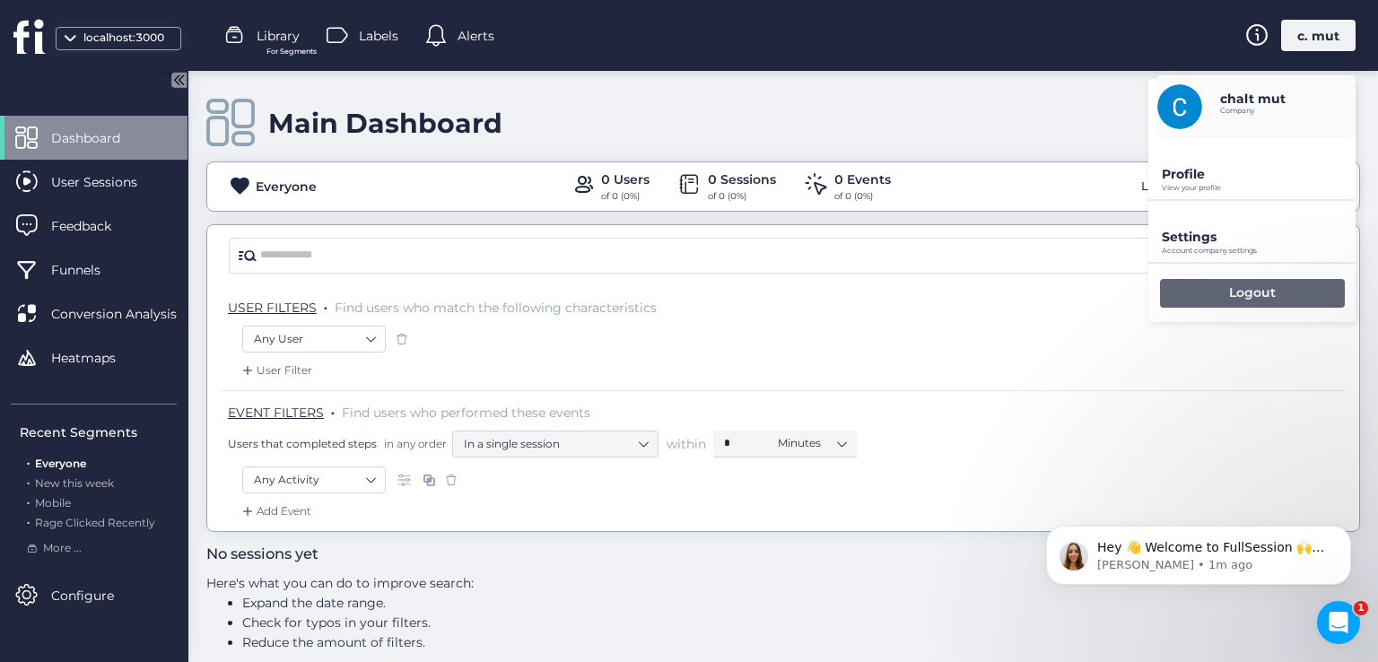
click at [1213, 288] on div "Logout" at bounding box center [1252, 293] width 185 height 29
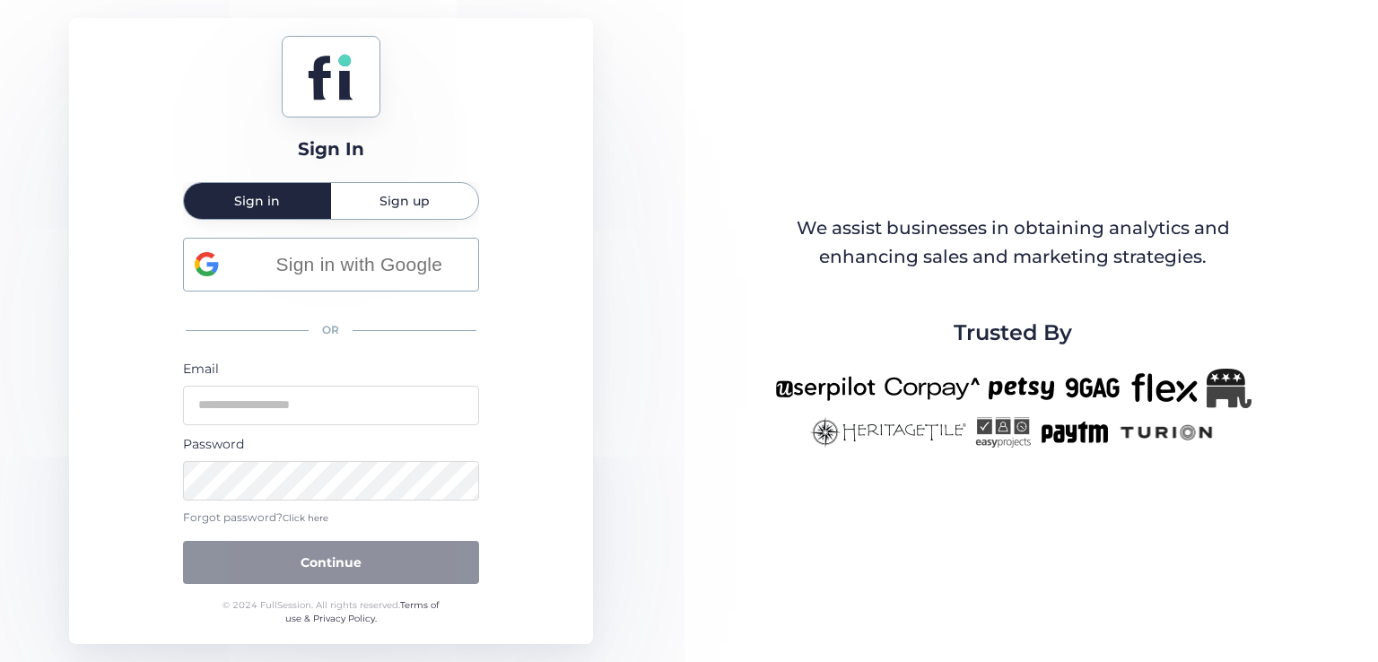
click at [304, 518] on span "Click here" at bounding box center [306, 518] width 46 height 12
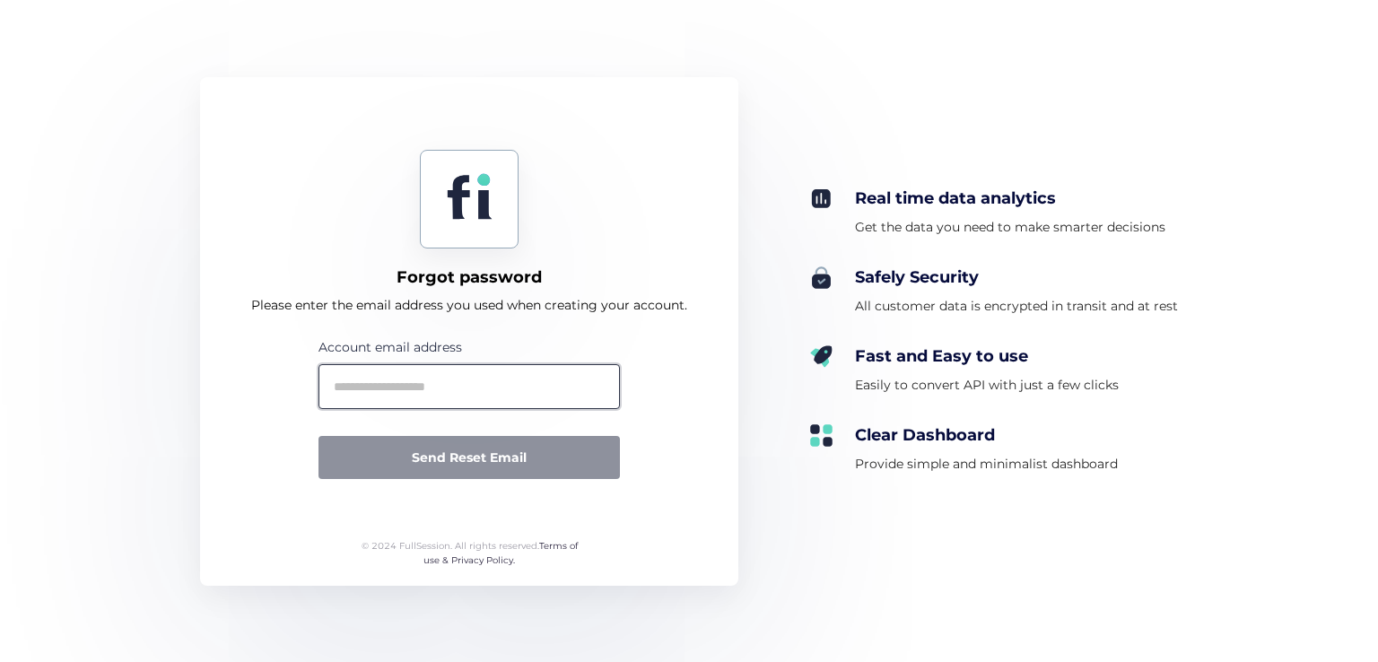
click at [435, 383] on input "text" at bounding box center [468, 386] width 301 height 45
paste input "**********"
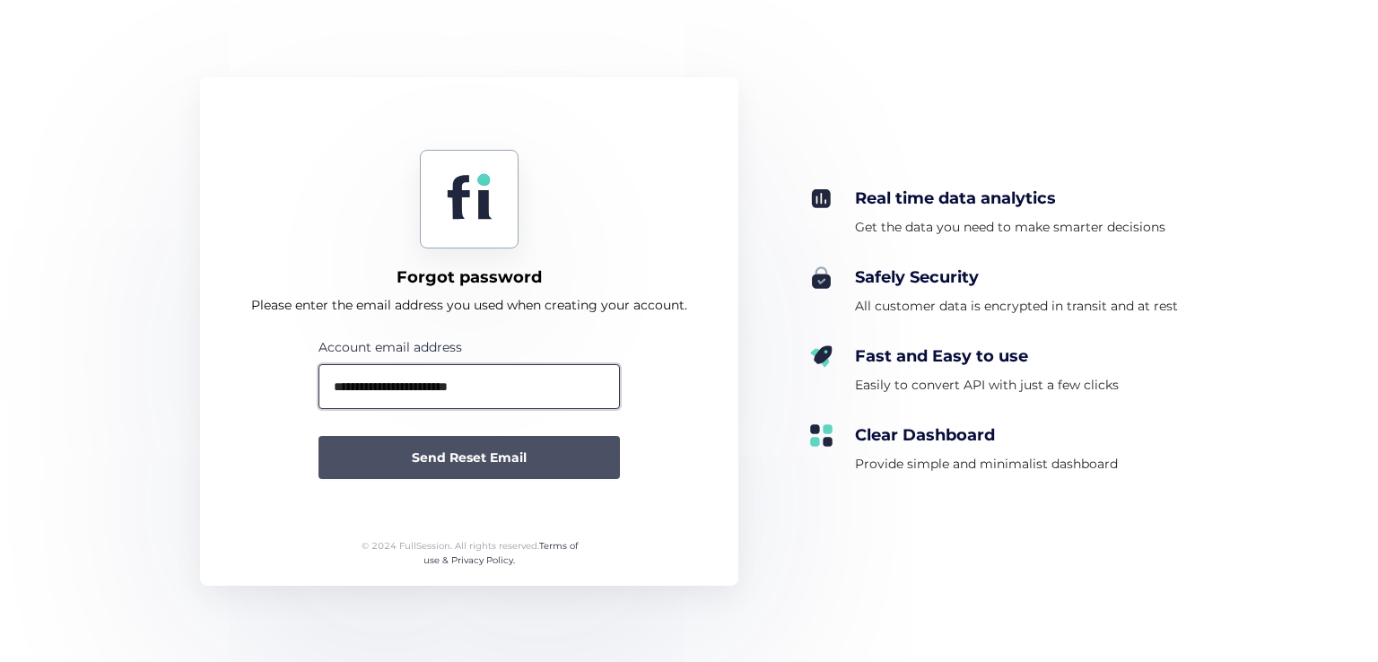
type input "**********"
click at [501, 453] on span "Send Reset Email" at bounding box center [469, 458] width 115 height 20
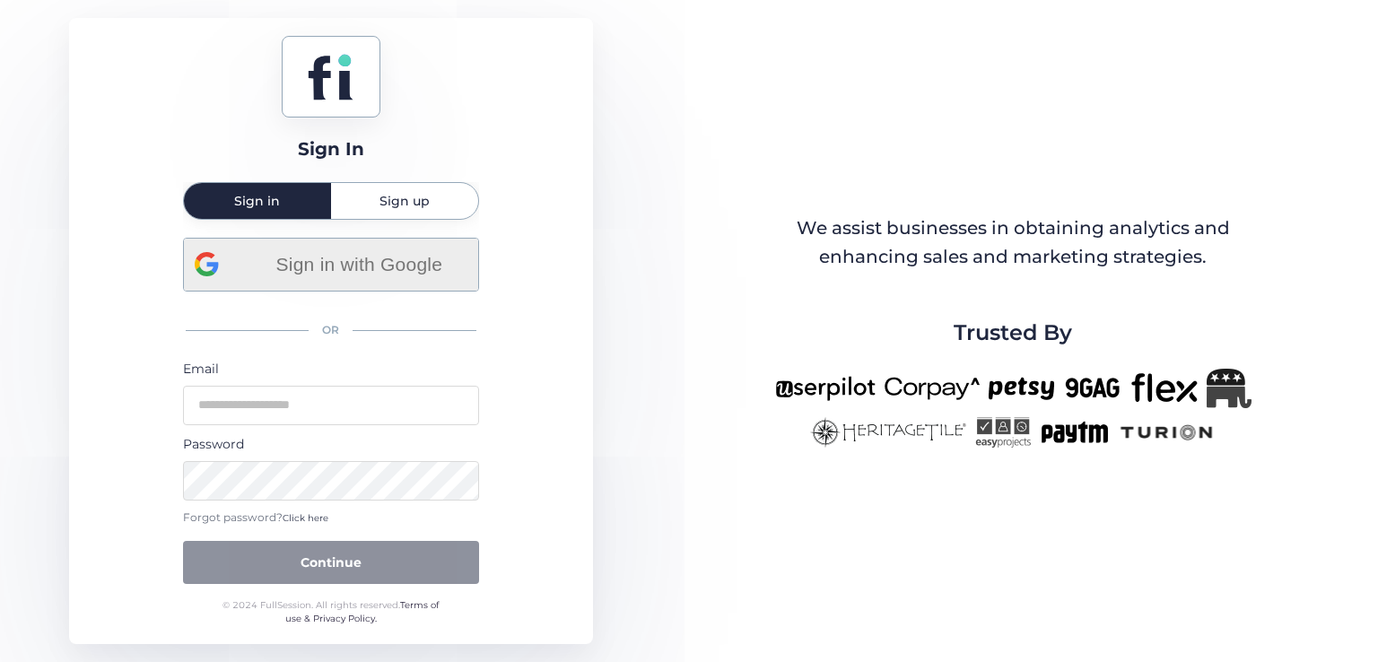
click at [384, 274] on span "Sign in with Google" at bounding box center [359, 264] width 216 height 30
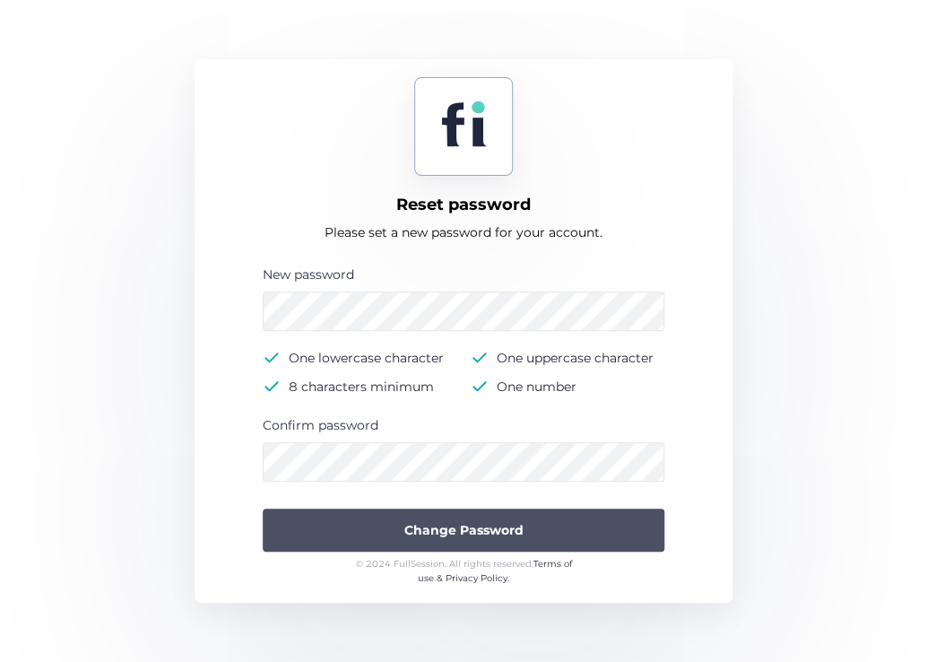
click at [463, 524] on span "Change Password" at bounding box center [464, 530] width 119 height 20
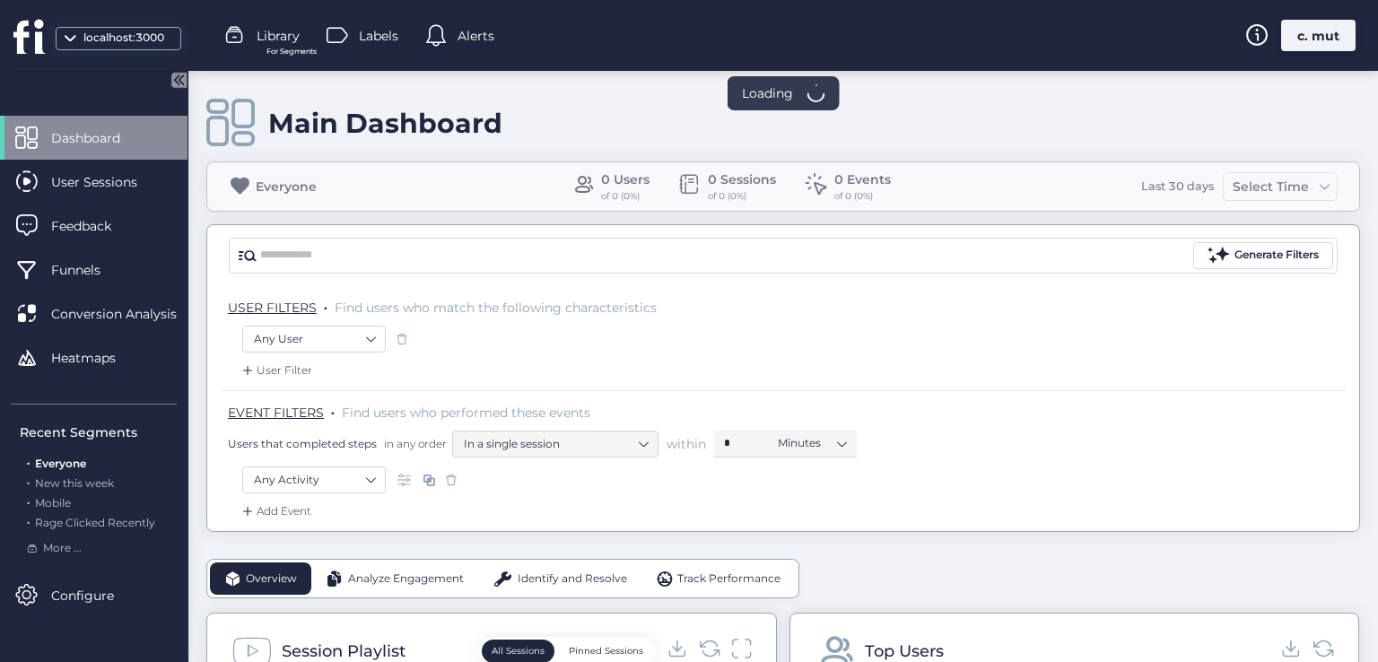
click at [1307, 30] on div "c. mut" at bounding box center [1318, 35] width 74 height 31
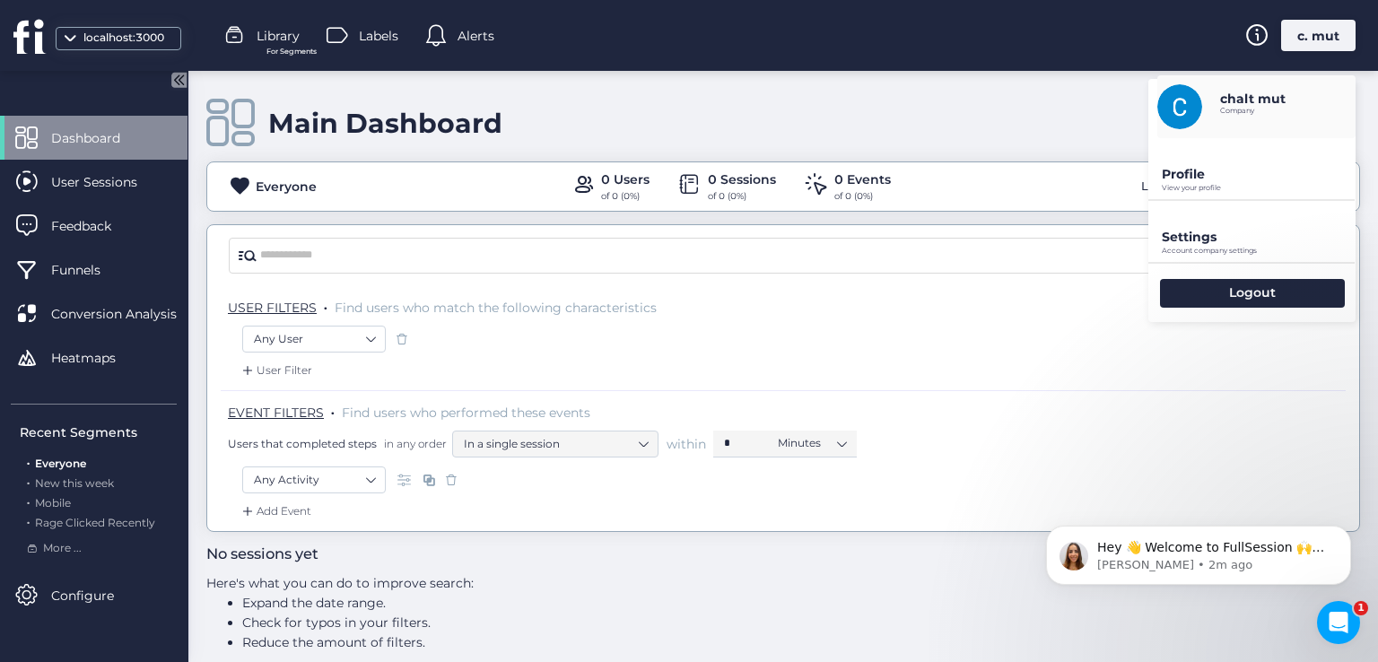
click at [1180, 177] on p "Profile" at bounding box center [1259, 174] width 194 height 16
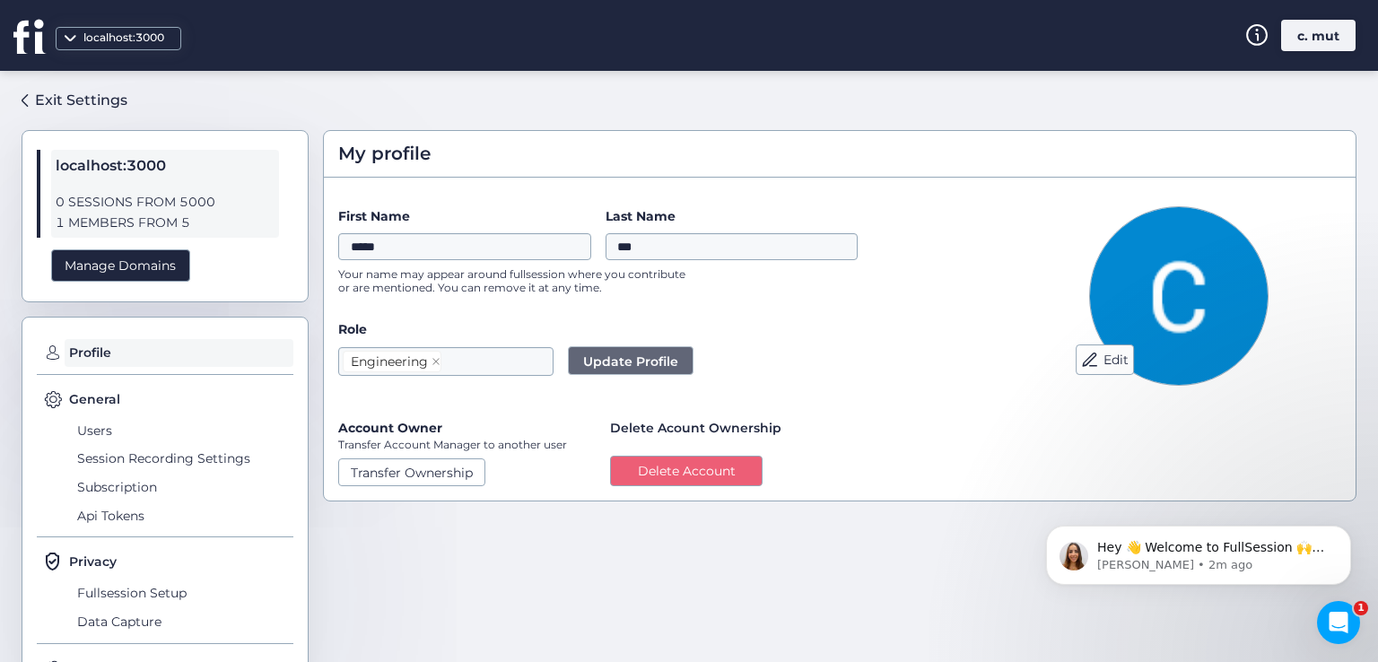
scroll to position [93, 0]
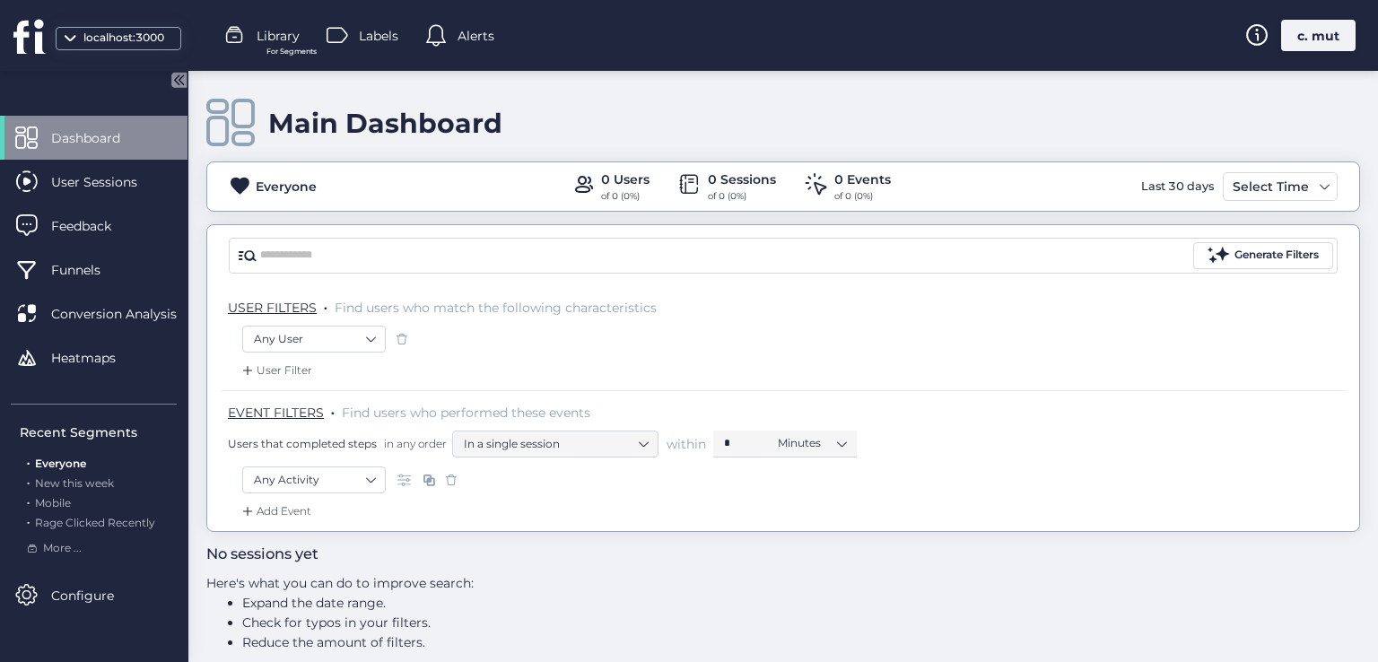
click at [1286, 22] on div "c. mut" at bounding box center [1318, 35] width 74 height 31
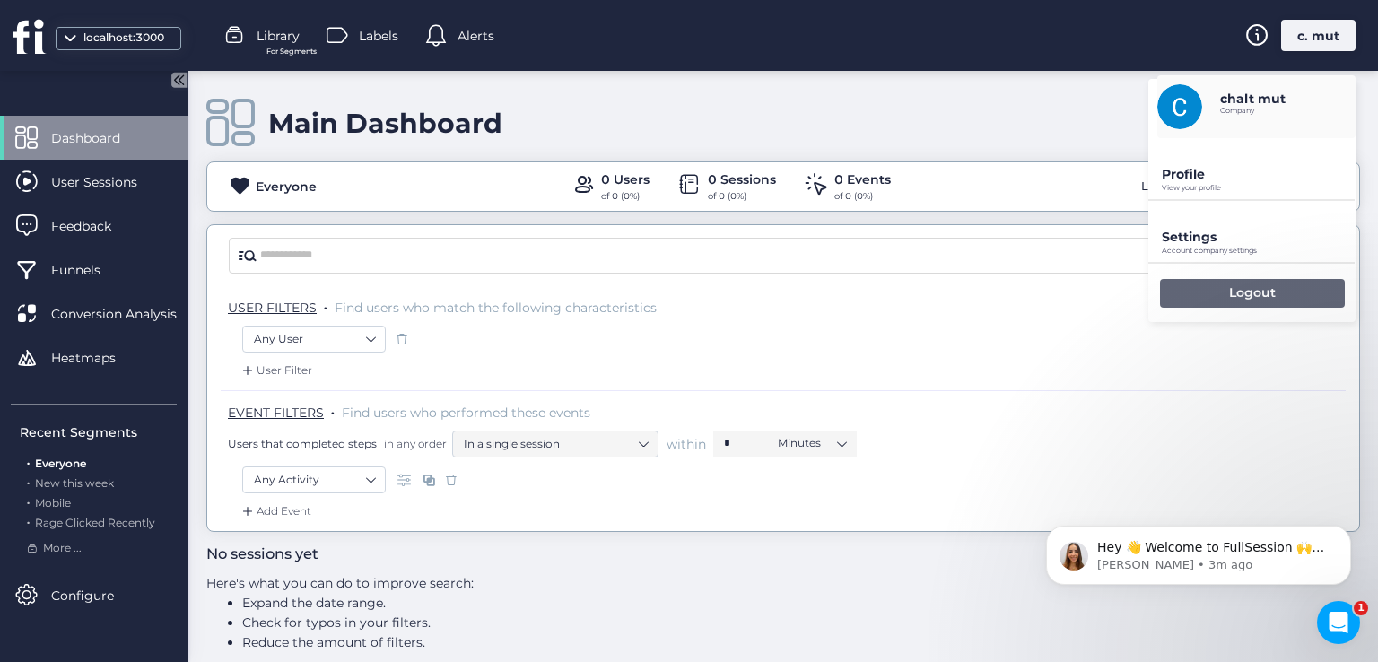
click at [1197, 281] on div "Logout" at bounding box center [1252, 293] width 185 height 29
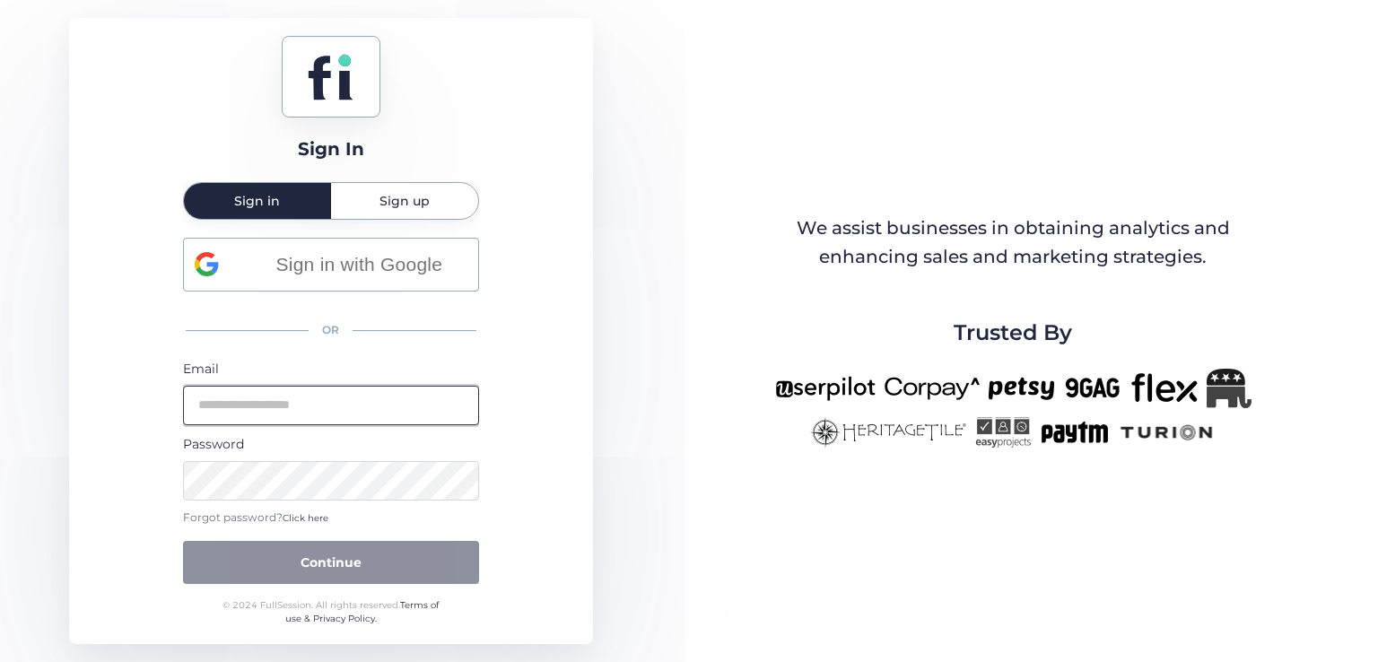
click at [344, 421] on input "email" at bounding box center [331, 405] width 296 height 39
click at [492, 363] on div "Sign In Sign in Sign up Sign in with Google OR Email Password Forgot password? …" at bounding box center [331, 331] width 524 height 626
